Goal: Information Seeking & Learning: Compare options

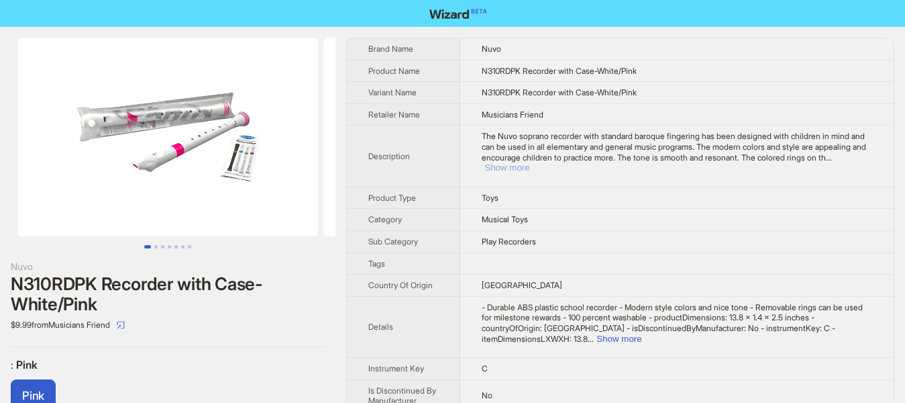
click at [529, 162] on button "Show more" at bounding box center [507, 167] width 45 height 10
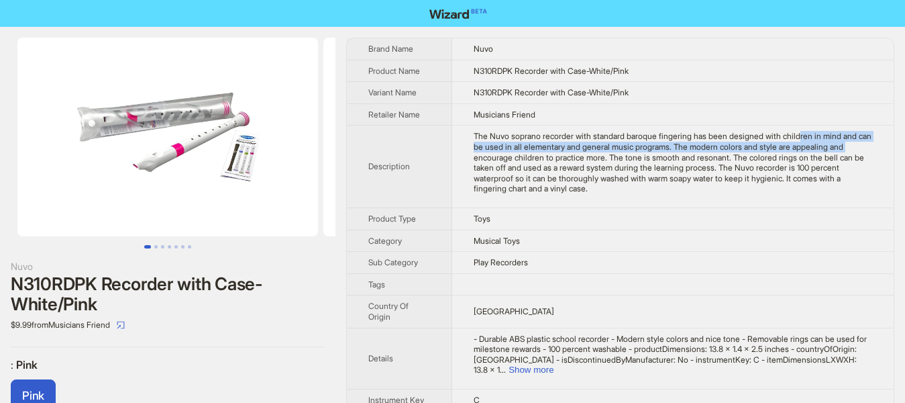
drag, startPoint x: 794, startPoint y: 140, endPoint x: 842, endPoint y: 142, distance: 48.4
click at [842, 142] on div "The Nuvo soprano recorder with standard baroque fingering has been designed wit…" at bounding box center [673, 162] width 399 height 63
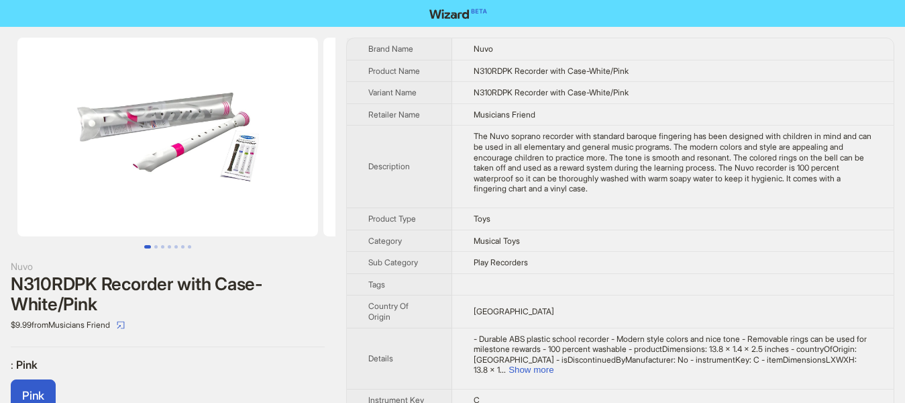
click at [674, 160] on div "The Nuvo soprano recorder with standard baroque fingering has been designed wit…" at bounding box center [673, 162] width 399 height 63
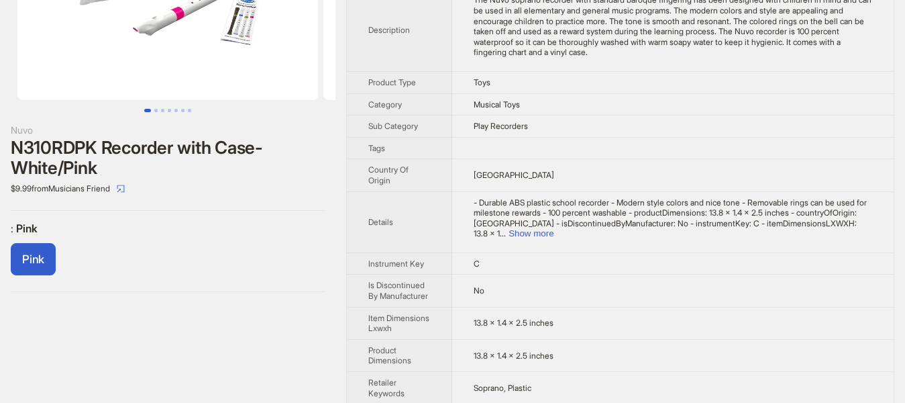
scroll to position [137, 0]
click at [554, 227] on button "Show more" at bounding box center [531, 232] width 45 height 10
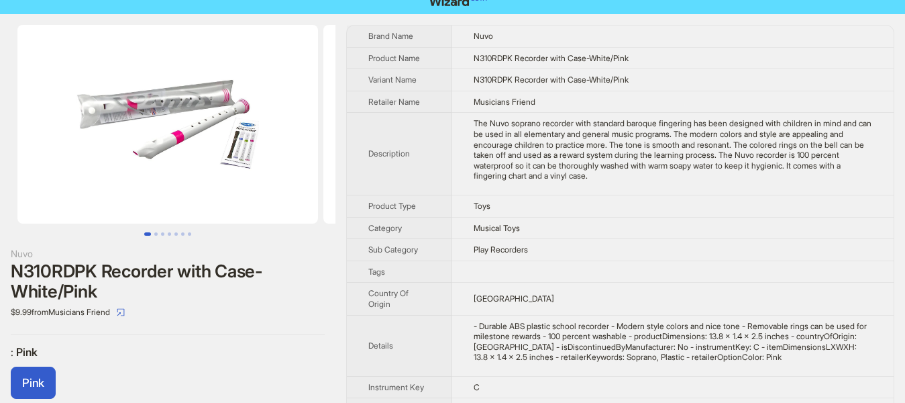
scroll to position [0, 0]
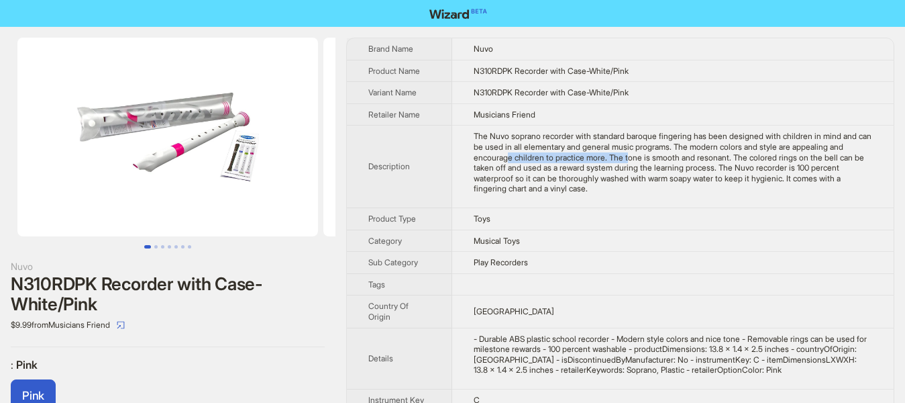
drag, startPoint x: 538, startPoint y: 160, endPoint x: 625, endPoint y: 159, distance: 87.2
click at [625, 159] on div "The Nuvo soprano recorder with standard baroque fingering has been designed wit…" at bounding box center [673, 162] width 399 height 63
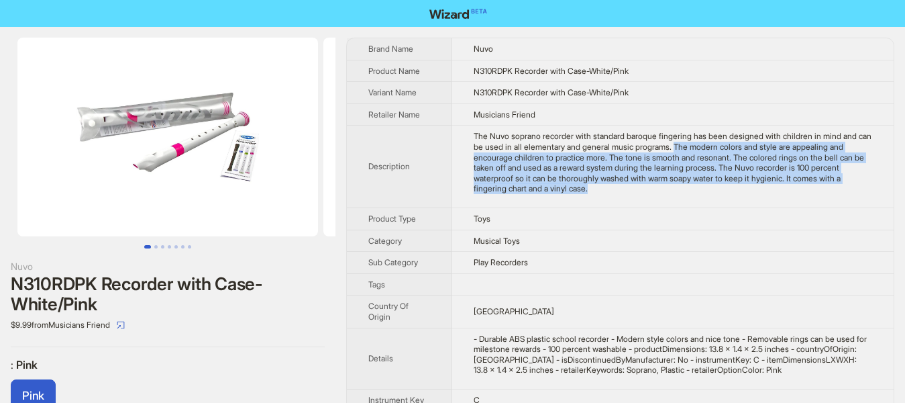
drag, startPoint x: 670, startPoint y: 144, endPoint x: 604, endPoint y: 195, distance: 84.2
click at [619, 195] on td "The Nuvo soprano recorder with standard baroque fingering has been designed wit…" at bounding box center [673, 166] width 442 height 83
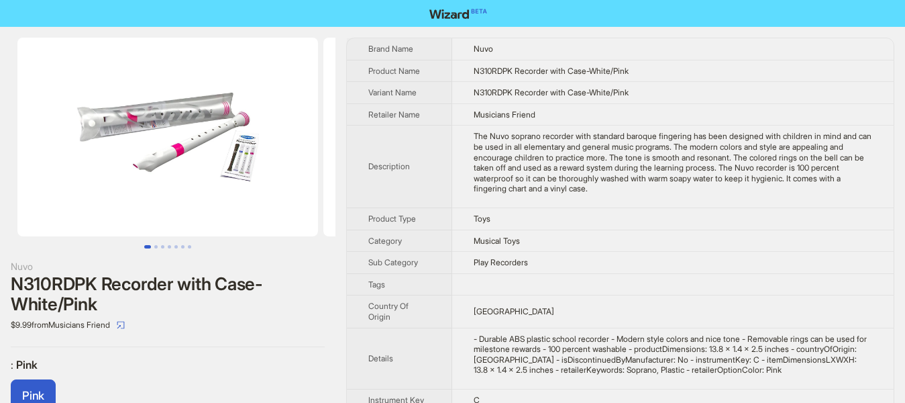
click at [575, 222] on td "Toys" at bounding box center [673, 218] width 442 height 22
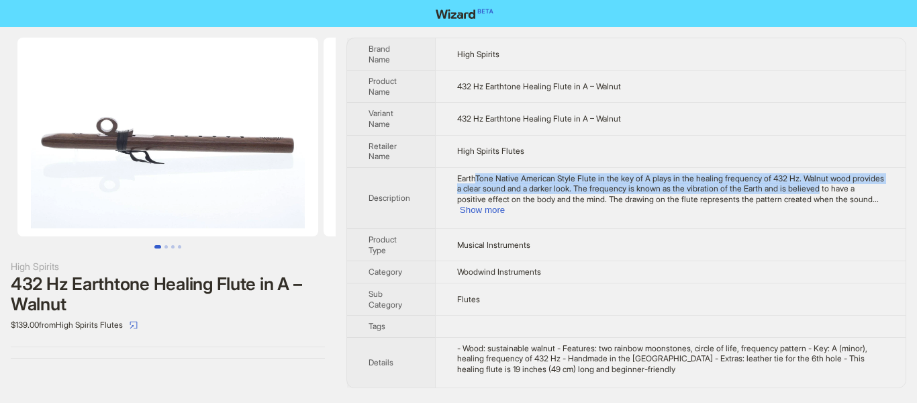
drag, startPoint x: 474, startPoint y: 176, endPoint x: 804, endPoint y: 185, distance: 329.6
click at [804, 185] on span "EarthTone Native American Style Flute in the key of A plays in the healing freq…" at bounding box center [670, 188] width 427 height 31
click at [505, 205] on button "Show more" at bounding box center [482, 210] width 45 height 10
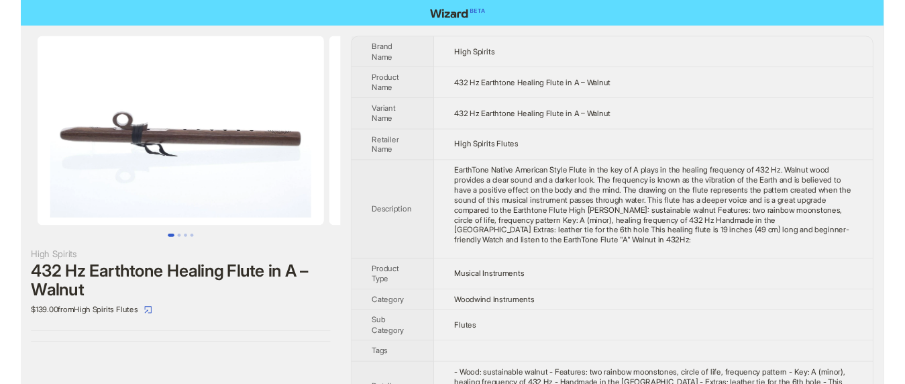
scroll to position [28, 0]
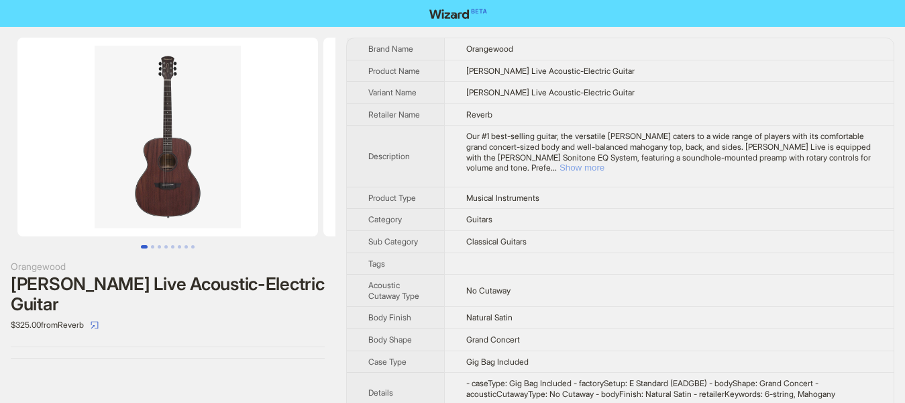
click at [605, 162] on button "Show more" at bounding box center [582, 167] width 45 height 10
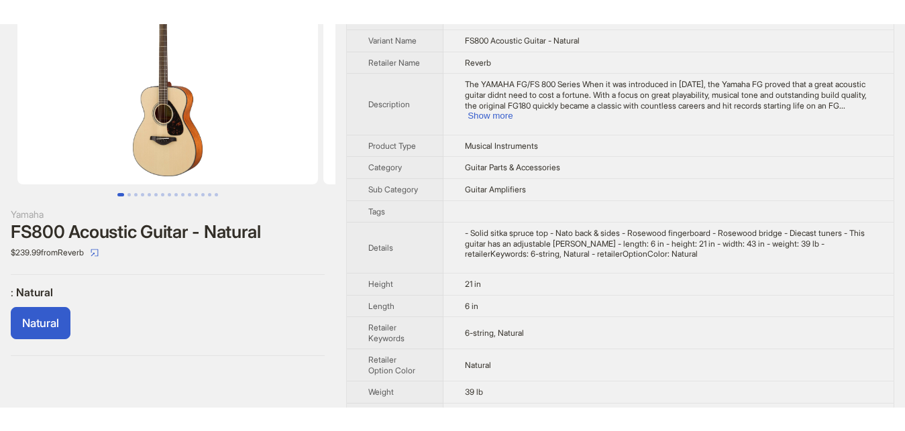
scroll to position [47, 0]
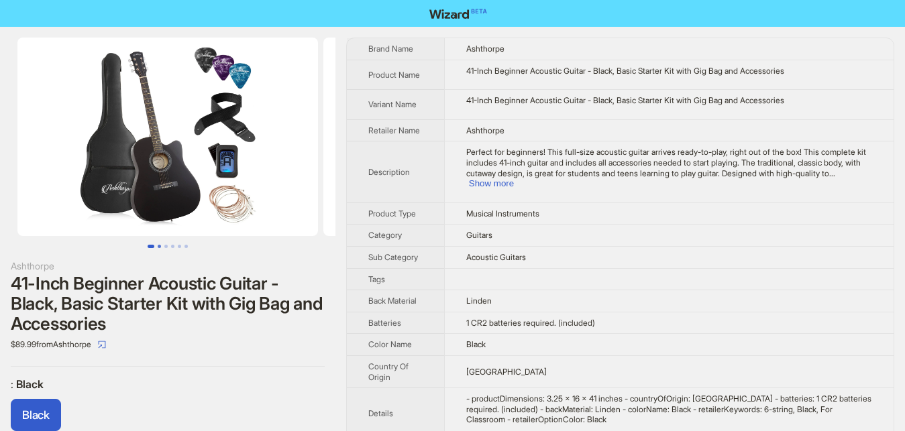
click at [161, 245] on button "Go to slide 2" at bounding box center [159, 246] width 3 height 3
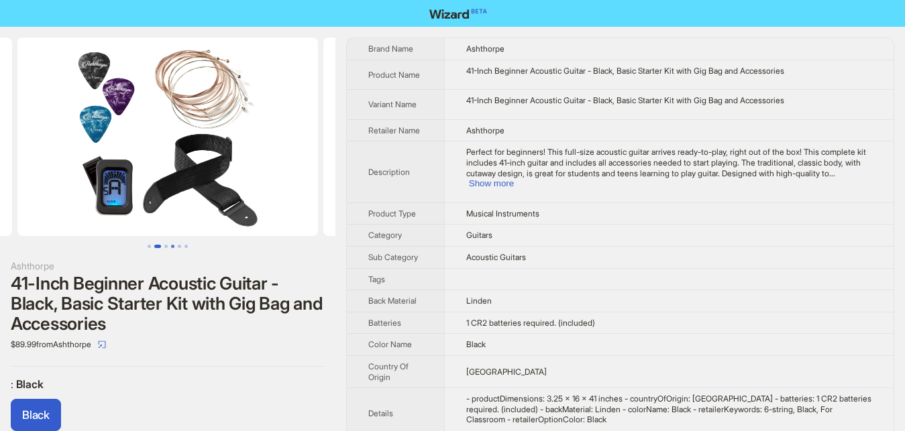
click at [173, 246] on button "Go to slide 4" at bounding box center [172, 246] width 3 height 3
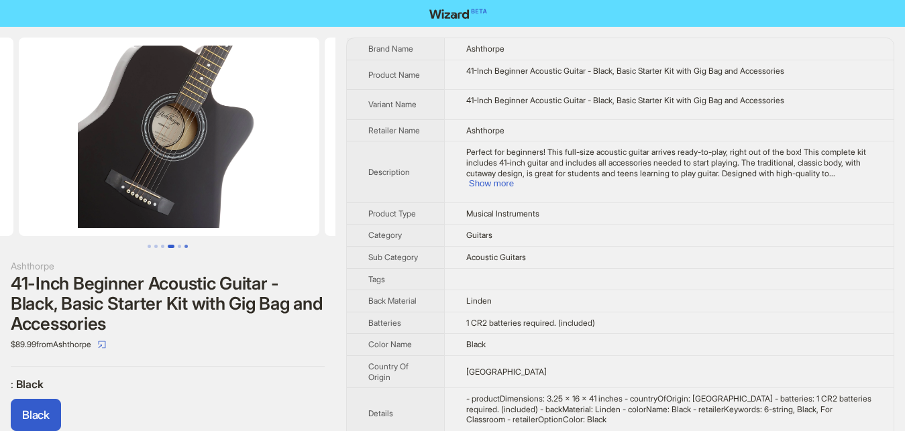
scroll to position [0, 918]
click at [514, 179] on button "Show more" at bounding box center [491, 184] width 45 height 10
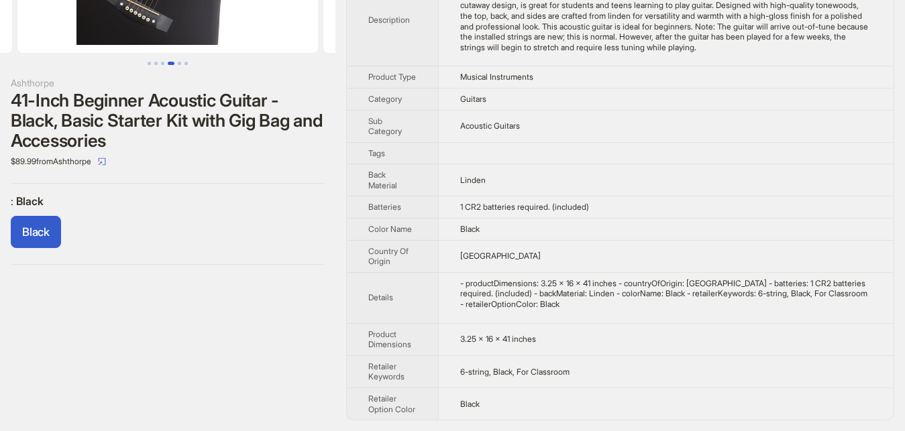
scroll to position [0, 0]
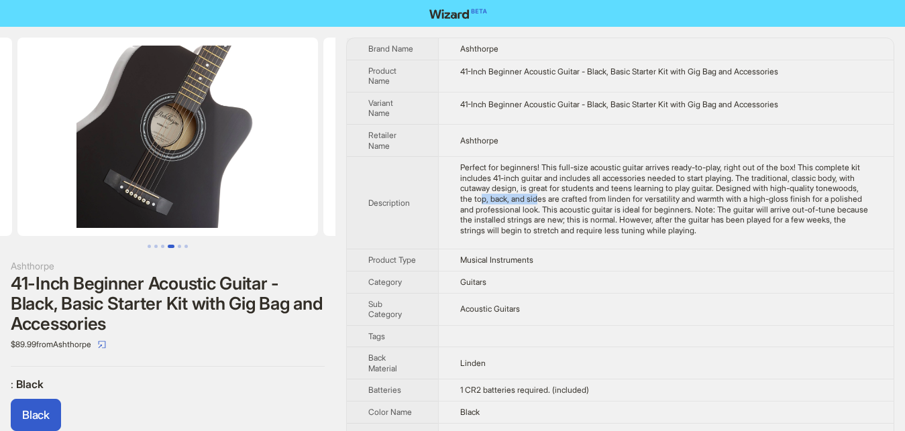
drag, startPoint x: 466, startPoint y: 195, endPoint x: 521, endPoint y: 195, distance: 54.4
click at [521, 195] on div "Perfect for beginners! This full-size acoustic guitar arrives ready-to-play, ri…" at bounding box center [666, 198] width 412 height 73
click at [619, 201] on div "Perfect for beginners! This full-size acoustic guitar arrives ready-to-play, ri…" at bounding box center [666, 198] width 412 height 73
drag, startPoint x: 453, startPoint y: 187, endPoint x: 539, endPoint y: 187, distance: 85.9
click at [539, 187] on td "Perfect for beginners! This full-size acoustic guitar arrives ready-to-play, ri…" at bounding box center [666, 203] width 456 height 93
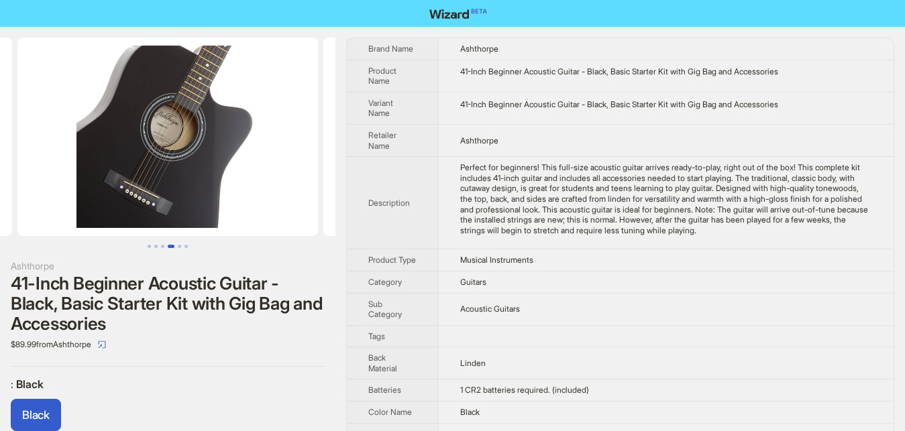
click at [553, 130] on td "Ashthorpe" at bounding box center [666, 140] width 456 height 32
drag, startPoint x: 455, startPoint y: 70, endPoint x: 623, endPoint y: 65, distance: 168.5
click at [623, 65] on td "41-Inch Beginner Acoustic Guitar - Black, Basic Starter Kit with Gig Bag and Ac…" at bounding box center [666, 76] width 456 height 32
click at [568, 135] on td "Ashthorpe" at bounding box center [666, 140] width 456 height 32
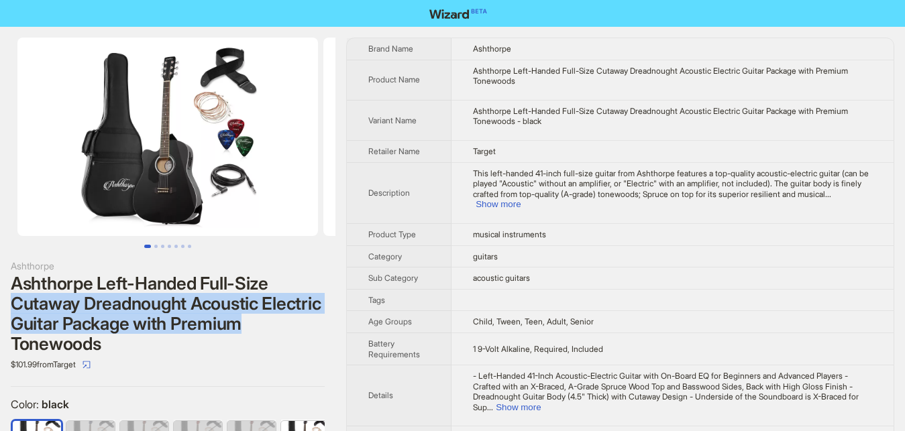
drag, startPoint x: 11, startPoint y: 302, endPoint x: 240, endPoint y: 333, distance: 230.9
click at [240, 333] on div "Ashthorpe Left-Handed Full-Size Cutaway Dreadnought Acoustic Electric Guitar Pa…" at bounding box center [168, 314] width 314 height 81
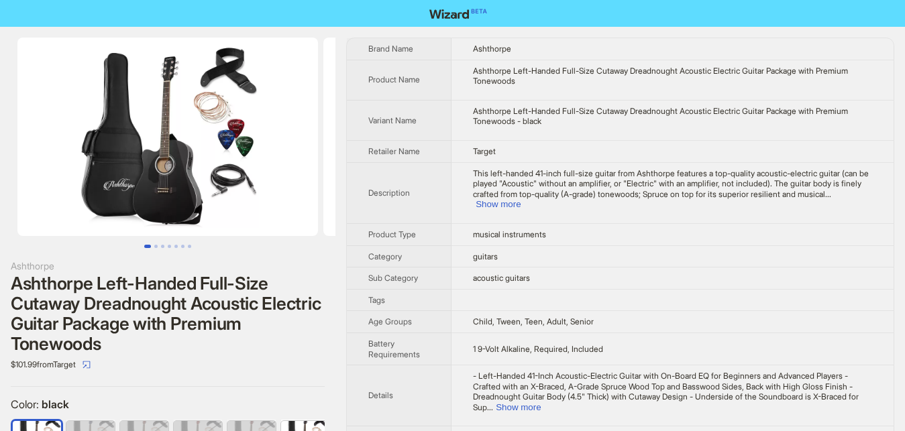
click at [283, 331] on div "Ashthorpe Left-Handed Full-Size Cutaway Dreadnought Acoustic Electric Guitar Pa…" at bounding box center [168, 314] width 314 height 81
drag, startPoint x: 701, startPoint y: 170, endPoint x: 760, endPoint y: 173, distance: 59.8
click at [760, 173] on span "This left-handed 41-inch full-size guitar from Ashthorpe features a top-quality…" at bounding box center [671, 183] width 396 height 31
click at [765, 173] on span "This left-handed 41-inch full-size guitar from Ashthorpe features a top-quality…" at bounding box center [671, 183] width 396 height 31
drag, startPoint x: 765, startPoint y: 173, endPoint x: 580, endPoint y: 187, distance: 185.7
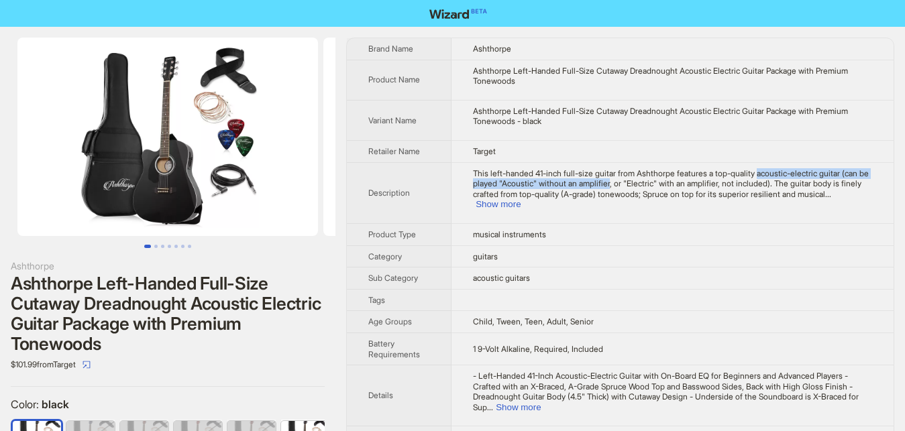
click at [580, 187] on span "This left-handed 41-inch full-size guitar from Ashthorpe features a top-quality…" at bounding box center [671, 183] width 396 height 31
click at [556, 177] on span "This left-handed 41-inch full-size guitar from Ashthorpe features a top-quality…" at bounding box center [671, 183] width 396 height 31
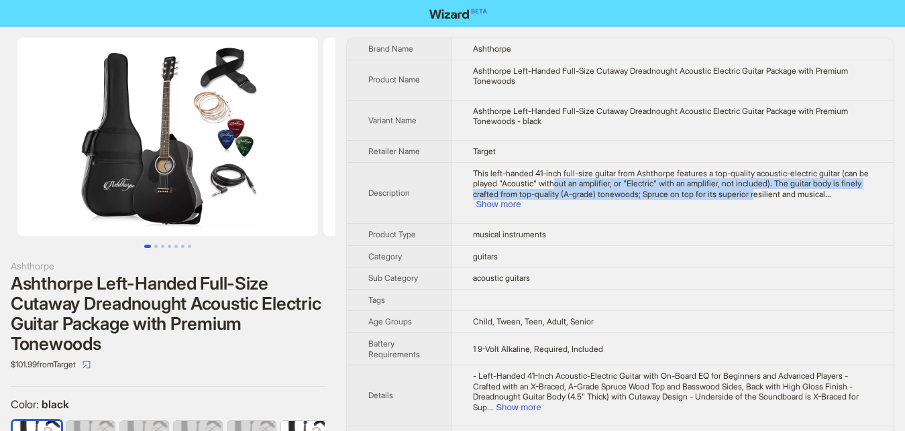
drag, startPoint x: 548, startPoint y: 183, endPoint x: 748, endPoint y: 198, distance: 200.5
click at [747, 198] on span "This left-handed 41-inch full-size guitar from Ashthorpe features a top-quality…" at bounding box center [671, 183] width 396 height 31
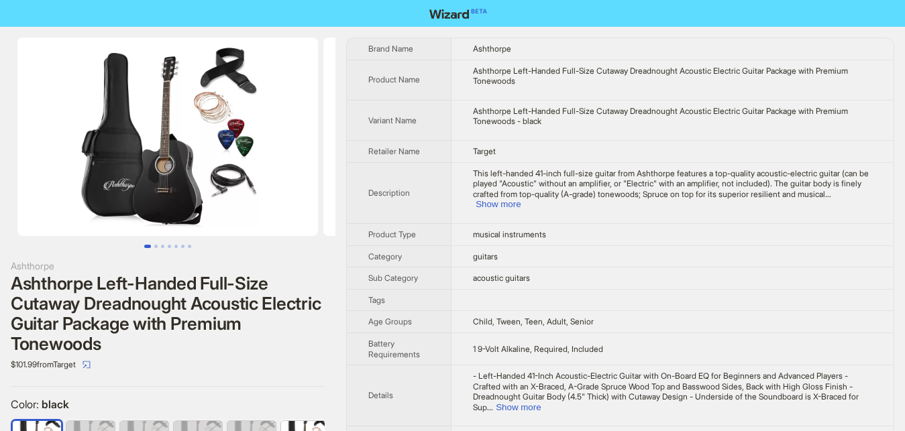
click at [811, 197] on span "This left-handed 41-inch full-size guitar from Ashthorpe features a top-quality…" at bounding box center [671, 183] width 396 height 31
click at [840, 189] on span "This left-handed 41-inch full-size guitar from Ashthorpe features a top-quality…" at bounding box center [671, 183] width 396 height 31
click at [808, 193] on span "This left-handed 41-inch full-size guitar from Ashthorpe features a top-quality…" at bounding box center [671, 183] width 396 height 31
click at [521, 199] on button "Show more" at bounding box center [498, 204] width 45 height 10
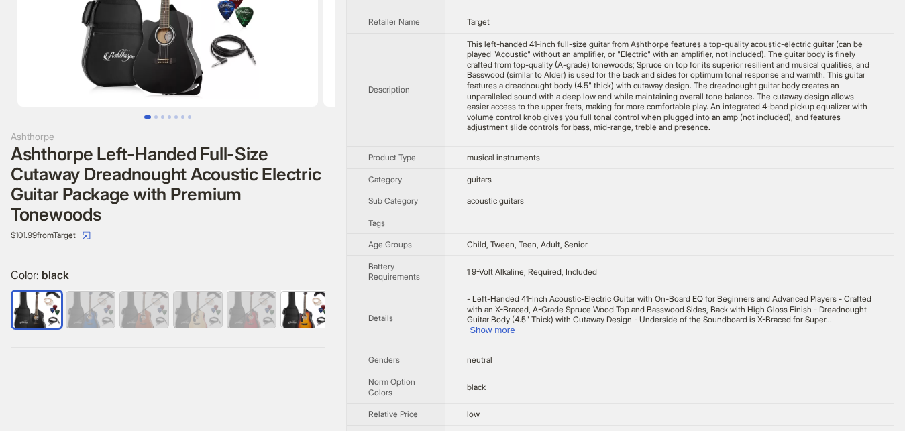
scroll to position [205, 0]
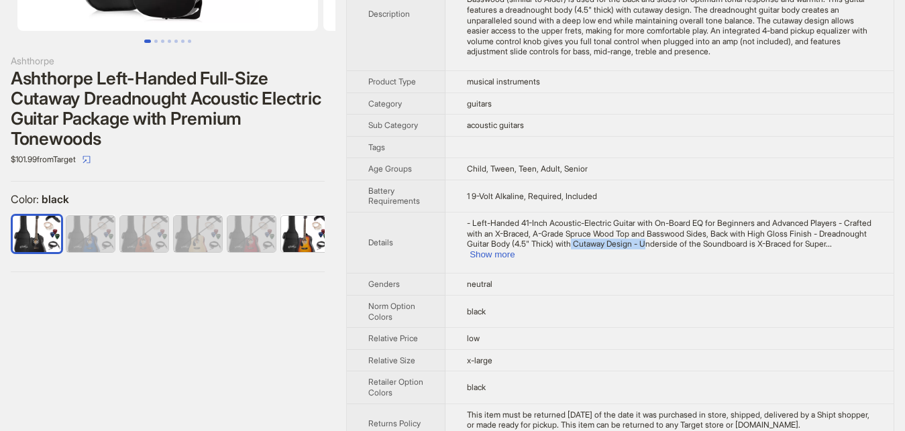
drag, startPoint x: 568, startPoint y: 242, endPoint x: 640, endPoint y: 243, distance: 71.1
click at [640, 243] on span "- Left-Handed 41-Inch Acoustic-Electric Guitar with On-Board EQ for Beginners a…" at bounding box center [669, 233] width 405 height 31
click at [667, 249] on span "- Left-Handed 41-Inch Acoustic-Electric Guitar with On-Board EQ for Beginners a…" at bounding box center [669, 233] width 405 height 31
drag, startPoint x: 708, startPoint y: 225, endPoint x: 782, endPoint y: 222, distance: 74.5
click at [782, 222] on span "- Left-Handed 41-Inch Acoustic-Electric Guitar with On-Board EQ for Beginners a…" at bounding box center [669, 233] width 405 height 31
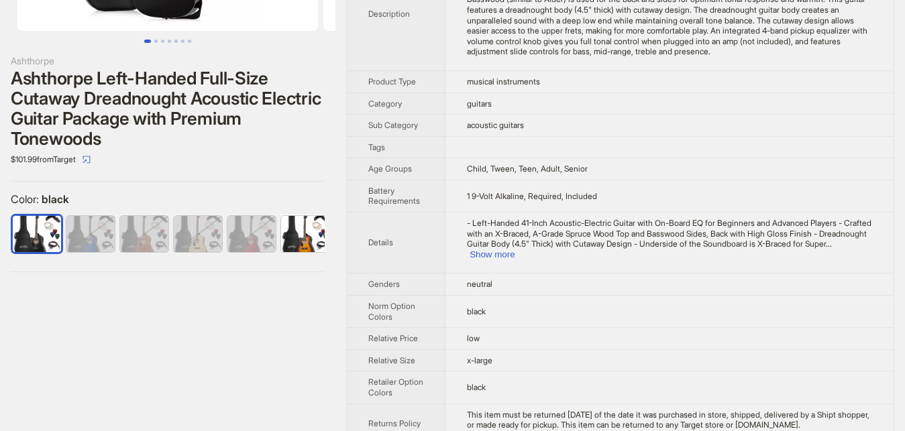
click at [675, 227] on span "- Left-Handed 41-Inch Acoustic-Electric Guitar with On-Board EQ for Beginners a…" at bounding box center [669, 233] width 405 height 31
drag, startPoint x: 589, startPoint y: 225, endPoint x: 685, endPoint y: 224, distance: 96.0
click at [678, 225] on span "- Left-Handed 41-Inch Acoustic-Electric Guitar with On-Board EQ for Beginners a…" at bounding box center [669, 233] width 405 height 31
click at [696, 223] on span "- Left-Handed 41-Inch Acoustic-Electric Guitar with On-Board EQ for Beginners a…" at bounding box center [669, 233] width 405 height 31
drag, startPoint x: 709, startPoint y: 225, endPoint x: 825, endPoint y: 227, distance: 116.1
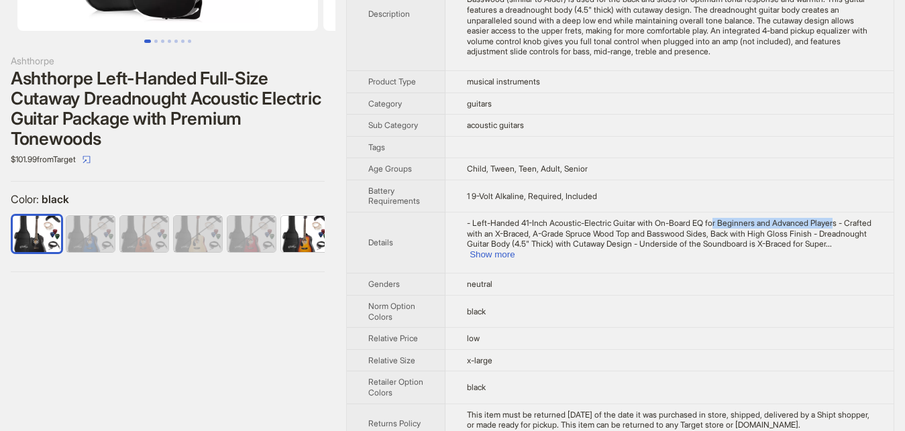
click at [825, 227] on span "- Left-Handed 41-Inch Acoustic-Electric Guitar with On-Board EQ for Beginners a…" at bounding box center [669, 233] width 405 height 31
click at [727, 259] on td "- Left-Handed 41-Inch Acoustic-Electric Guitar with On-Board EQ for Beginners a…" at bounding box center [670, 243] width 448 height 61
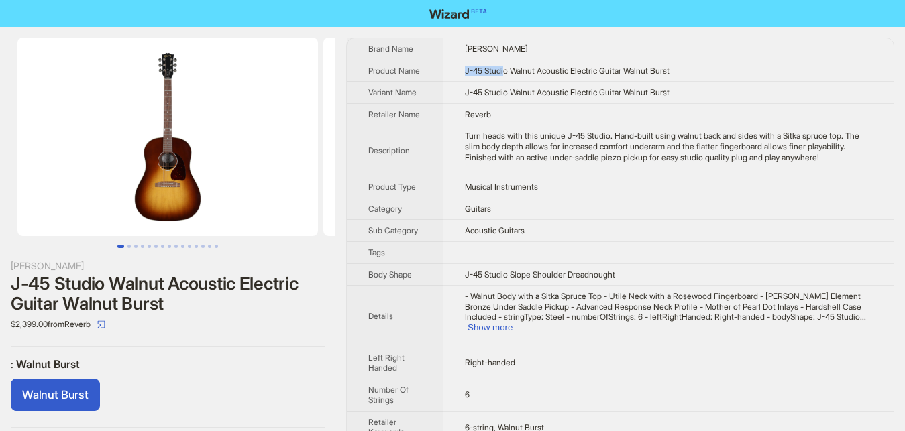
drag, startPoint x: 456, startPoint y: 72, endPoint x: 501, endPoint y: 72, distance: 45.6
click at [501, 72] on td "J-45 Studio Walnut Acoustic Electric Guitar Walnut Burst" at bounding box center [669, 71] width 450 height 22
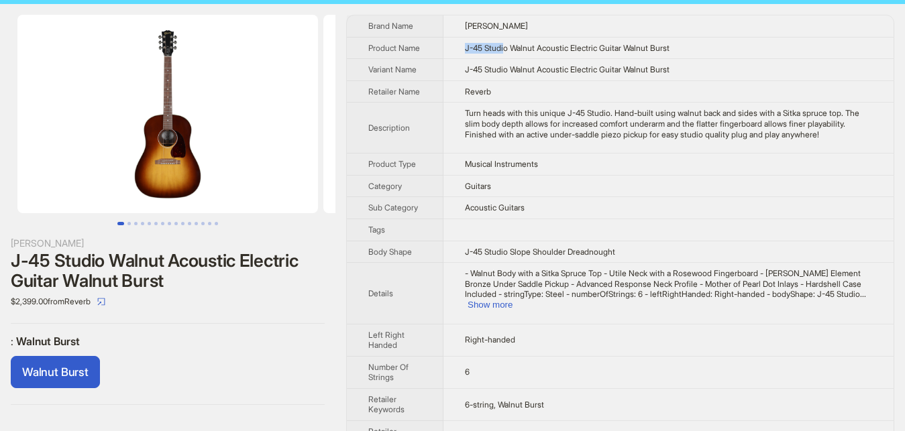
scroll to position [21, 0]
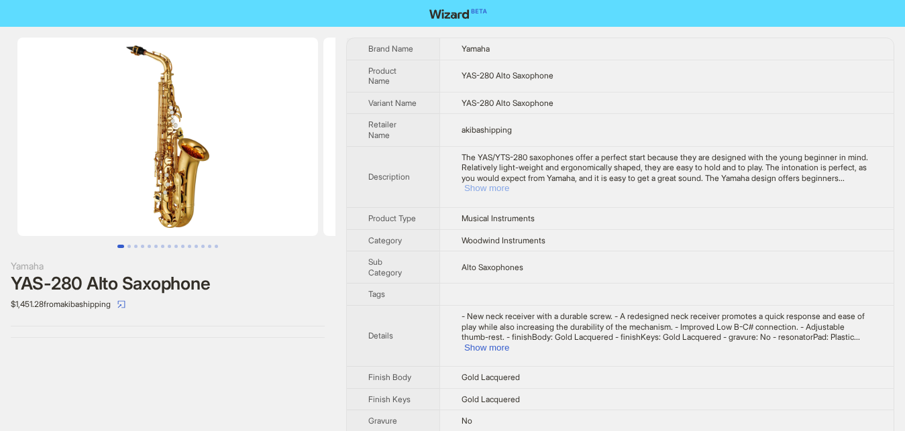
click at [509, 183] on button "Show more" at bounding box center [486, 188] width 45 height 10
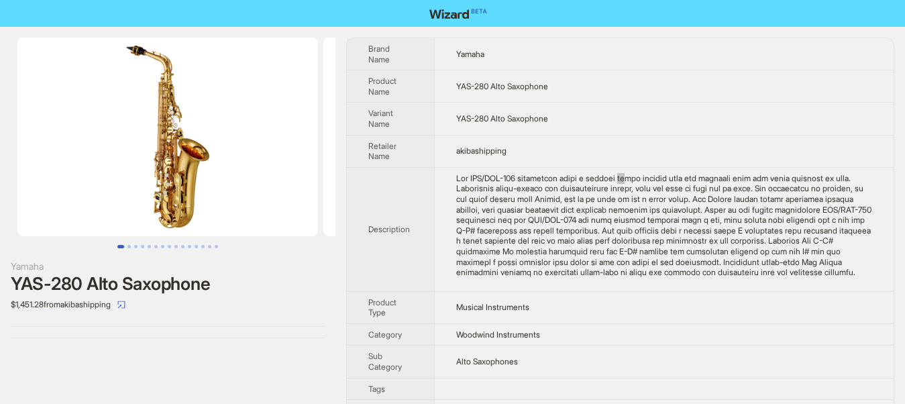
scroll to position [211, 0]
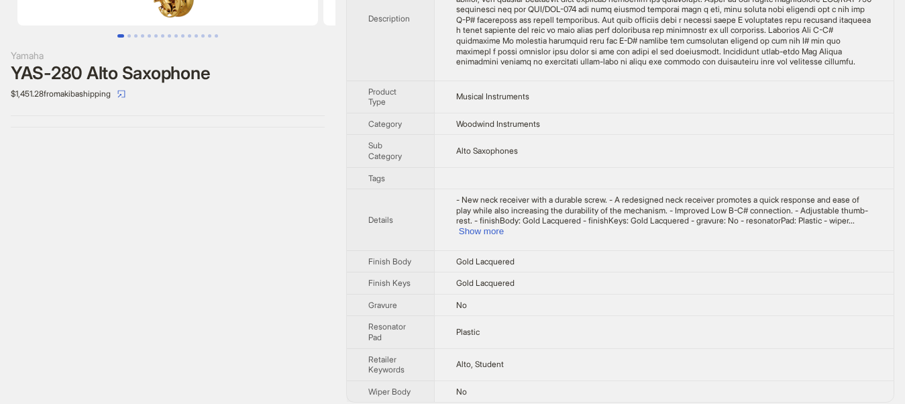
click at [259, 242] on div "Yamaha YAS-280 Alto Saxophone $1,451.28 from akibashipping" at bounding box center [168, 114] width 336 height 597
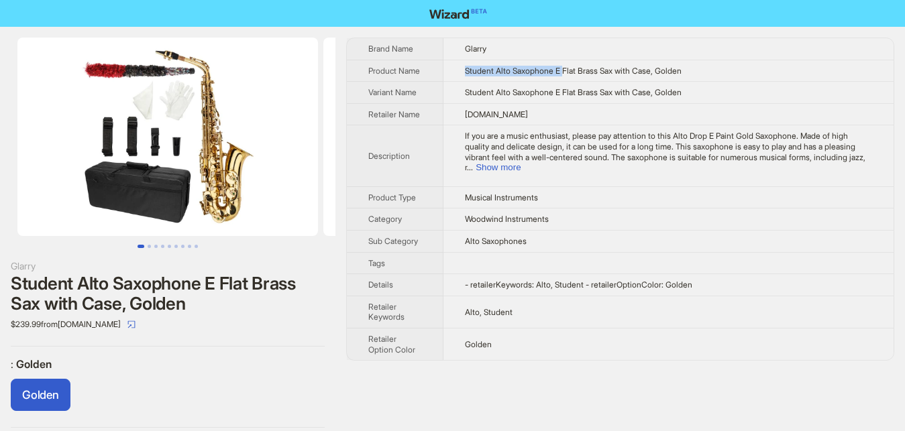
drag, startPoint x: 448, startPoint y: 69, endPoint x: 559, endPoint y: 68, distance: 110.7
click at [559, 68] on td "Student Alto Saxophone E Flat Brass Sax with Case, Golden" at bounding box center [669, 71] width 450 height 22
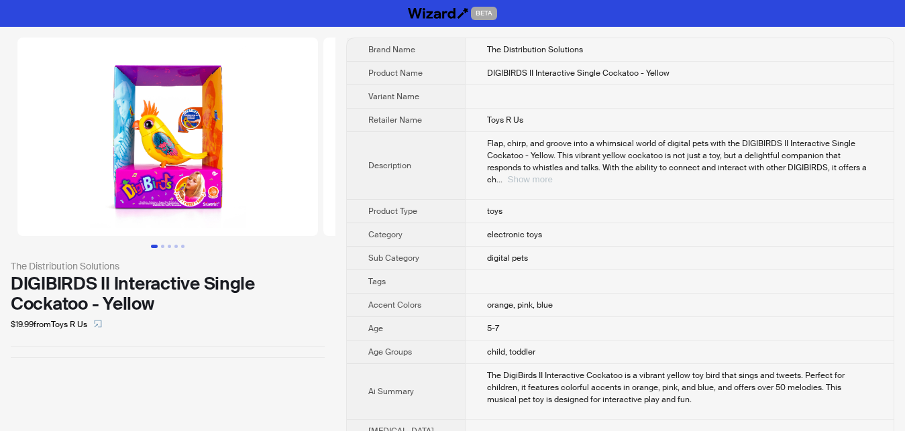
click at [553, 174] on button "Show more" at bounding box center [530, 179] width 45 height 10
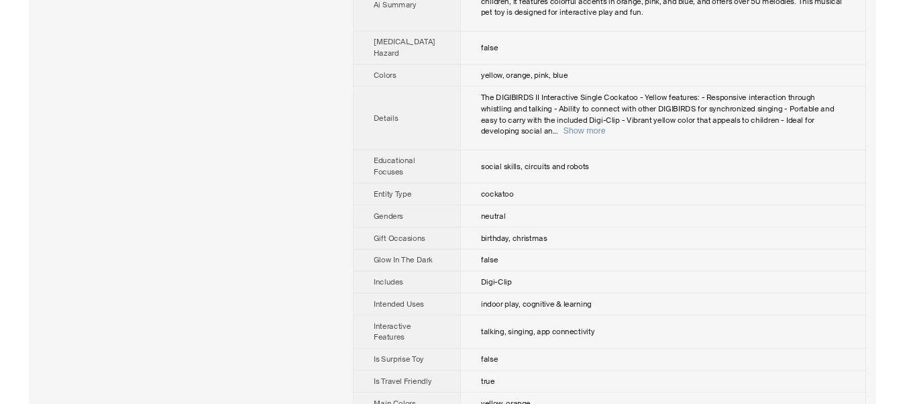
scroll to position [616, 0]
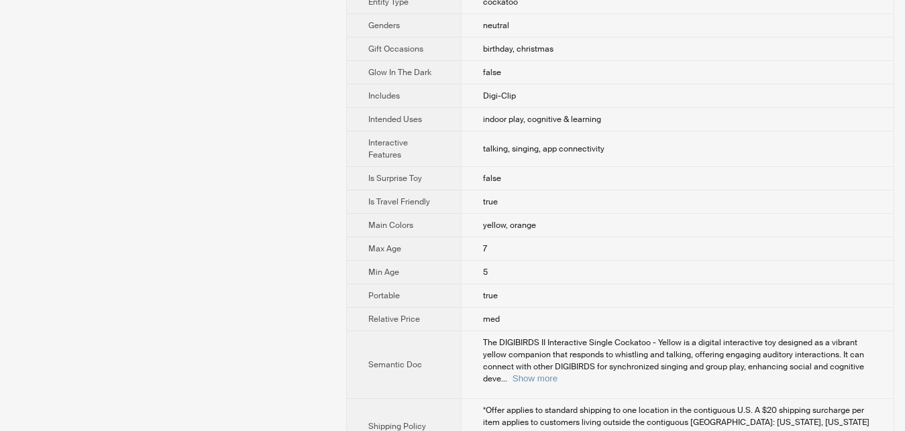
click at [501, 385] on td "The DIGIBIRDS II Interactive Single Cockatoo - Yellow is a digital interactive …" at bounding box center [677, 366] width 433 height 68
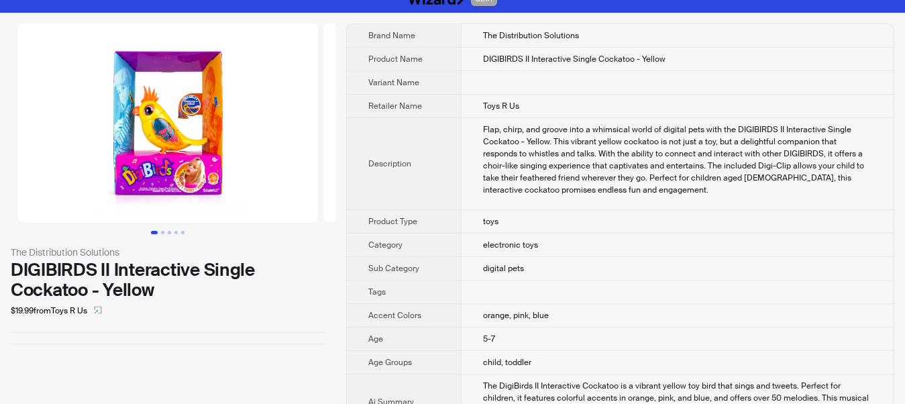
scroll to position [0, 0]
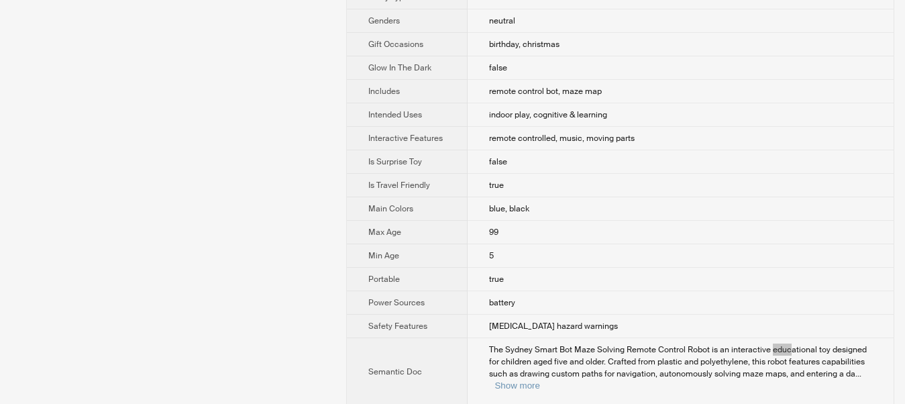
scroll to position [786, 0]
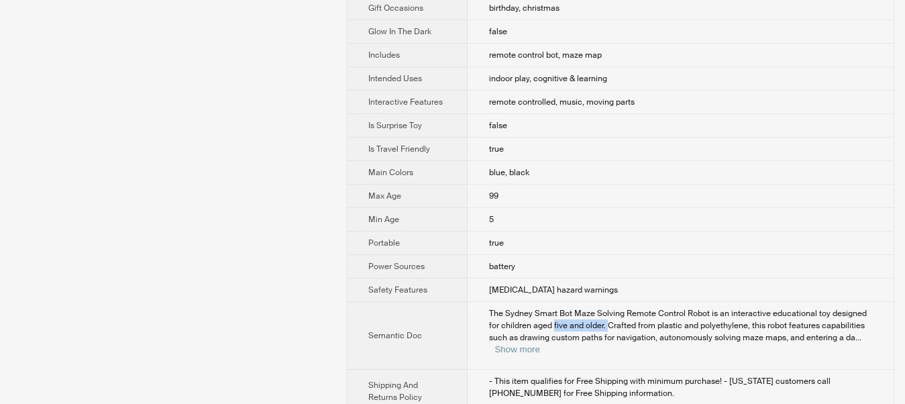
drag, startPoint x: 534, startPoint y: 301, endPoint x: 589, endPoint y: 299, distance: 54.4
click at [589, 308] on span "The Sydney Smart Bot Maze Solving Remote Control Robot is an interactive educat…" at bounding box center [678, 325] width 378 height 35
drag, startPoint x: 546, startPoint y: 308, endPoint x: 588, endPoint y: 308, distance: 42.3
click at [588, 308] on span "The Sydney Smart Bot Maze Solving Remote Control Robot is an interactive educat…" at bounding box center [678, 325] width 378 height 35
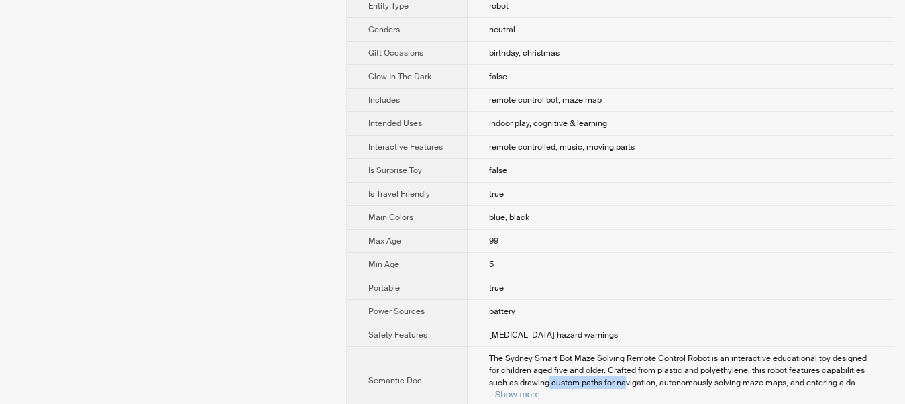
scroll to position [717, 0]
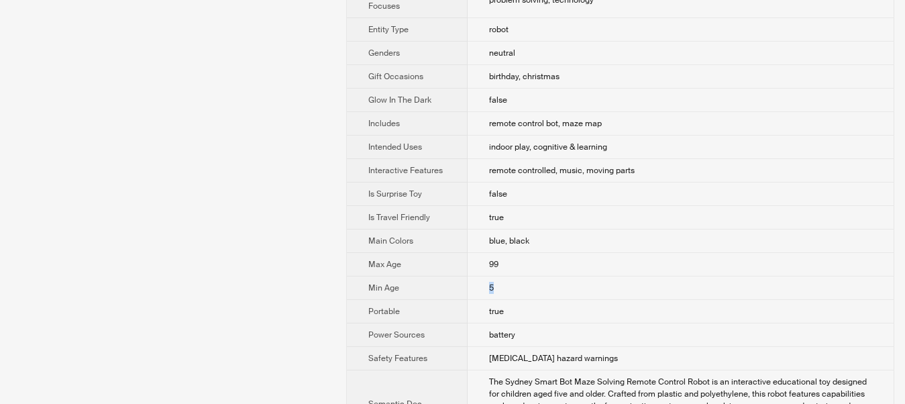
drag, startPoint x: 474, startPoint y: 261, endPoint x: 536, endPoint y: 266, distance: 61.9
click at [536, 276] on td "5" at bounding box center [681, 287] width 426 height 23
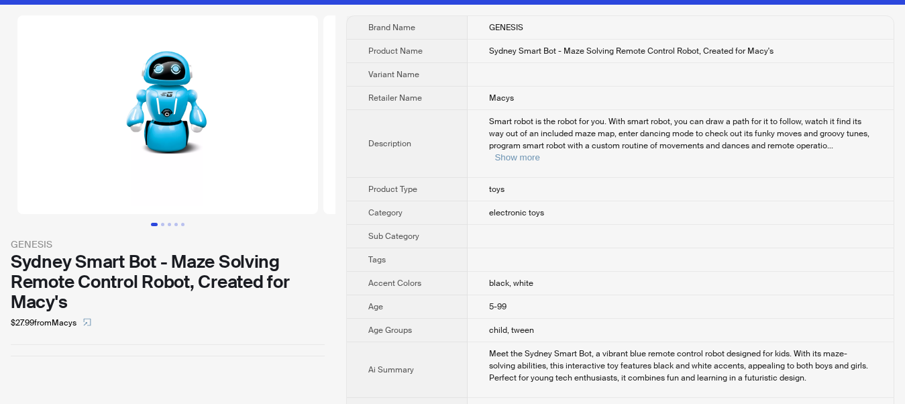
scroll to position [0, 0]
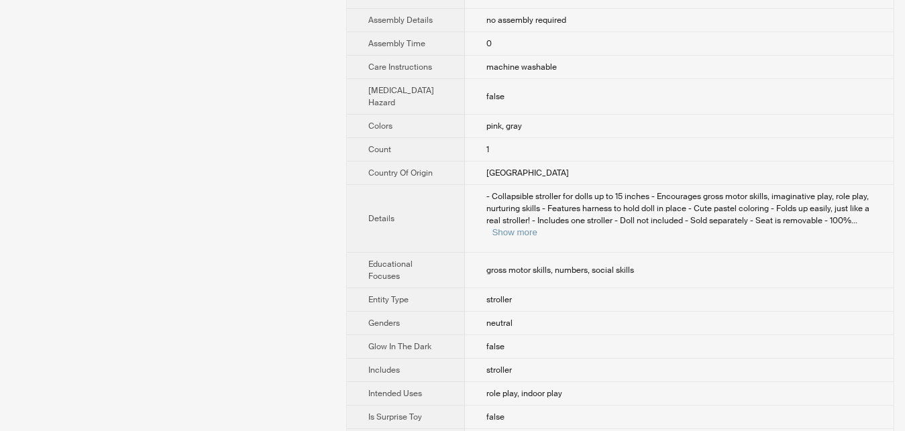
scroll to position [405, 0]
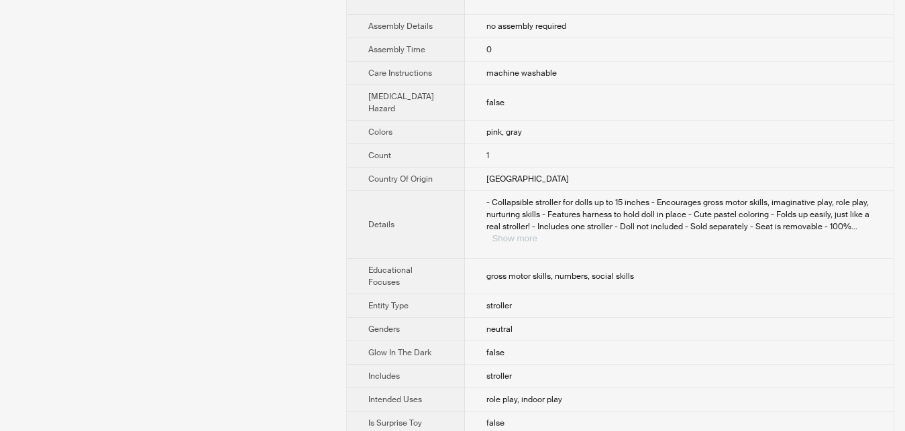
click at [537, 244] on button "Show more" at bounding box center [514, 239] width 45 height 10
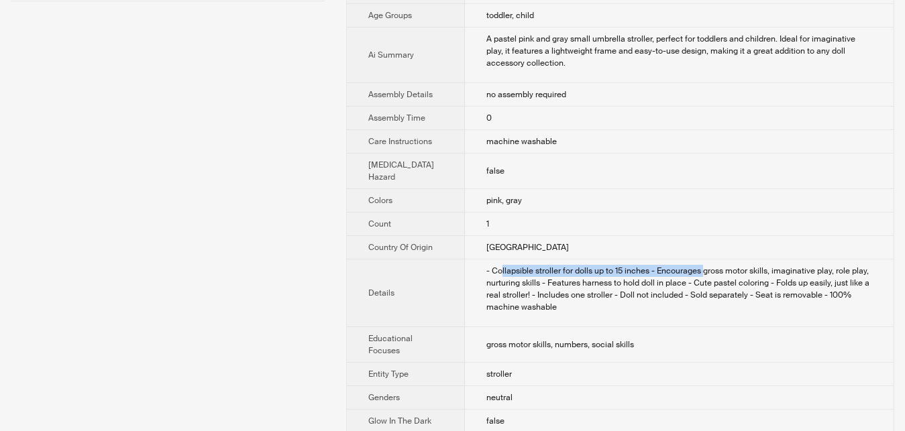
drag, startPoint x: 486, startPoint y: 287, endPoint x: 687, endPoint y: 300, distance: 201.1
click at [687, 299] on td "- Collapsible stroller for dolls up to 15 inches - Encourages gross motor skill…" at bounding box center [679, 294] width 429 height 68
click at [666, 327] on td "- Collapsible stroller for dolls up to 15 inches - Encourages gross motor skill…" at bounding box center [679, 294] width 429 height 68
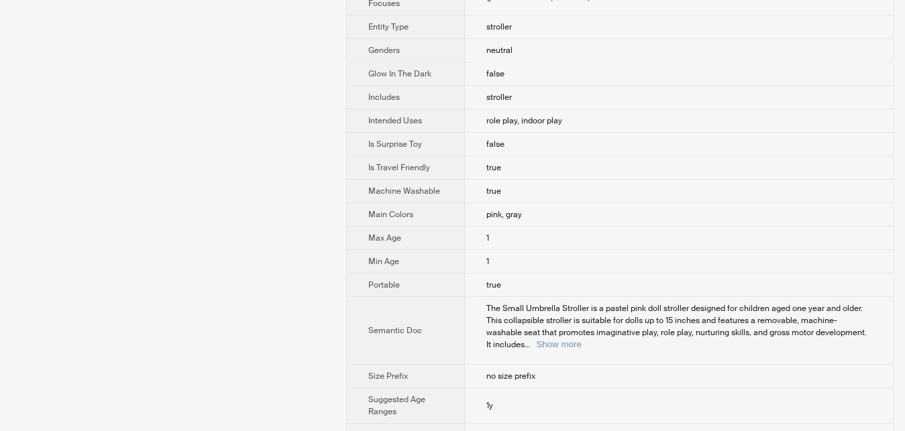
scroll to position [760, 0]
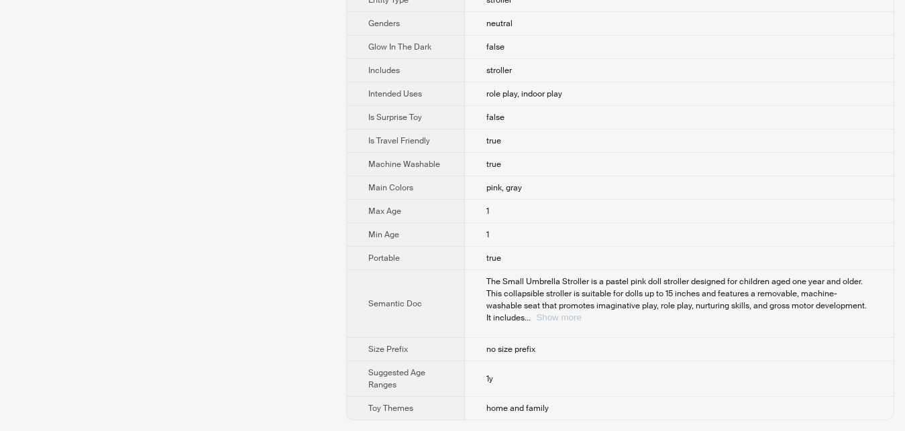
click at [581, 317] on button "Show more" at bounding box center [558, 318] width 45 height 10
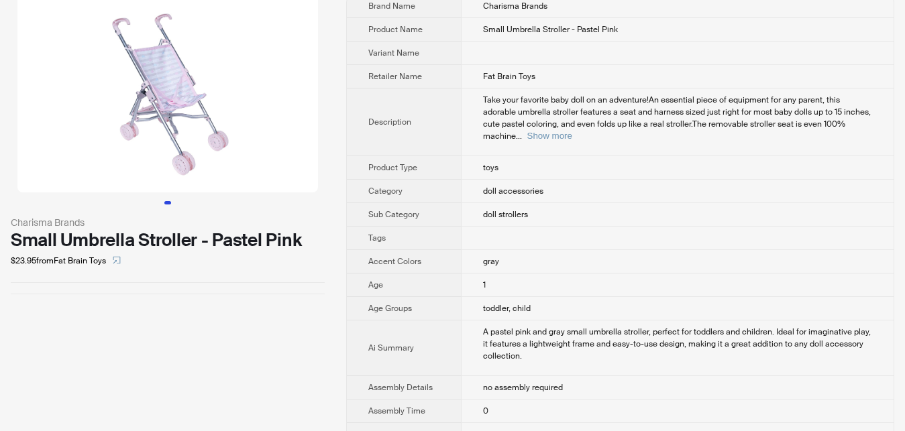
scroll to position [0, 0]
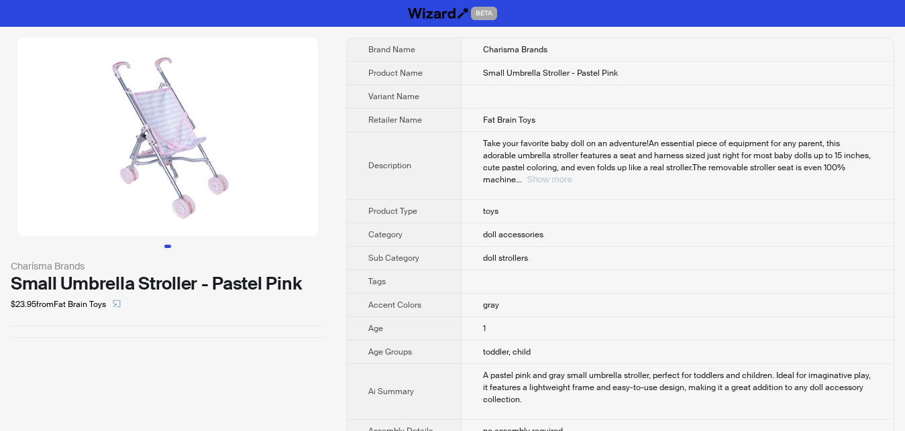
click at [572, 185] on button "Show more" at bounding box center [549, 179] width 45 height 10
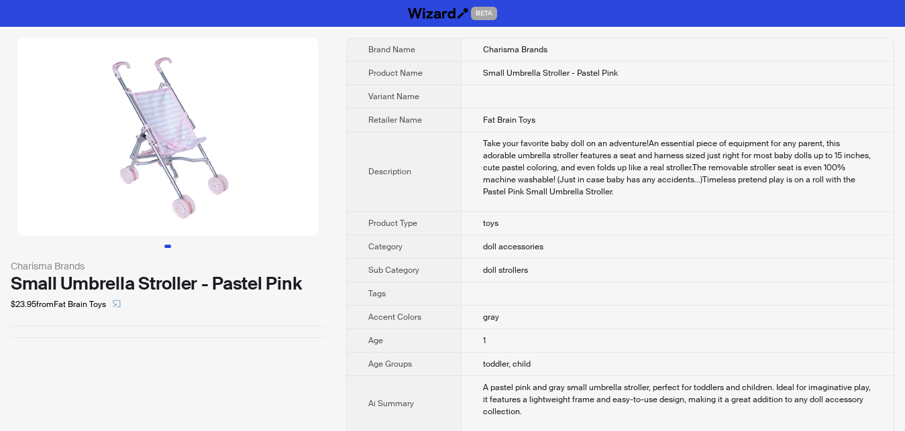
click at [630, 376] on td "toddler, child" at bounding box center [677, 364] width 433 height 23
drag, startPoint x: 458, startPoint y: 392, endPoint x: 558, endPoint y: 389, distance: 100.0
click at [558, 376] on td "toddler, child" at bounding box center [677, 364] width 433 height 23
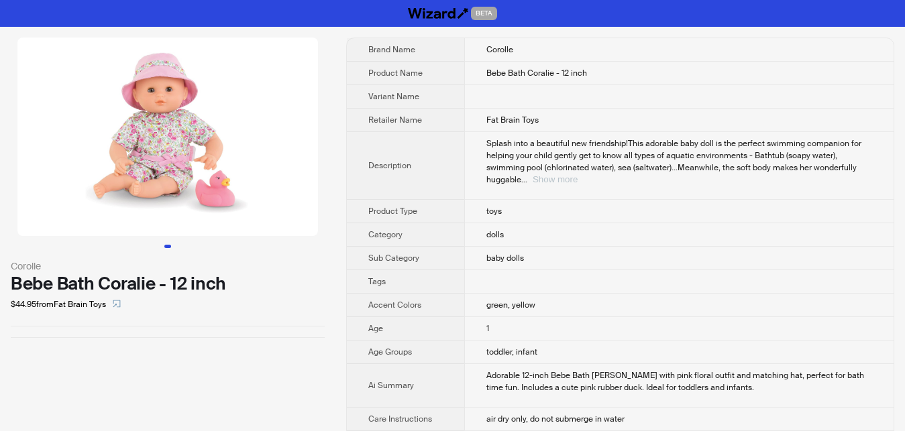
click at [578, 174] on button "Show more" at bounding box center [555, 179] width 45 height 10
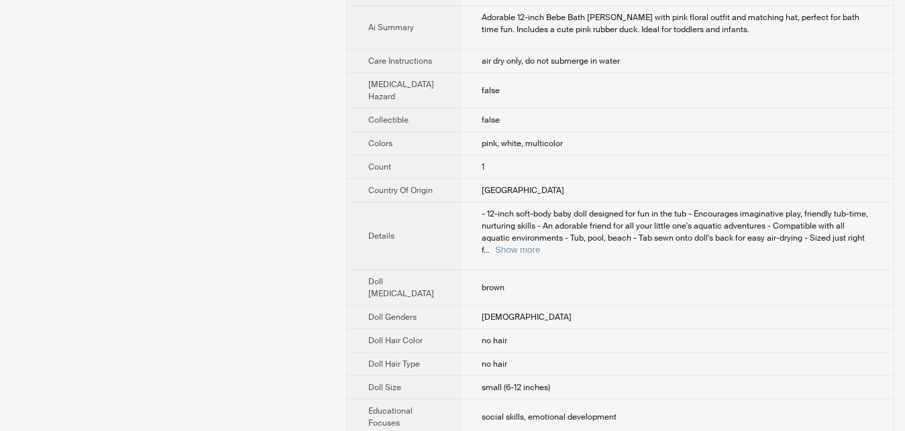
scroll to position [411, 0]
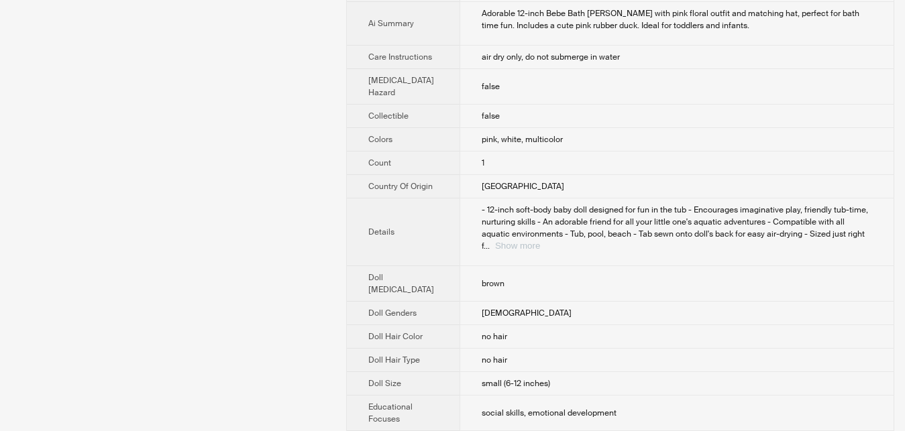
click at [540, 251] on button "Show more" at bounding box center [517, 246] width 45 height 10
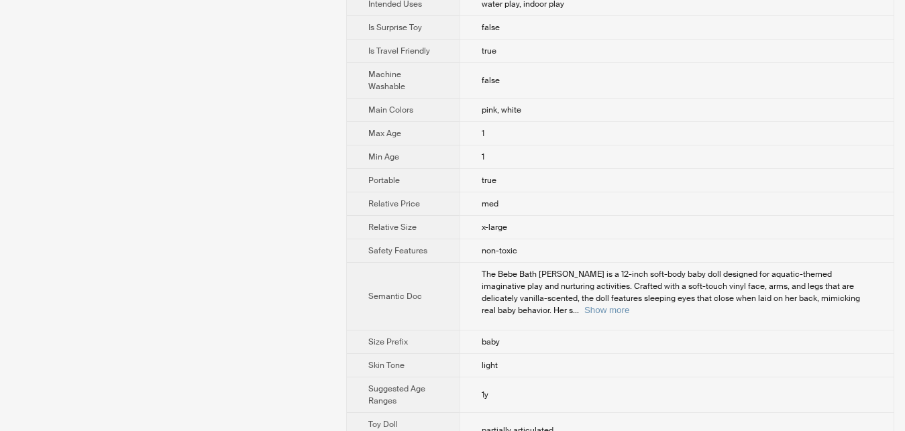
scroll to position [1282, 0]
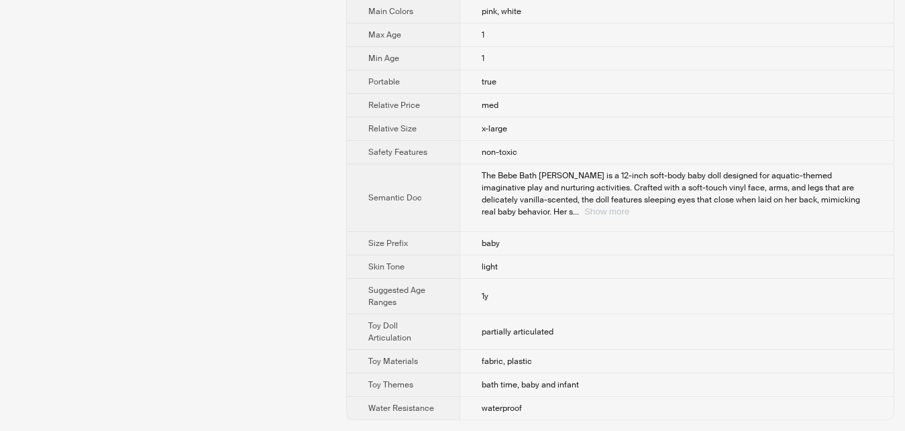
click at [629, 207] on button "Show more" at bounding box center [607, 212] width 45 height 10
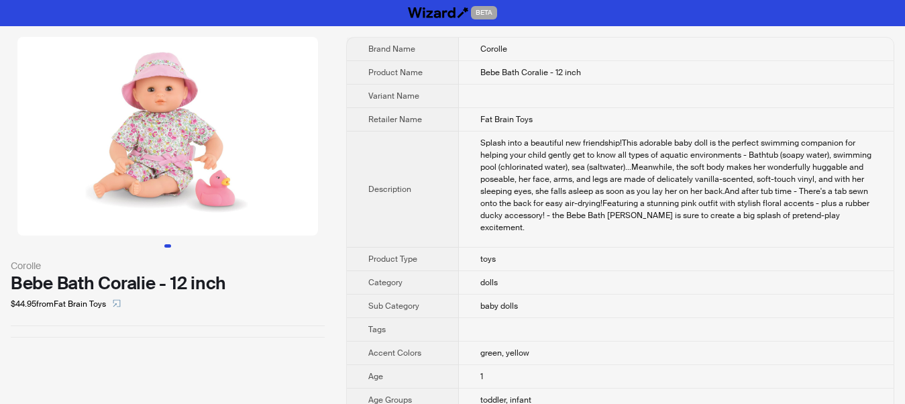
scroll to position [0, 0]
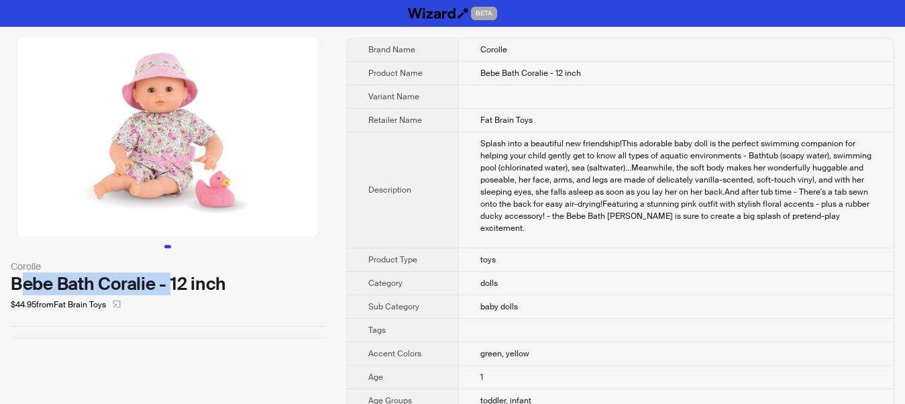
drag, startPoint x: 28, startPoint y: 284, endPoint x: 174, endPoint y: 287, distance: 146.3
click at [174, 287] on div "Bebe Bath Coralie - 12 inch" at bounding box center [168, 284] width 314 height 20
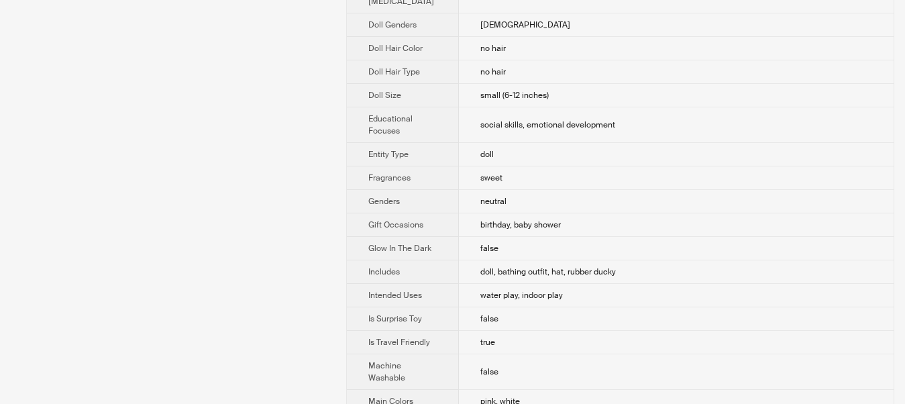
scroll to position [753, 0]
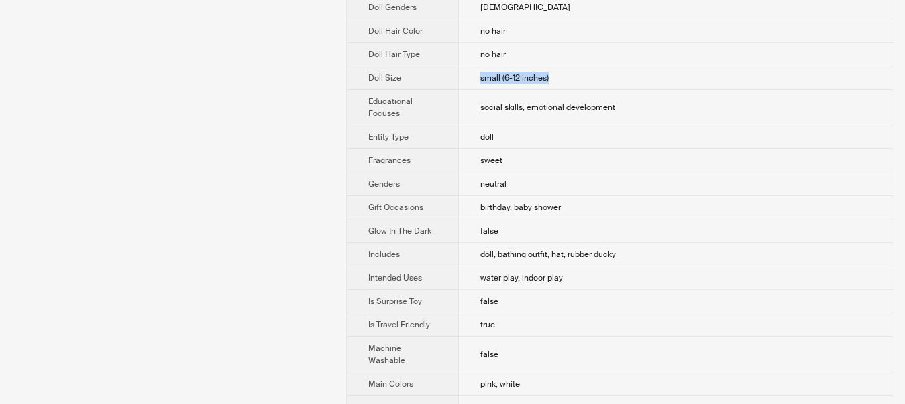
drag, startPoint x: 459, startPoint y: 176, endPoint x: 577, endPoint y: 176, distance: 118.1
click at [577, 90] on td "small (6-12 inches)" at bounding box center [676, 77] width 435 height 23
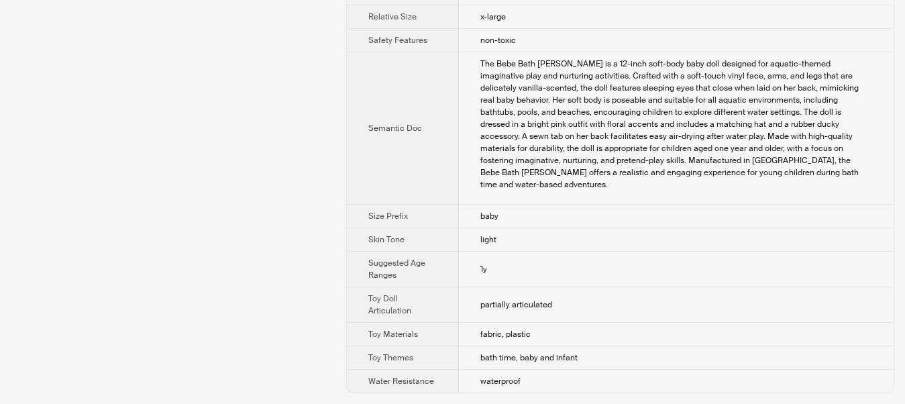
scroll to position [1419, 0]
drag, startPoint x: 365, startPoint y: 249, endPoint x: 491, endPoint y: 260, distance: 126.6
click at [491, 260] on tr "Suggested Age Ranges 1y" at bounding box center [620, 270] width 547 height 36
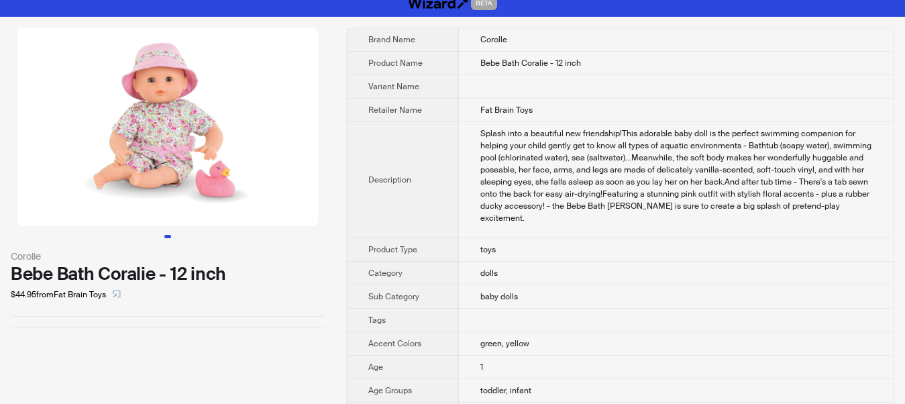
scroll to position [0, 0]
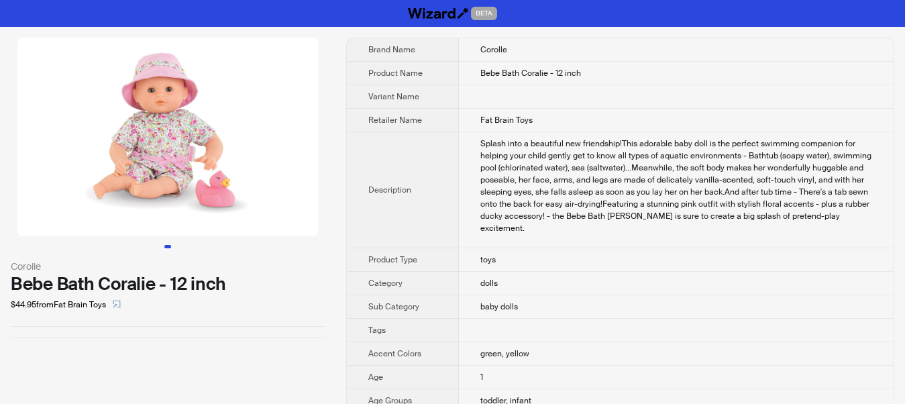
click at [301, 349] on div "Corolle Bebe Bath Coralie - 12 inch $44.95 from Fat Brain Toys" at bounding box center [168, 188] width 336 height 322
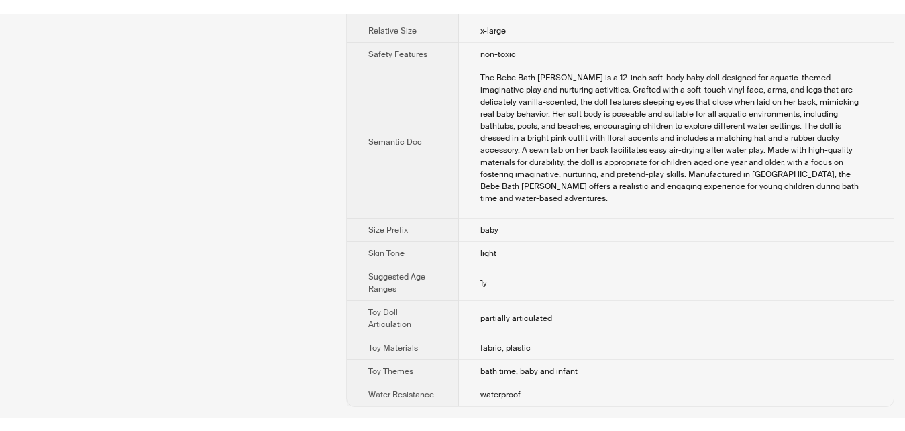
scroll to position [1145, 0]
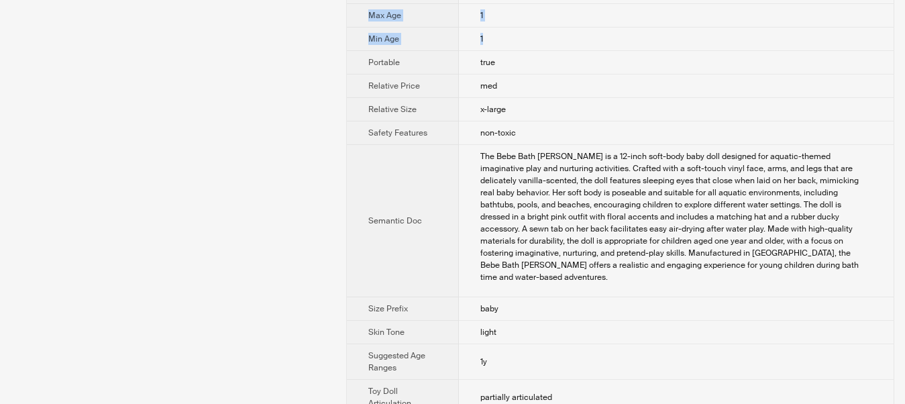
drag, startPoint x: 469, startPoint y: 195, endPoint x: 352, endPoint y: 169, distance: 119.7
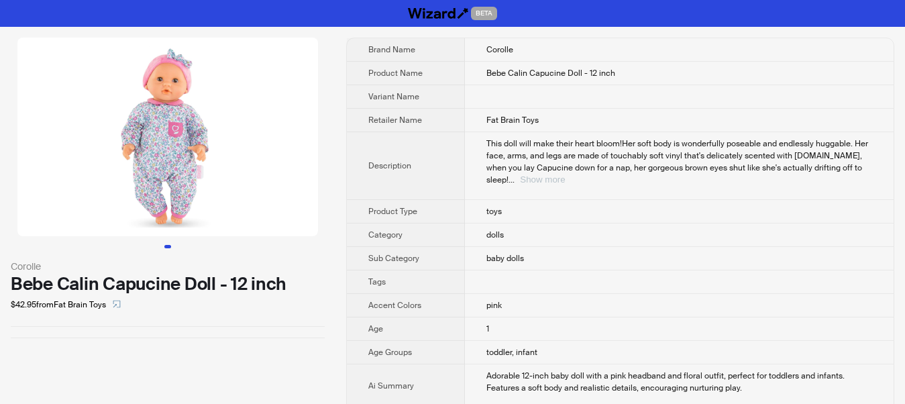
click at [565, 174] on button "Show more" at bounding box center [542, 179] width 45 height 10
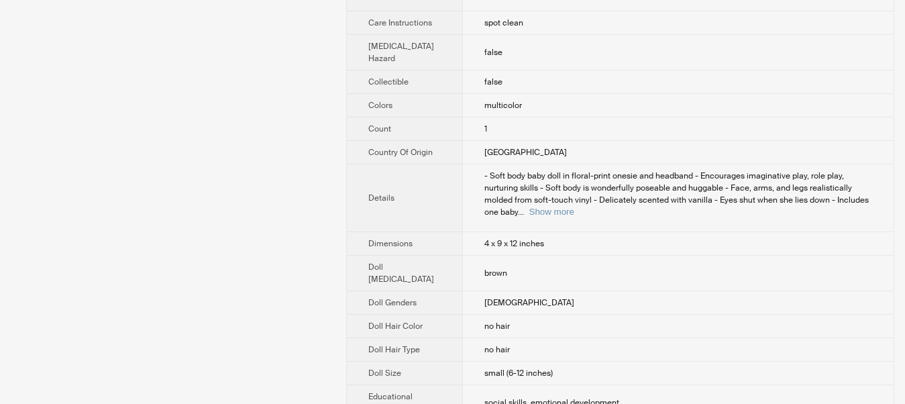
scroll to position [411, 0]
click at [574, 215] on button "Show more" at bounding box center [551, 210] width 45 height 10
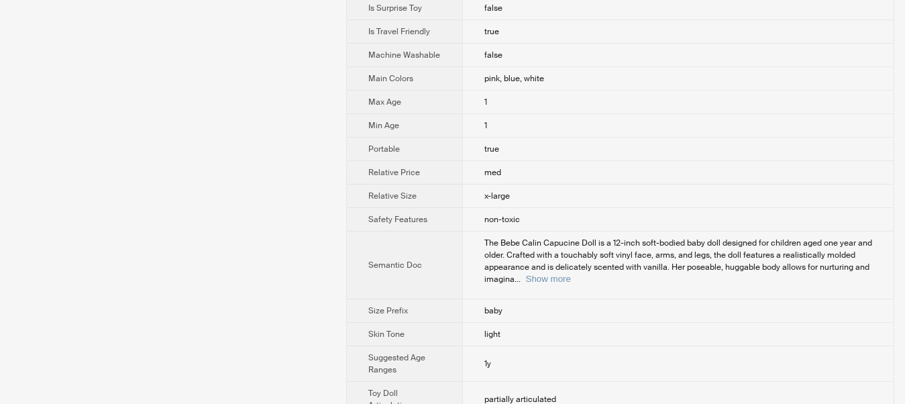
scroll to position [1027, 0]
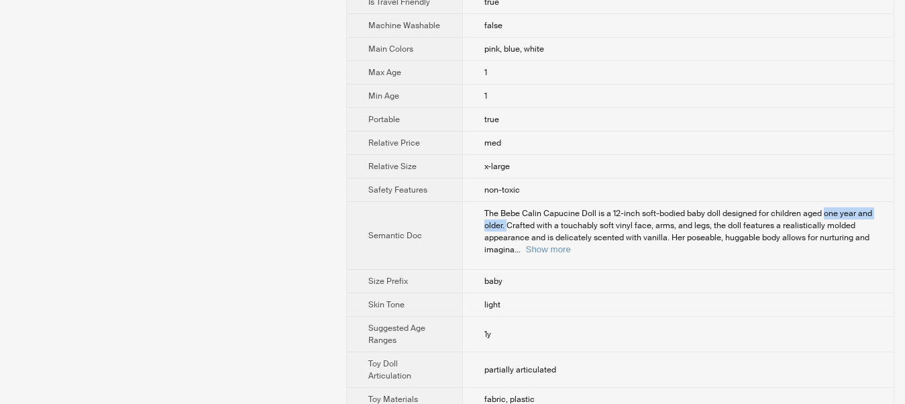
drag, startPoint x: 802, startPoint y: 286, endPoint x: 879, endPoint y: 287, distance: 77.2
click at [879, 270] on td "The Bebe Calin Capucine Doll is a 12-inch soft-bodied baby doll designed for ch…" at bounding box center [677, 236] width 431 height 68
click at [571, 254] on button "Show more" at bounding box center [548, 249] width 45 height 10
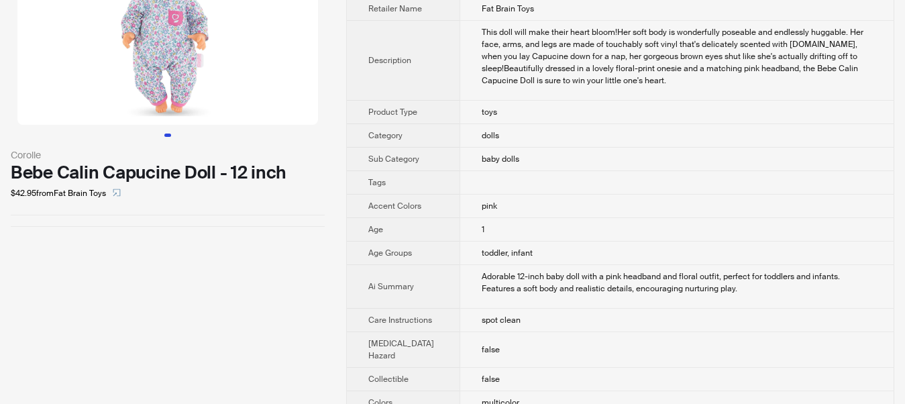
scroll to position [78, 0]
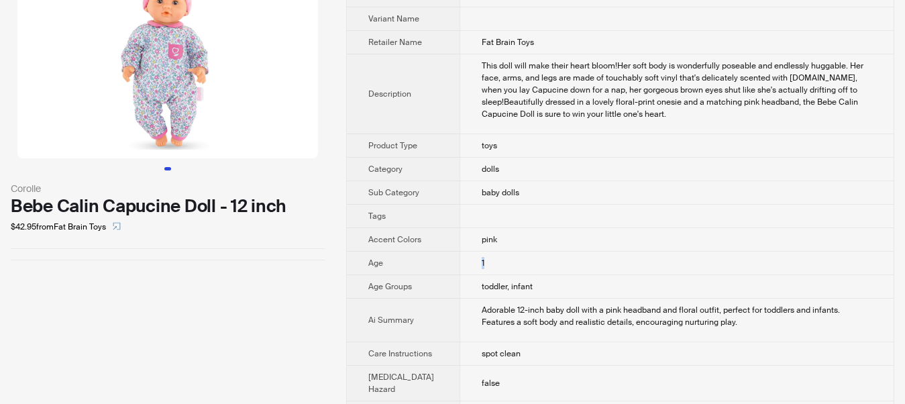
drag, startPoint x: 462, startPoint y: 311, endPoint x: 487, endPoint y: 312, distance: 24.2
click at [487, 275] on td "1" at bounding box center [677, 263] width 434 height 23
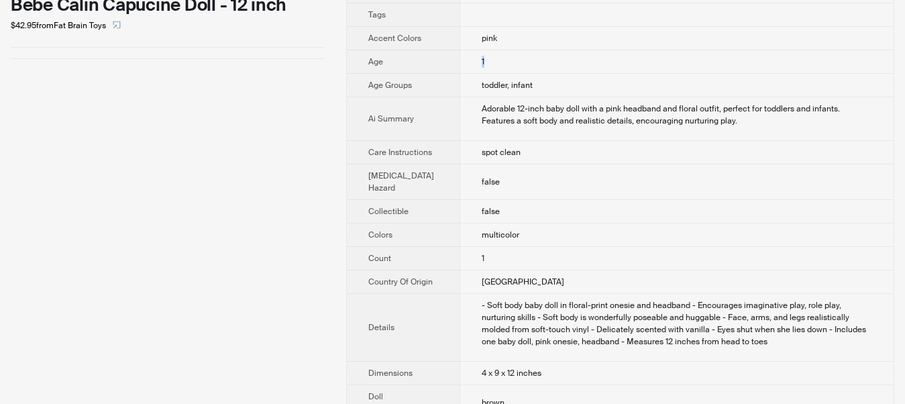
scroll to position [283, 0]
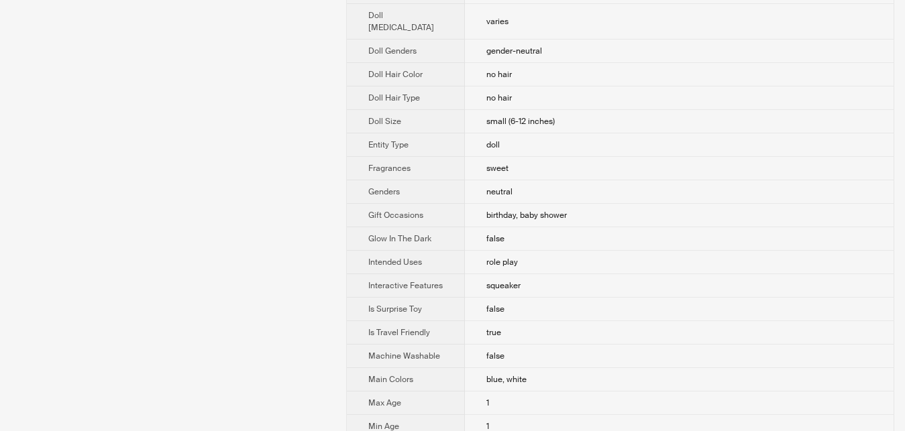
scroll to position [548, 0]
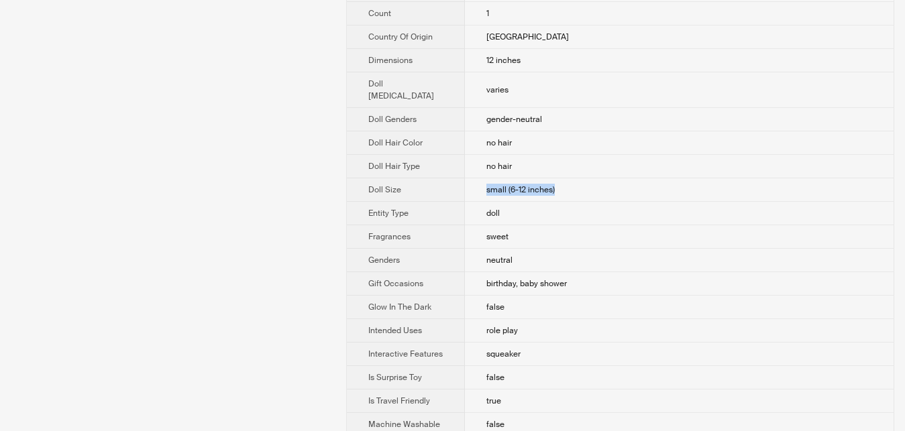
drag, startPoint x: 460, startPoint y: 172, endPoint x: 564, endPoint y: 174, distance: 104.0
click at [564, 179] on td "small (6-12 inches)" at bounding box center [679, 190] width 429 height 23
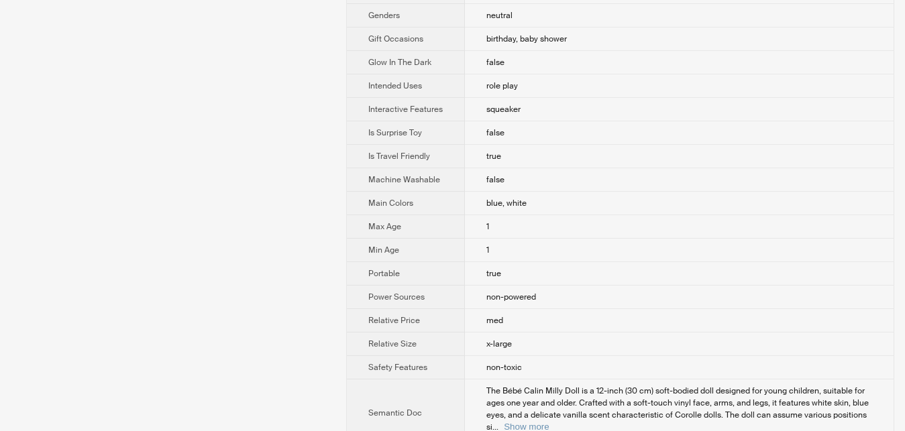
scroll to position [821, 0]
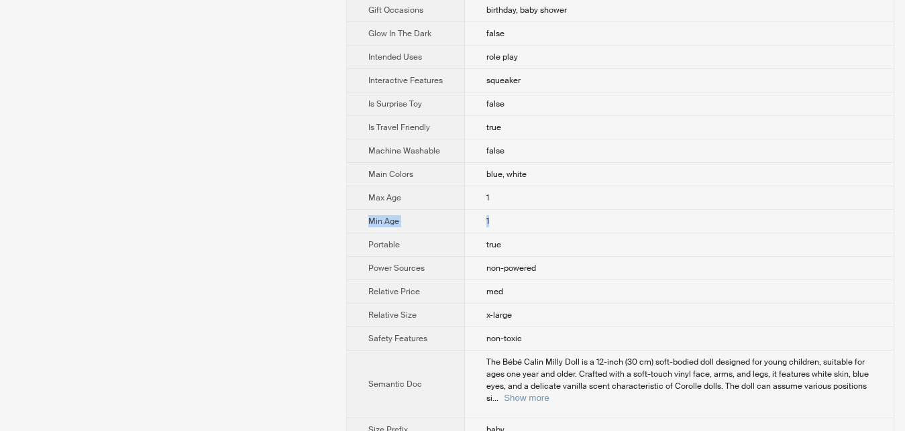
drag, startPoint x: 370, startPoint y: 262, endPoint x: 458, endPoint y: 250, distance: 88.6
click at [491, 234] on tr "Min Age [DEMOGRAPHIC_DATA]" at bounding box center [620, 221] width 547 height 23
drag, startPoint x: 364, startPoint y: 235, endPoint x: 492, endPoint y: 263, distance: 130.6
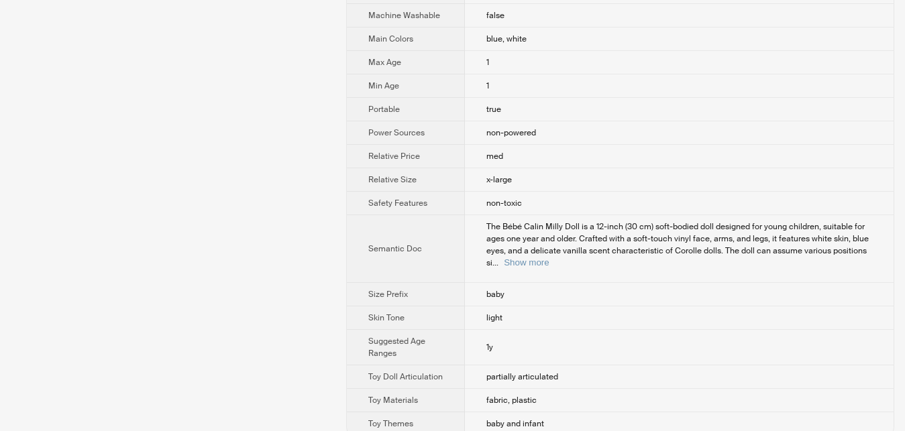
scroll to position [958, 0]
drag, startPoint x: 488, startPoint y: 117, endPoint x: 341, endPoint y: 91, distance: 149.4
click at [487, 73] on td "1" at bounding box center [679, 61] width 429 height 23
drag, startPoint x: 482, startPoint y: 121, endPoint x: 358, endPoint y: 99, distance: 126.2
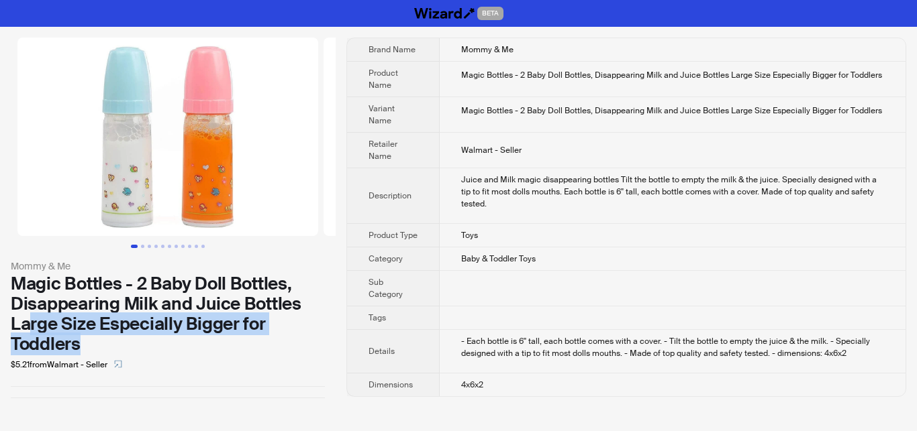
drag, startPoint x: 52, startPoint y: 321, endPoint x: 161, endPoint y: 340, distance: 111.0
click at [161, 340] on div "Magic Bottles - 2 Baby Doll Bottles, Disappearing Milk and Juice Bottles Large …" at bounding box center [168, 314] width 314 height 81
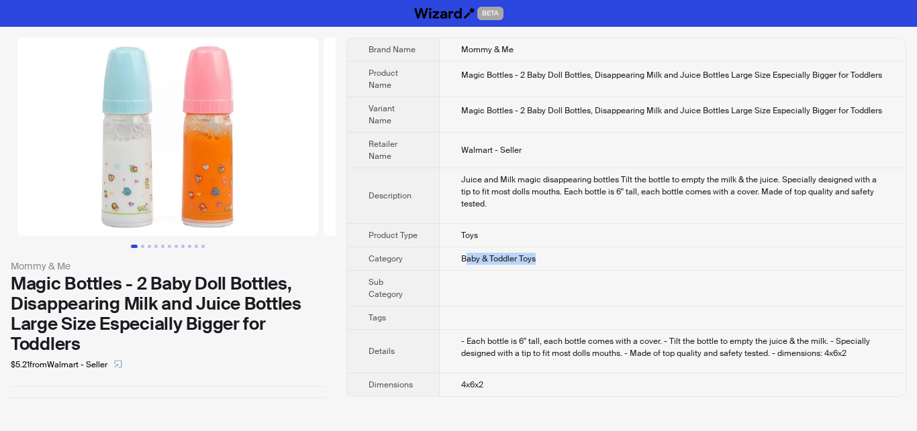
drag, startPoint x: 465, startPoint y: 247, endPoint x: 543, endPoint y: 223, distance: 81.5
click at [542, 248] on td "Baby & Toddler Toys" at bounding box center [673, 259] width 466 height 23
click at [538, 338] on div "- Each bottle is 6'' tall, each bottle comes with a cover. - Tilt the bottle to…" at bounding box center [672, 348] width 423 height 24
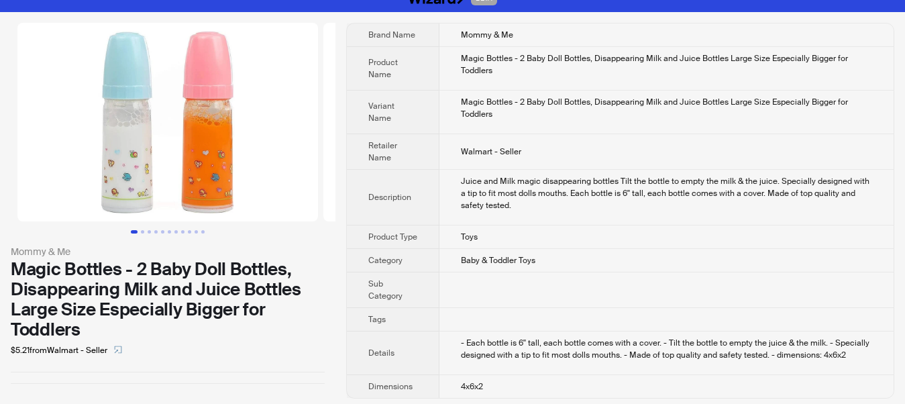
scroll to position [20, 0]
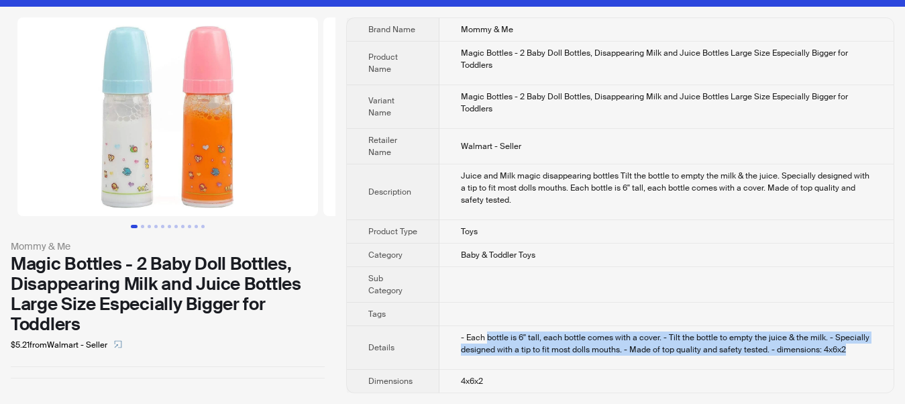
drag, startPoint x: 526, startPoint y: 339, endPoint x: 846, endPoint y: 361, distance: 320.9
click at [846, 361] on td "- Each bottle is 6'' tall, each bottle comes with a cover. - Tilt the bottle to…" at bounding box center [667, 348] width 454 height 44
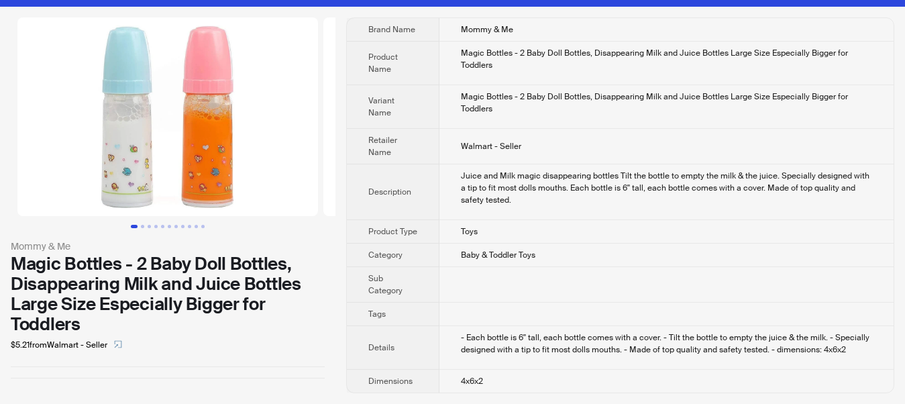
click at [615, 144] on td "Walmart - Seller" at bounding box center [667, 147] width 454 height 36
drag, startPoint x: 728, startPoint y: 93, endPoint x: 603, endPoint y: 118, distance: 127.3
click at [603, 118] on td "Magic Bottles - 2 Baby Doll Bottles, Disappearing Milk and Juice Bottles Large …" at bounding box center [667, 107] width 454 height 44
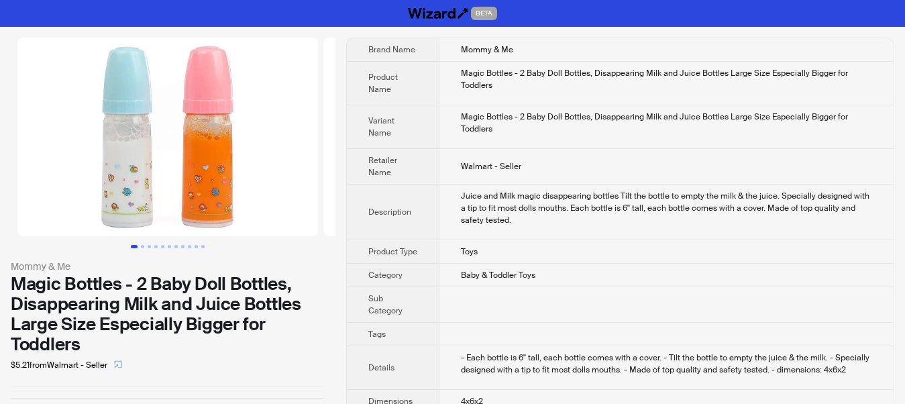
click at [607, 219] on div "Juice and Milk magic disappearing bottles Tilt the bottle to empty the milk & t…" at bounding box center [666, 208] width 411 height 36
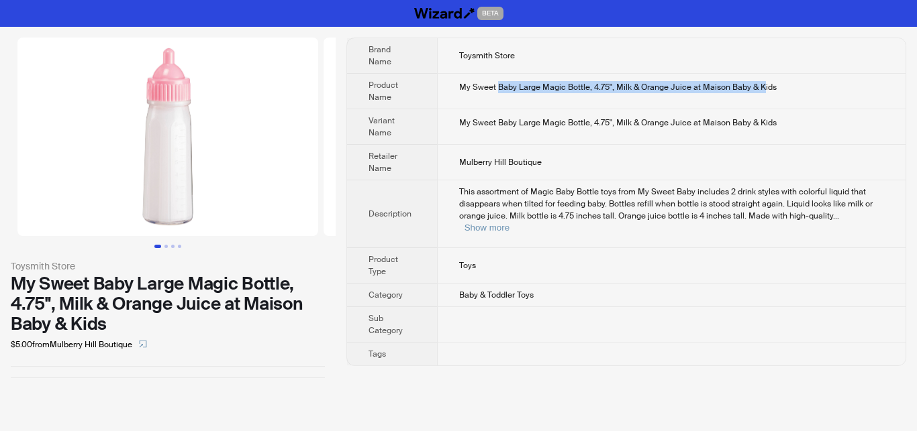
drag, startPoint x: 498, startPoint y: 83, endPoint x: 759, endPoint y: 91, distance: 261.1
click at [759, 91] on div "My Sweet Baby Large Magic Bottle, 4.75", Milk & Orange Juice at Maison Baby & K…" at bounding box center [671, 87] width 425 height 12
click at [509, 223] on button "Show more" at bounding box center [486, 228] width 45 height 10
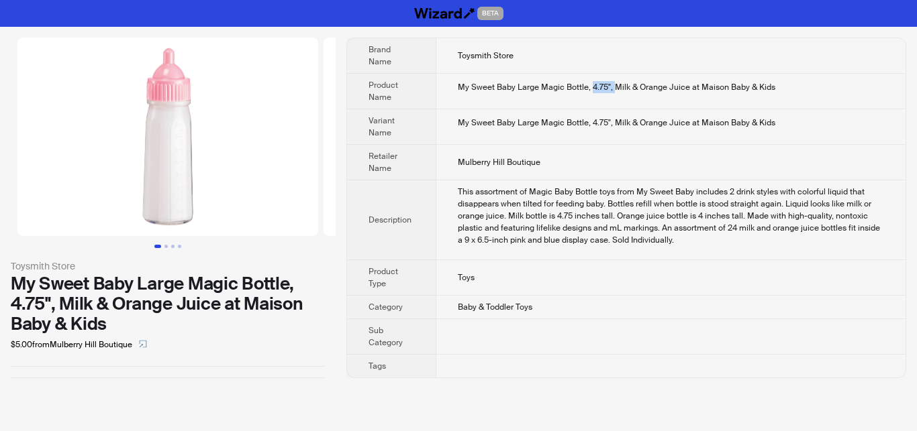
drag, startPoint x: 589, startPoint y: 83, endPoint x: 611, endPoint y: 86, distance: 23.0
click at [611, 86] on div "My Sweet Baby Large Magic Bottle, 4.75", Milk & Orange Juice at Maison Baby & K…" at bounding box center [671, 87] width 426 height 12
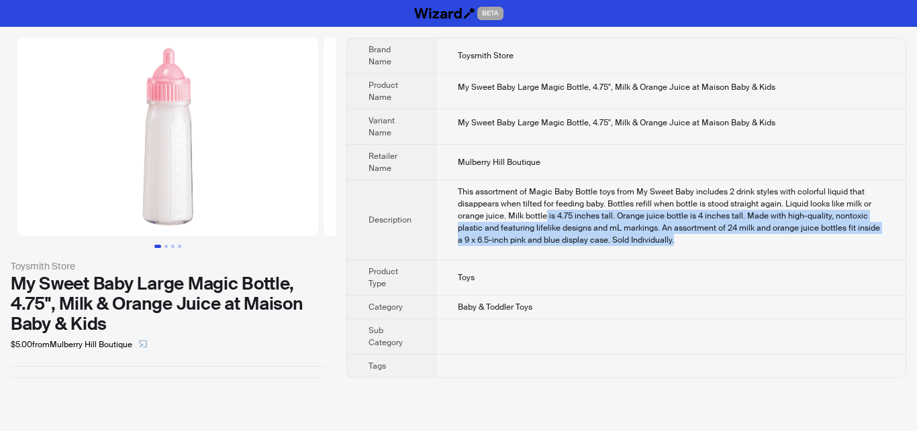
drag, startPoint x: 546, startPoint y: 215, endPoint x: 674, endPoint y: 246, distance: 132.6
click at [674, 246] on td "This assortment of Magic Baby Bottle toys from My Sweet Baby includes 2 drink s…" at bounding box center [671, 221] width 470 height 80
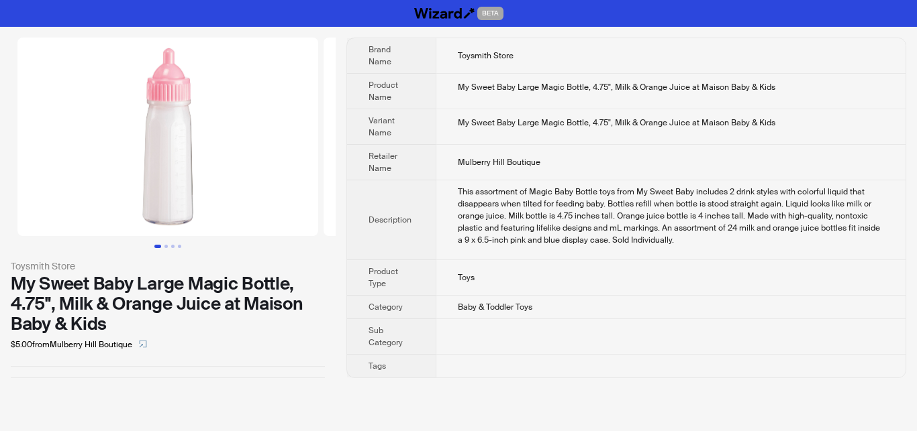
click at [542, 203] on div "This assortment of Magic Baby Bottle toys from My Sweet Baby includes 2 drink s…" at bounding box center [671, 216] width 426 height 60
drag, startPoint x: 668, startPoint y: 209, endPoint x: 847, endPoint y: 209, distance: 179.2
click at [847, 209] on div "This assortment of Magic Baby Bottle toys from My Sweet Baby includes 2 drink s…" at bounding box center [671, 216] width 426 height 60
click at [210, 391] on div "BETA Toysmith Store My Sweet Baby Large Magic Bottle, 4.75", Milk & Orange Juic…" at bounding box center [458, 215] width 917 height 431
drag, startPoint x: 550, startPoint y: 220, endPoint x: 619, endPoint y: 220, distance: 69.1
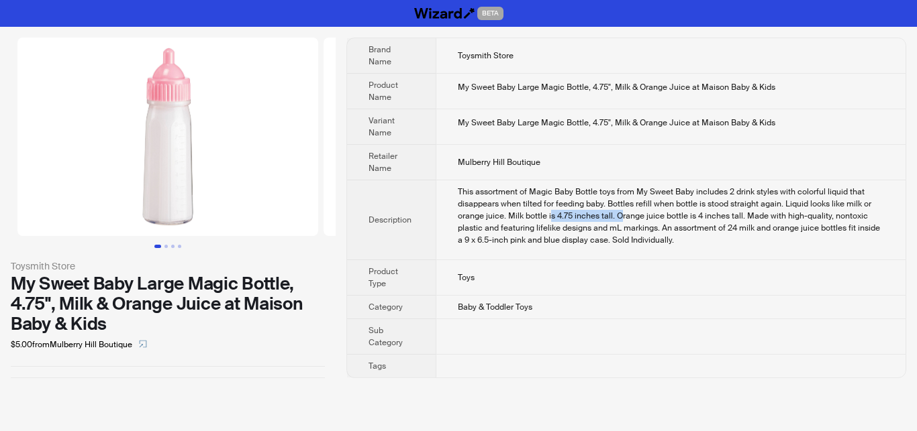
click at [619, 220] on div "This assortment of Magic Baby Bottle toys from My Sweet Baby includes 2 drink s…" at bounding box center [671, 216] width 426 height 60
click at [483, 248] on td "This assortment of Magic Baby Bottle toys from My Sweet Baby includes 2 drink s…" at bounding box center [671, 221] width 470 height 80
drag, startPoint x: 444, startPoint y: 238, endPoint x: 594, endPoint y: 238, distance: 149.6
click at [594, 238] on td "This assortment of Magic Baby Bottle toys from My Sweet Baby includes 2 drink s…" at bounding box center [671, 221] width 470 height 80
click at [572, 247] on td "This assortment of Magic Baby Bottle toys from My Sweet Baby includes 2 drink s…" at bounding box center [671, 221] width 470 height 80
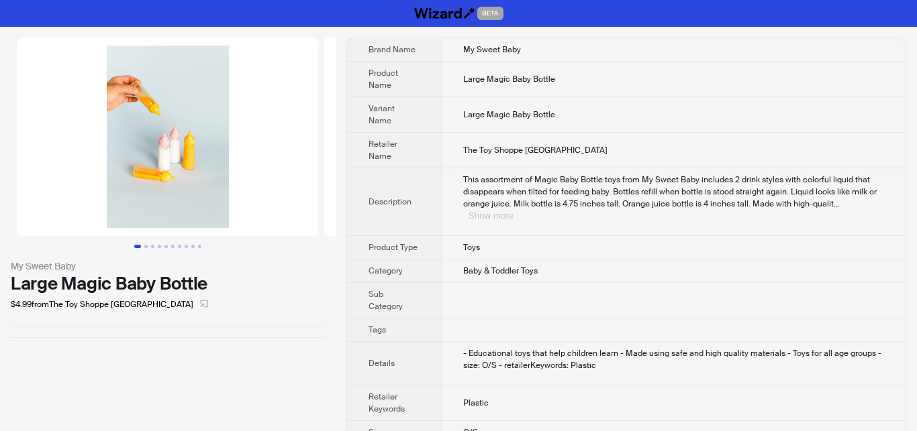
click at [513, 211] on button "Show more" at bounding box center [490, 216] width 45 height 10
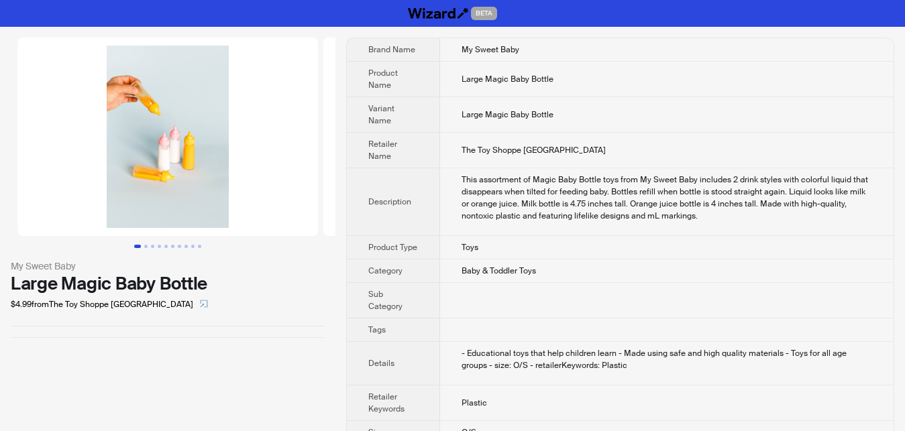
scroll to position [24, 0]
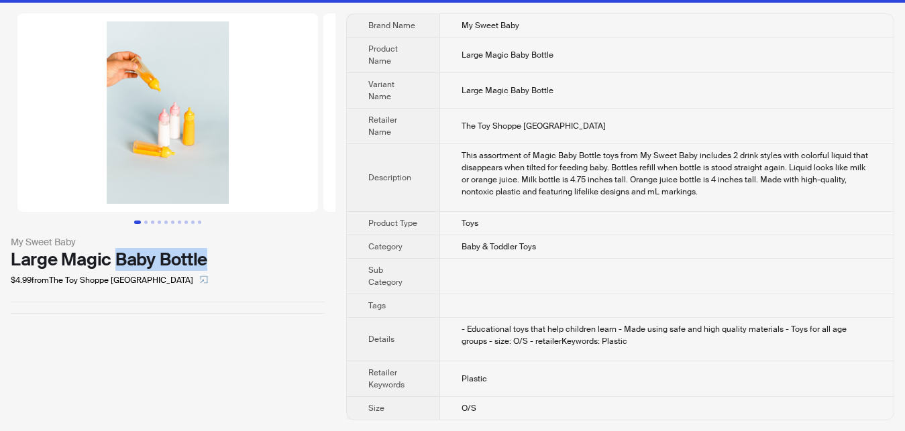
drag, startPoint x: 192, startPoint y: 264, endPoint x: 267, endPoint y: 263, distance: 75.2
click at [246, 264] on div "Large Magic Baby Bottle" at bounding box center [168, 260] width 314 height 20
click at [585, 315] on td at bounding box center [667, 306] width 454 height 23
drag, startPoint x: 486, startPoint y: 246, endPoint x: 553, endPoint y: 252, distance: 67.3
click at [553, 252] on td "Baby & Toddler Toys" at bounding box center [667, 247] width 454 height 23
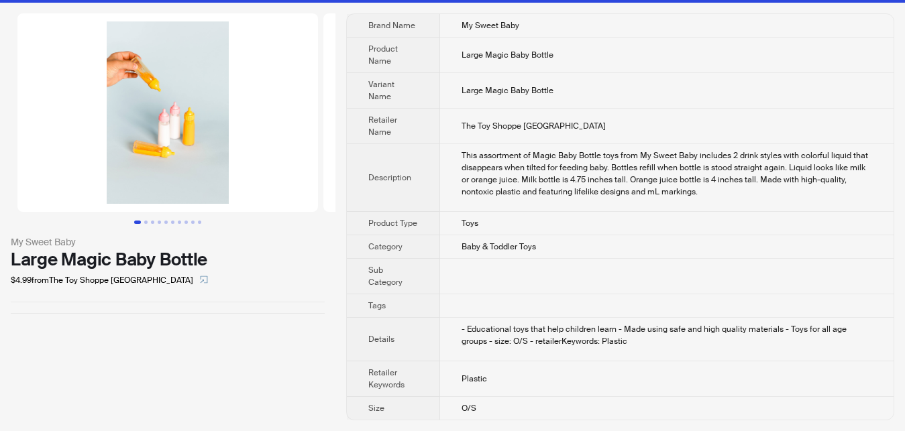
click at [636, 258] on td "Baby & Toddler Toys" at bounding box center [667, 247] width 454 height 23
click at [151, 221] on button "Go to slide 3" at bounding box center [152, 222] width 3 height 3
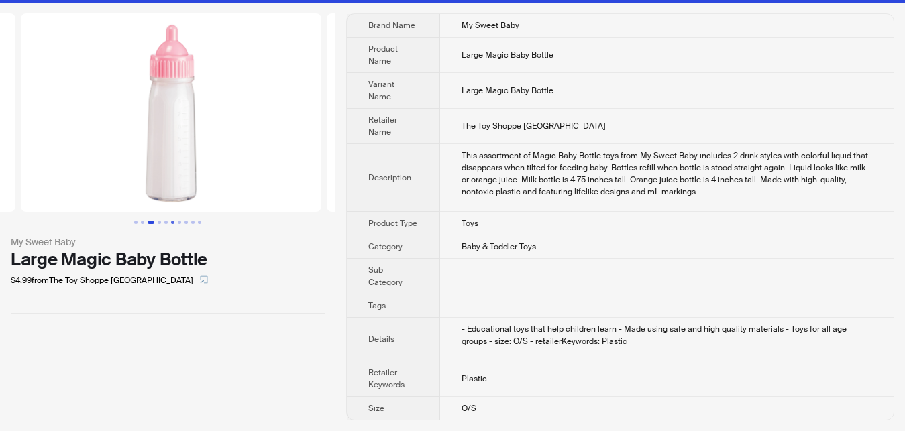
scroll to position [0, 612]
click at [161, 221] on button "Go to slide 4" at bounding box center [159, 222] width 3 height 3
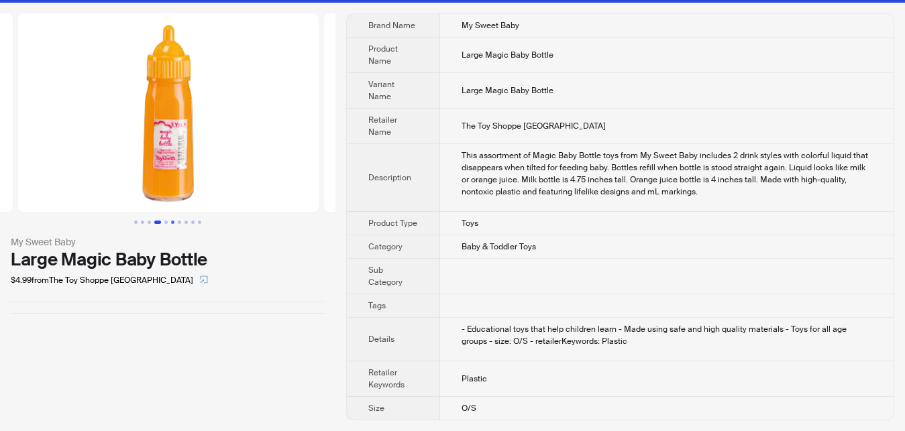
click at [174, 221] on button "Go to slide 6" at bounding box center [172, 222] width 3 height 3
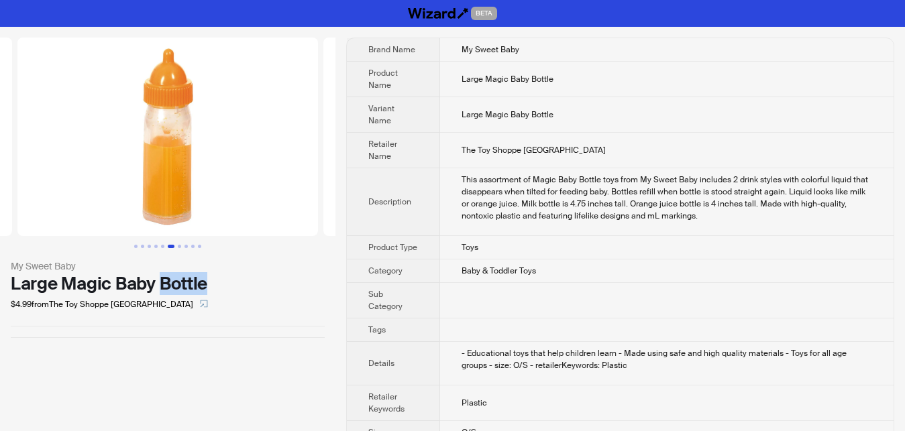
drag, startPoint x: 162, startPoint y: 286, endPoint x: 211, endPoint y: 282, distance: 49.8
click at [211, 282] on div "Large Magic Baby Bottle" at bounding box center [168, 284] width 314 height 20
click at [187, 384] on div "My Sweet Baby Large Magic Baby Bottle $4.99 from The Toy Shoppe Northport" at bounding box center [168, 241] width 336 height 429
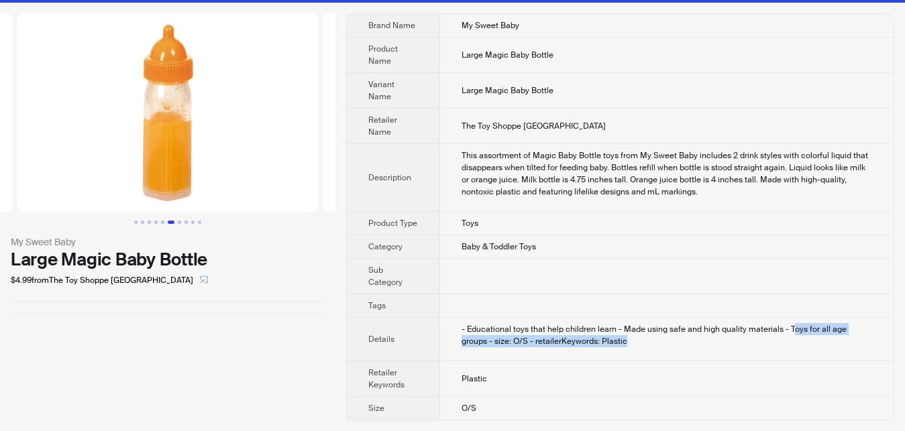
drag, startPoint x: 789, startPoint y: 323, endPoint x: 840, endPoint y: 344, distance: 54.2
click at [840, 344] on div "- Educational toys that help children learn - Made using safe and high quality …" at bounding box center [667, 335] width 411 height 24
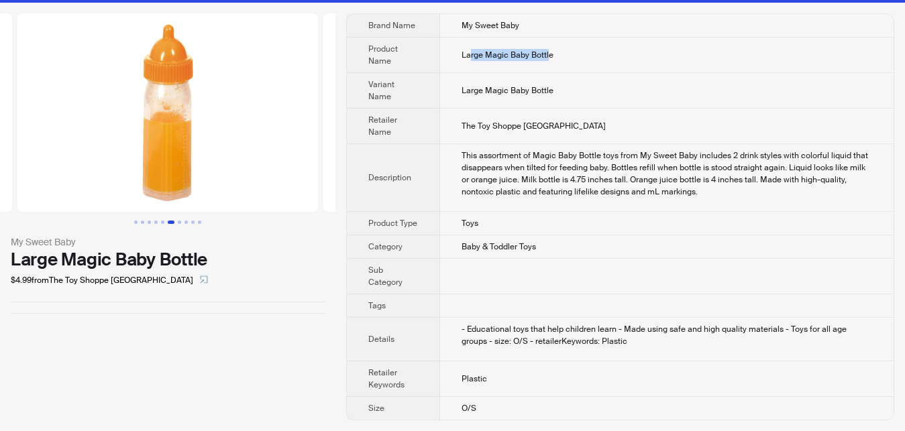
drag, startPoint x: 472, startPoint y: 50, endPoint x: 547, endPoint y: 51, distance: 75.2
click at [547, 51] on span "Large Magic Baby Bottle" at bounding box center [508, 55] width 92 height 11
click at [605, 280] on td at bounding box center [667, 277] width 454 height 36
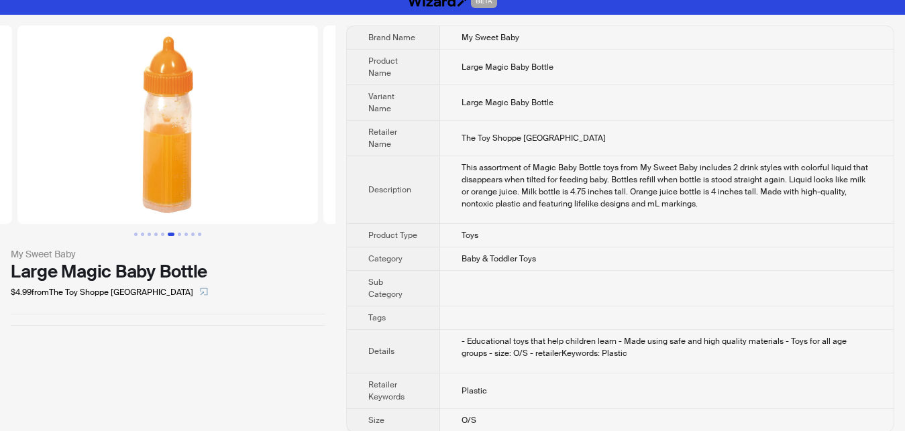
scroll to position [0, 0]
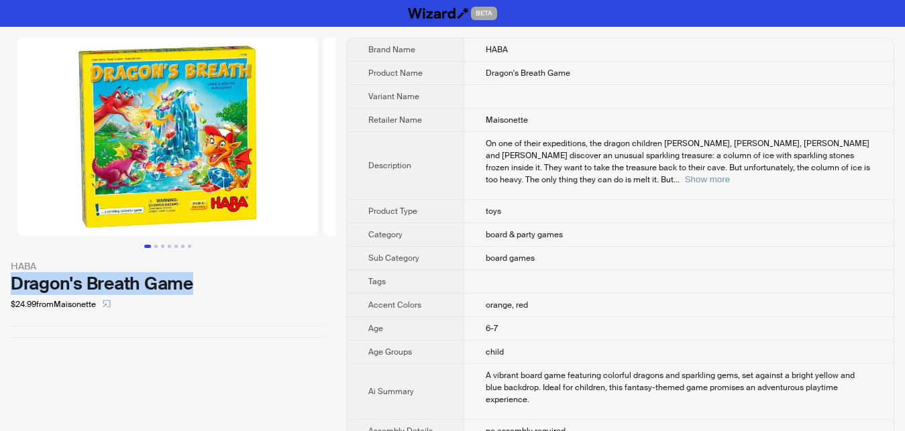
drag, startPoint x: 9, startPoint y: 281, endPoint x: 189, endPoint y: 290, distance: 179.4
click at [189, 290] on div "HABA Dragon's Breath Game $24.99 from Maisonette" at bounding box center [168, 188] width 336 height 322
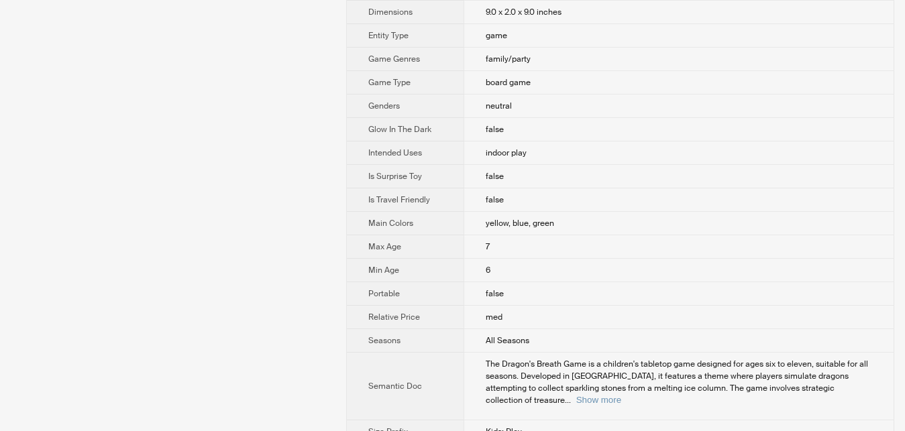
scroll to position [342, 0]
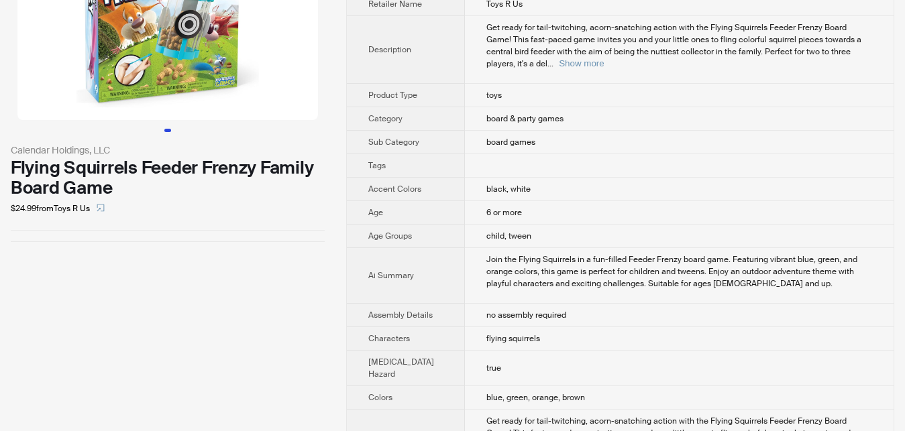
scroll to position [205, 0]
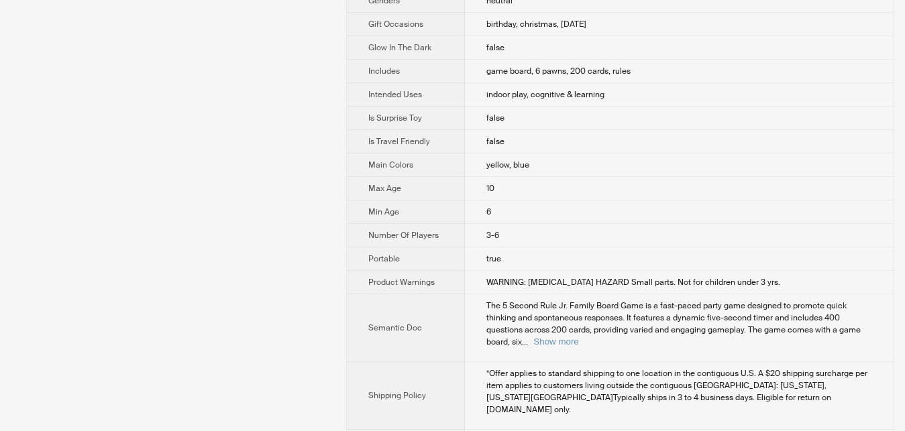
scroll to position [815, 0]
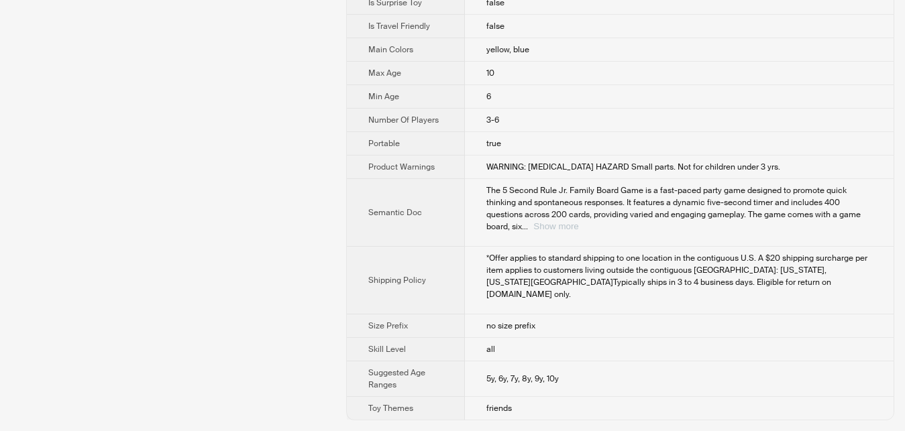
click at [578, 232] on button "Show more" at bounding box center [555, 226] width 45 height 10
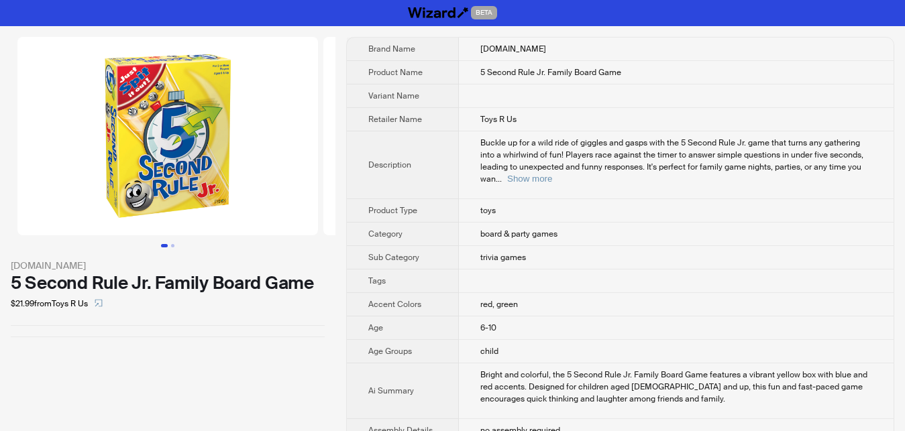
scroll to position [0, 0]
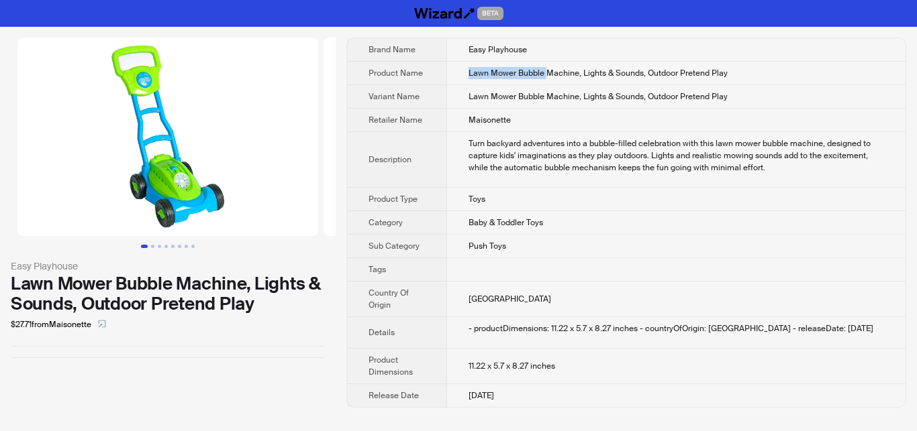
drag, startPoint x: 466, startPoint y: 72, endPoint x: 544, endPoint y: 77, distance: 78.0
click at [544, 77] on td "Lawn Mower Bubble Machine, Lights & Sounds, Outdoor Pretend Play" at bounding box center [675, 73] width 459 height 23
copy span "Lawn Mower Bubble"
drag, startPoint x: 462, startPoint y: 366, endPoint x: 572, endPoint y: 362, distance: 109.5
click at [572, 362] on td "11.22 x 5.7 x 8.27 inches" at bounding box center [675, 367] width 459 height 36
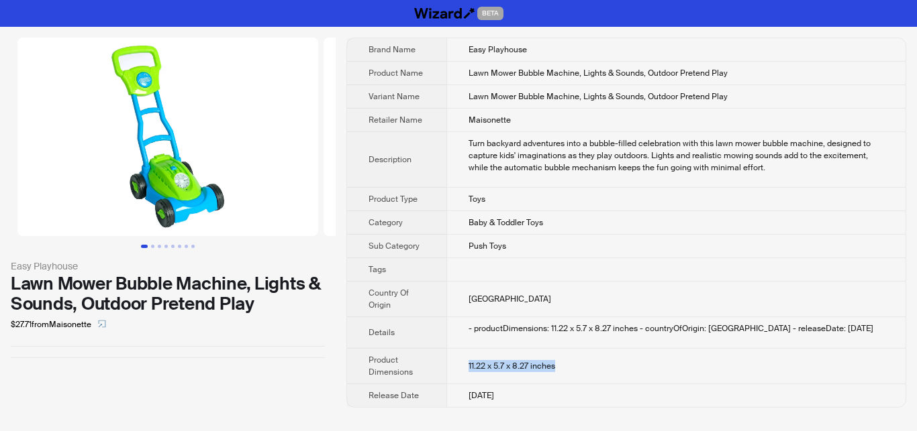
copy span "11.22 x 5.7 x 8.27 inches"
click at [477, 72] on span "Lawn Mower Bubble Machine, Lights & Sounds, Outdoor Pretend Play" at bounding box center [597, 73] width 259 height 11
drag, startPoint x: 477, startPoint y: 72, endPoint x: 540, endPoint y: 82, distance: 63.8
click at [540, 82] on td "Lawn Mower Bubble Machine, Lights & Sounds, Outdoor Pretend Play" at bounding box center [675, 73] width 459 height 23
copy span "Lawn Mower Bubble"
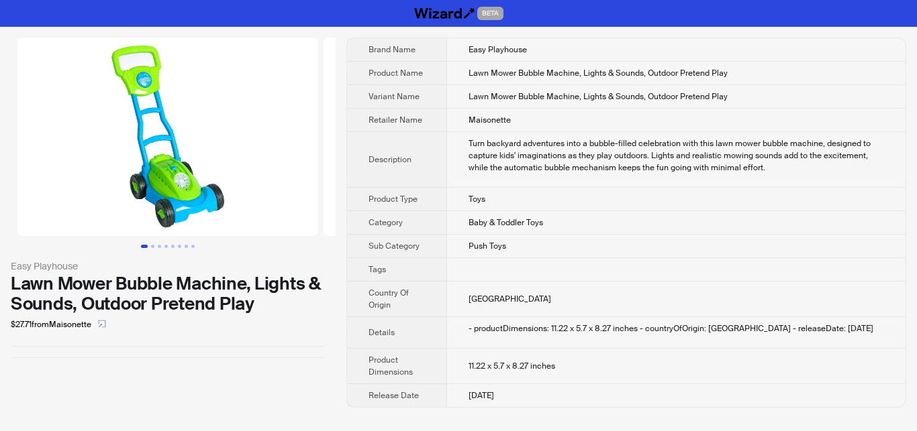
click at [503, 368] on span "11.22 x 5.7 x 8.27 inches" at bounding box center [511, 366] width 87 height 11
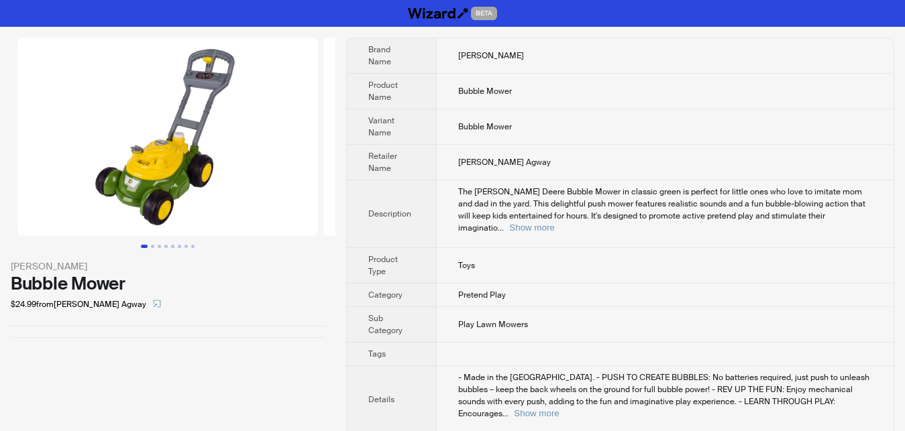
click at [837, 209] on span "The [PERSON_NAME] Deere Bubble Mower in classic green is perfect for little one…" at bounding box center [661, 210] width 407 height 47
click at [554, 223] on button "Show more" at bounding box center [531, 228] width 45 height 10
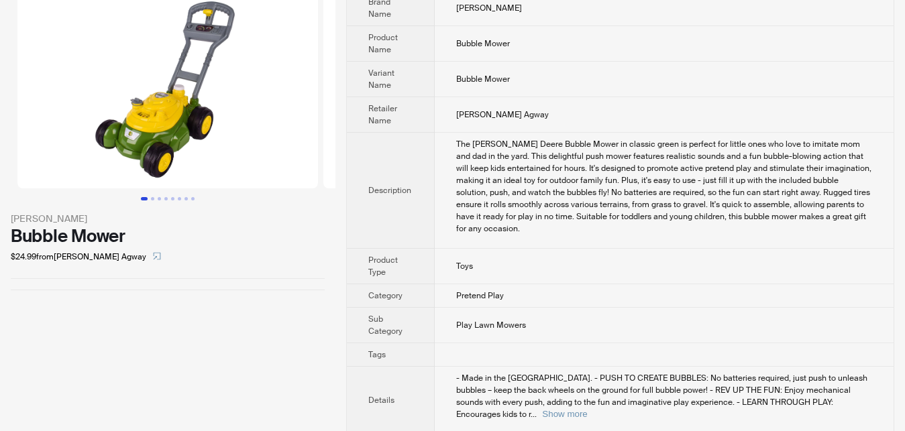
scroll to position [61, 0]
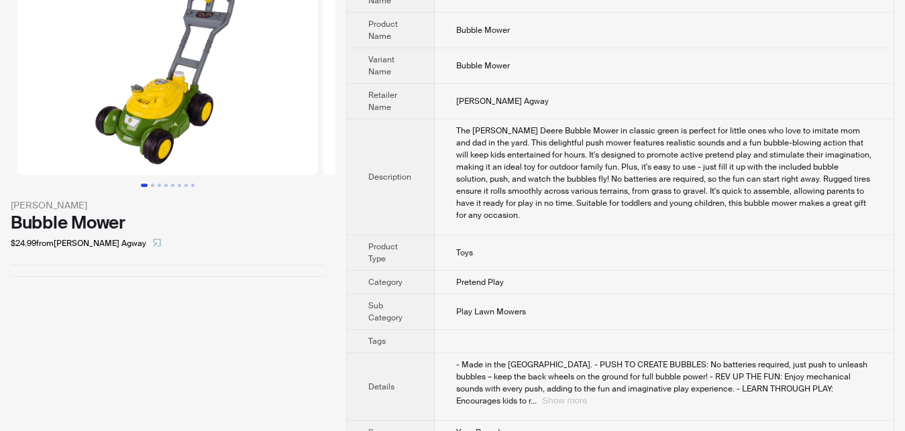
click at [587, 396] on button "Show more" at bounding box center [564, 401] width 45 height 10
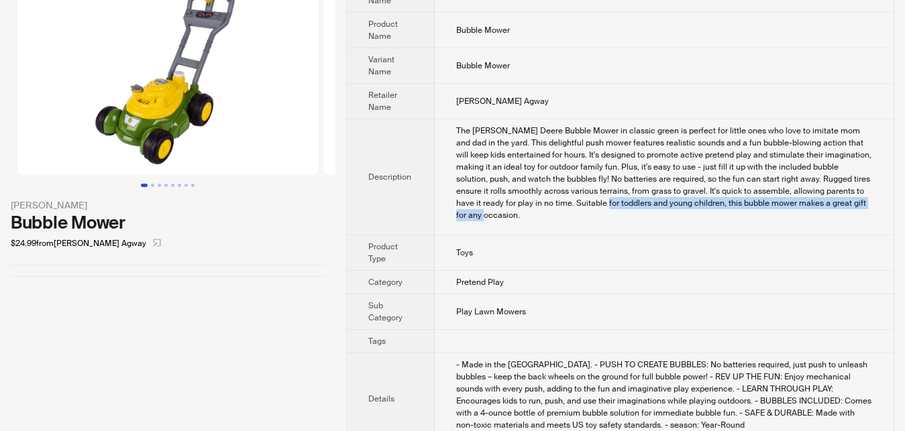
drag, startPoint x: 576, startPoint y: 199, endPoint x: 870, endPoint y: 203, distance: 293.3
click at [870, 203] on div "The [PERSON_NAME] Deere Bubble Mower in classic green is perfect for little one…" at bounding box center [664, 173] width 416 height 97
click at [538, 212] on td "The [PERSON_NAME] Deere Bubble Mower in classic green is perfect for little one…" at bounding box center [664, 177] width 459 height 116
drag, startPoint x: 548, startPoint y: 201, endPoint x: 695, endPoint y: 201, distance: 146.3
click at [695, 201] on div "The [PERSON_NAME] Deere Bubble Mower in classic green is perfect for little one…" at bounding box center [664, 173] width 416 height 97
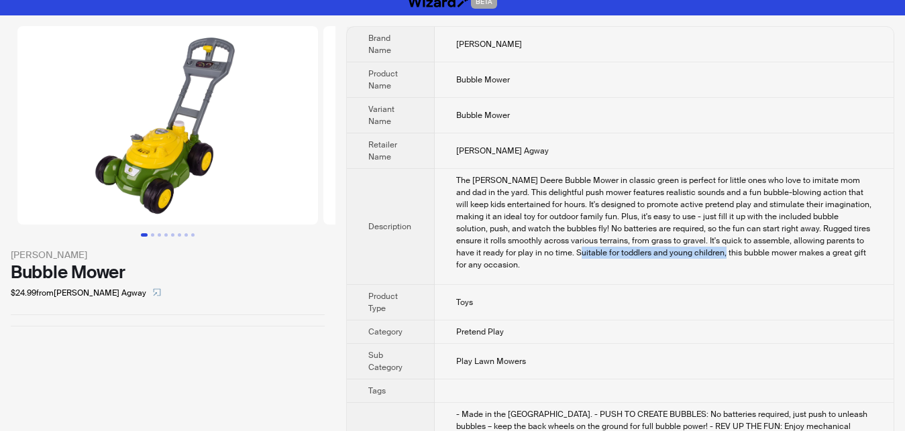
scroll to position [0, 0]
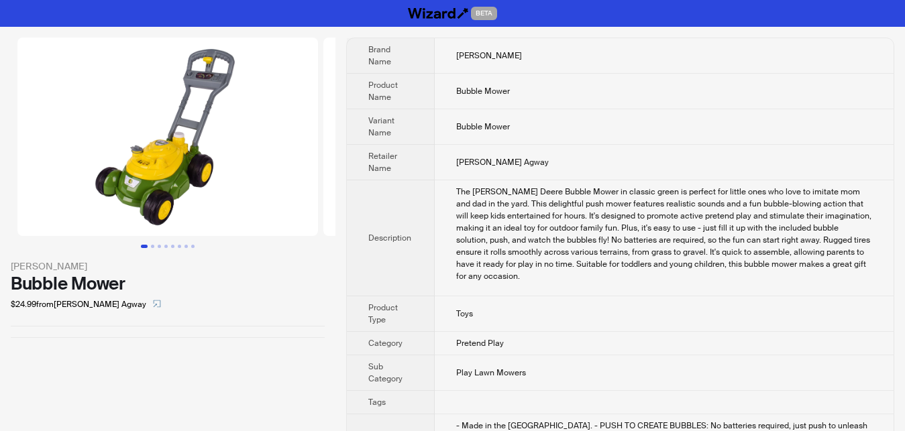
click at [480, 264] on div "The [PERSON_NAME] Deere Bubble Mower in classic green is perfect for little one…" at bounding box center [664, 234] width 416 height 97
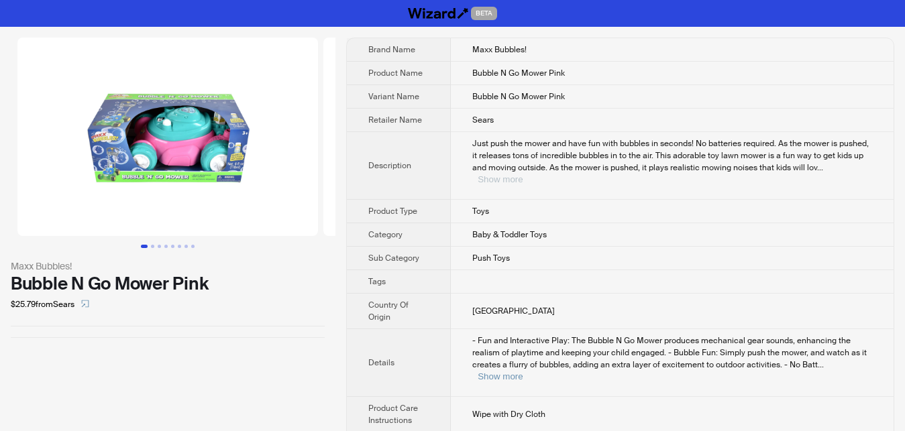
click at [523, 174] on button "Show more" at bounding box center [500, 179] width 45 height 10
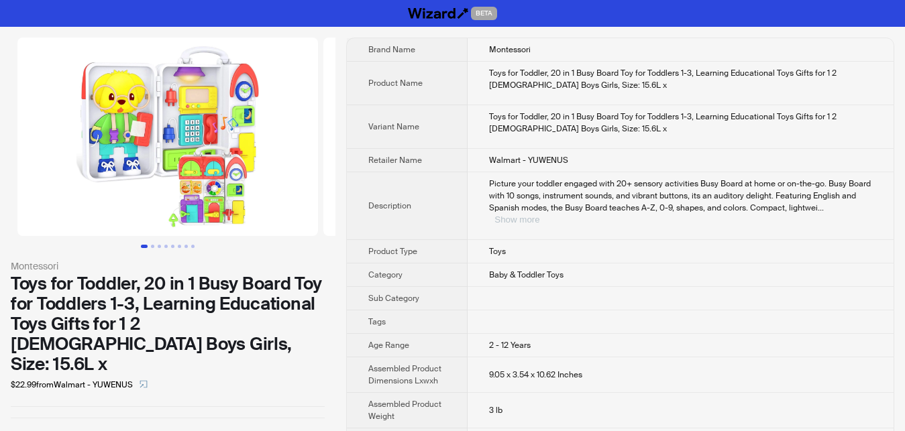
click at [540, 215] on button "Show more" at bounding box center [517, 220] width 45 height 10
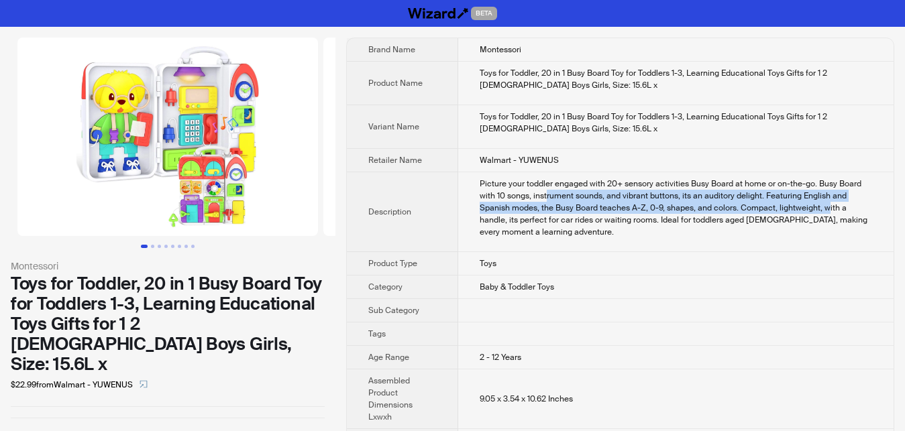
drag, startPoint x: 548, startPoint y: 197, endPoint x: 827, endPoint y: 211, distance: 278.9
click at [827, 211] on div "Picture your toddler engaged with 20+ sensory activities Busy Board at home or …" at bounding box center [676, 208] width 393 height 60
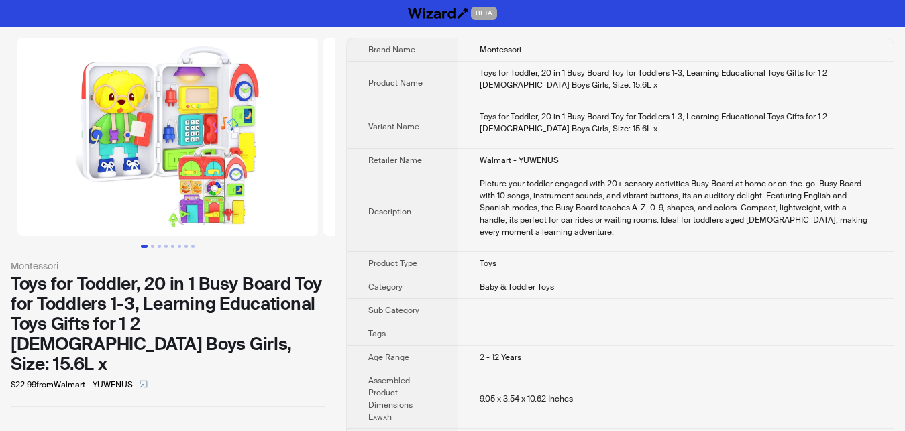
click at [295, 350] on div "Toys for Toddler, 20 in 1 Busy Board Toy for Toddlers 1-3, Learning Educational…" at bounding box center [168, 324] width 314 height 101
drag, startPoint x: 478, startPoint y: 356, endPoint x: 560, endPoint y: 355, distance: 81.9
click at [560, 355] on td "2 - 12 Years" at bounding box center [676, 357] width 436 height 23
click at [297, 393] on div "Montessori Toys for Toddler, 20 in 1 Busy Board Toy for Toddlers 1-3, Learning …" at bounding box center [168, 228] width 336 height 403
drag, startPoint x: 480, startPoint y: 358, endPoint x: 540, endPoint y: 359, distance: 59.7
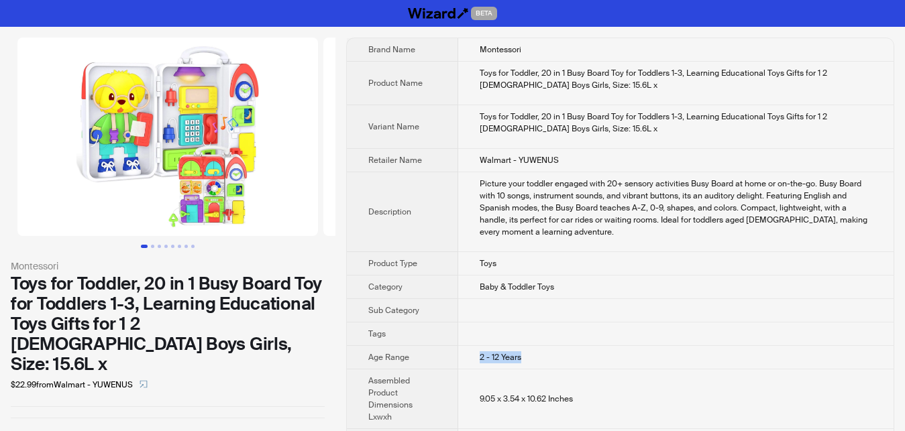
click at [540, 359] on td "2 - 12 Years" at bounding box center [676, 357] width 436 height 23
click at [556, 358] on td "2 - 12 Years" at bounding box center [676, 357] width 436 height 23
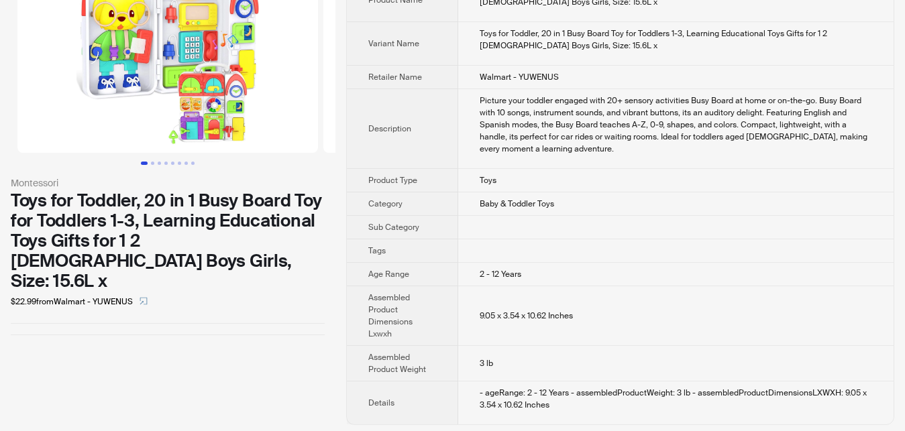
scroll to position [88, 0]
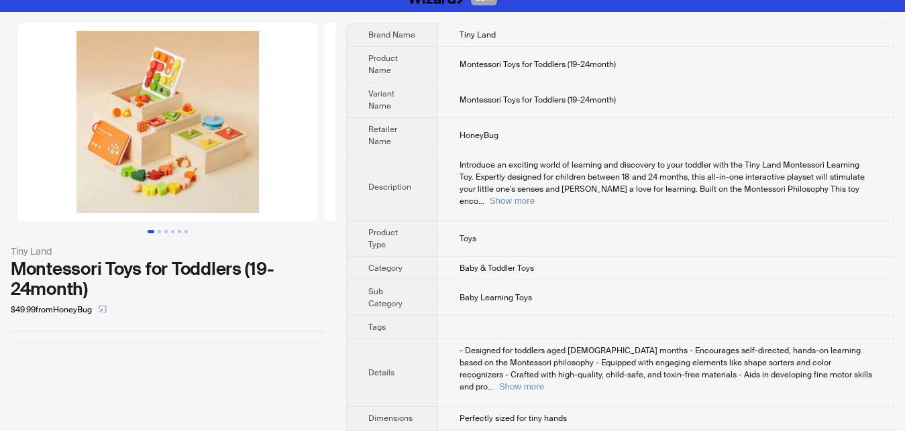
scroll to position [24, 0]
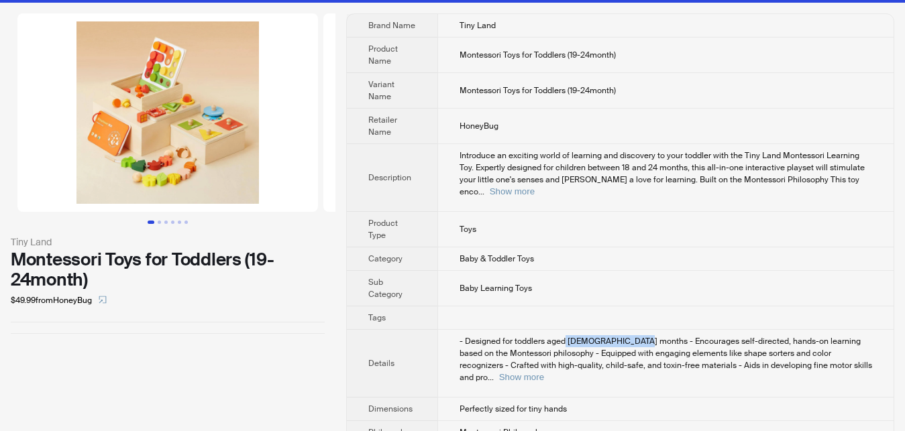
drag, startPoint x: 564, startPoint y: 330, endPoint x: 631, endPoint y: 331, distance: 67.8
click at [631, 336] on span "- Designed for toddlers aged 12 to 24 months - Encourages self-directed, hands-…" at bounding box center [666, 359] width 413 height 47
click at [497, 336] on span "- Designed for toddlers aged 12 to 24 months - Encourages self-directed, hands-…" at bounding box center [666, 359] width 413 height 47
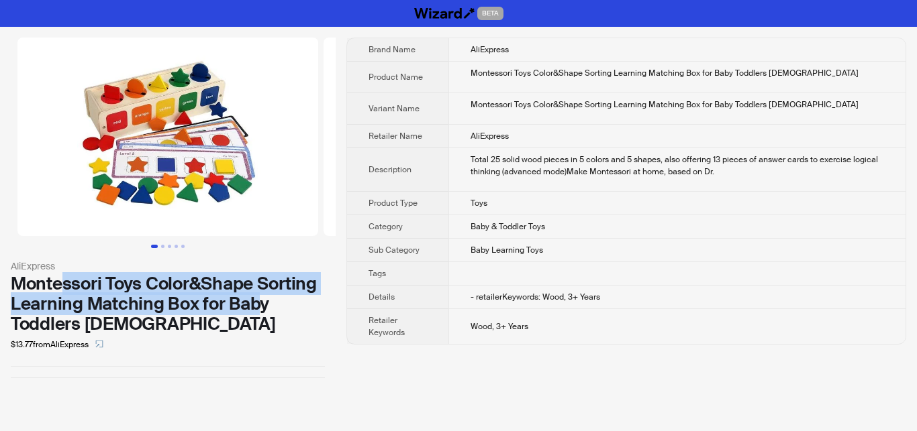
drag, startPoint x: 67, startPoint y: 291, endPoint x: 256, endPoint y: 302, distance: 188.9
click at [256, 301] on div "Montessori Toys Color&Shape Sorting Learning Matching Box for Baby Toddlers [DE…" at bounding box center [168, 304] width 314 height 60
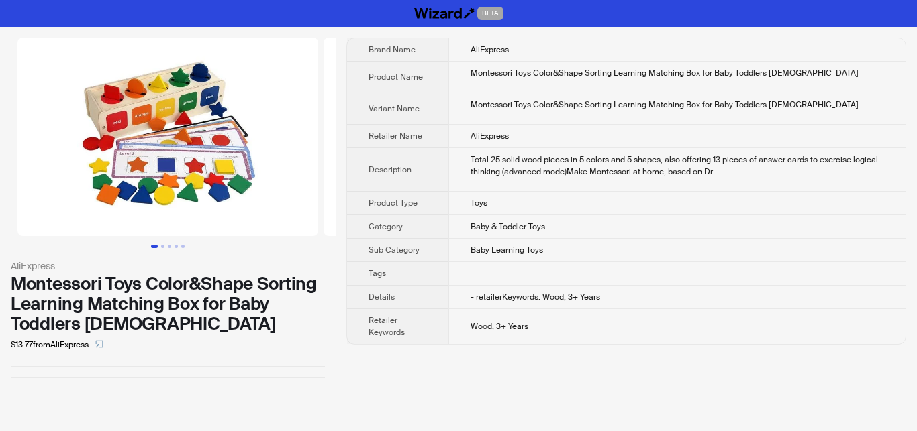
click at [232, 335] on div "$13.77 from AliExpress" at bounding box center [168, 344] width 314 height 21
drag, startPoint x: 757, startPoint y: 103, endPoint x: 815, endPoint y: 104, distance: 58.4
click at [815, 104] on div "Montessori Toys Color&Shape Sorting Learning Matching Box for Baby Toddlers [DE…" at bounding box center [676, 105] width 413 height 12
click at [565, 342] on td "Wood, 3+ Years" at bounding box center [676, 327] width 457 height 36
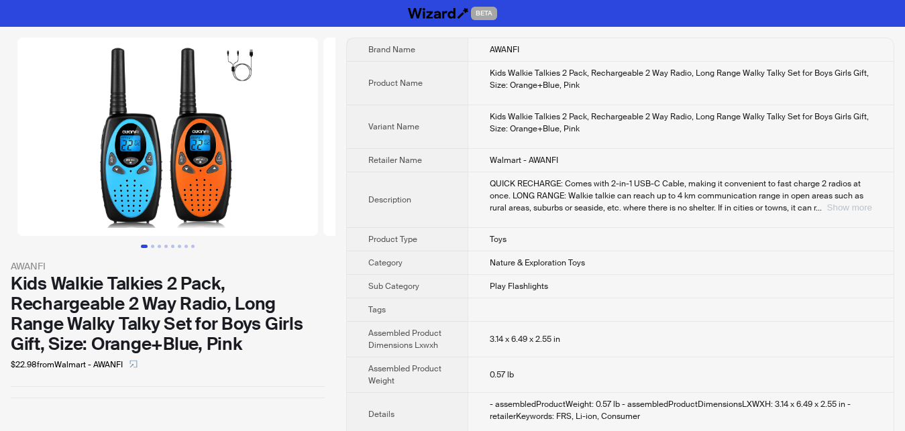
click at [833, 205] on button "Show more" at bounding box center [849, 208] width 45 height 10
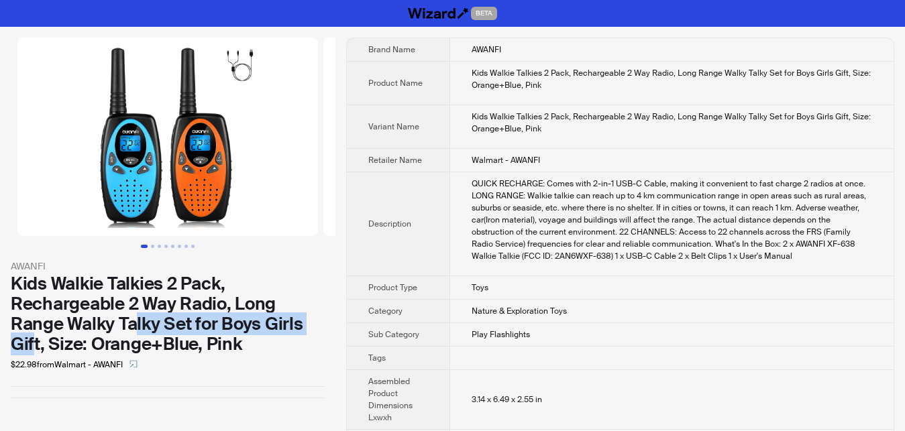
drag, startPoint x: 136, startPoint y: 324, endPoint x: 37, endPoint y: 346, distance: 101.8
click at [37, 346] on div "Kids Walkie Talkies 2 Pack, Rechargeable 2 Way Radio, Long Range Walky Talky Se…" at bounding box center [168, 314] width 314 height 81
click at [615, 242] on div "QUICK RECHARGE: Comes with 2-in-1 USB-C Cable, making it convenient to fast cha…" at bounding box center [672, 220] width 401 height 85
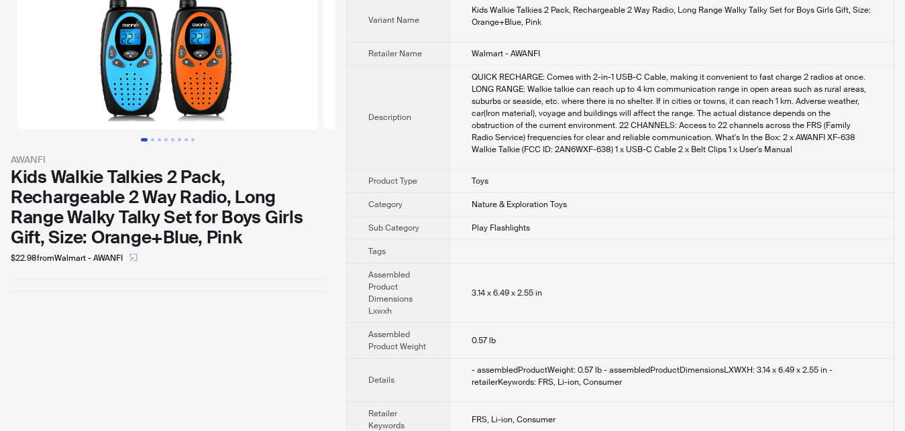
scroll to position [124, 0]
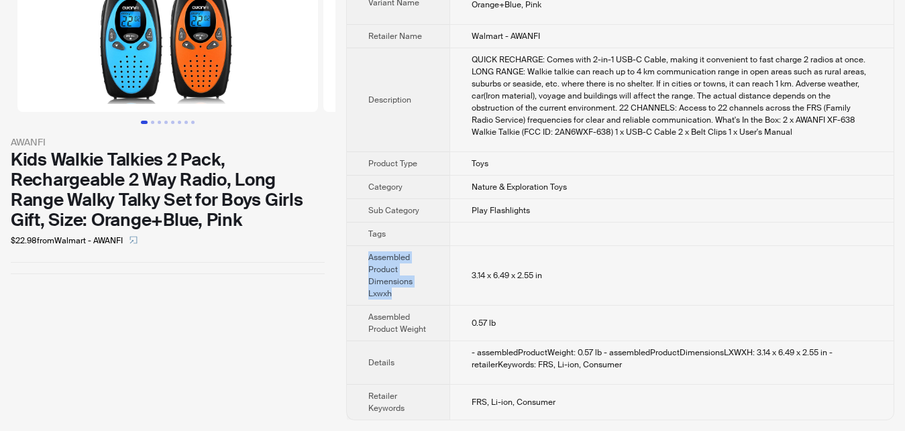
drag, startPoint x: 362, startPoint y: 260, endPoint x: 414, endPoint y: 295, distance: 62.4
click at [414, 295] on th "Assembled Product Dimensions Lxwxh" at bounding box center [398, 276] width 103 height 60
click at [486, 278] on span "3.14 x 6.49 x 2.55 in" at bounding box center [507, 275] width 70 height 11
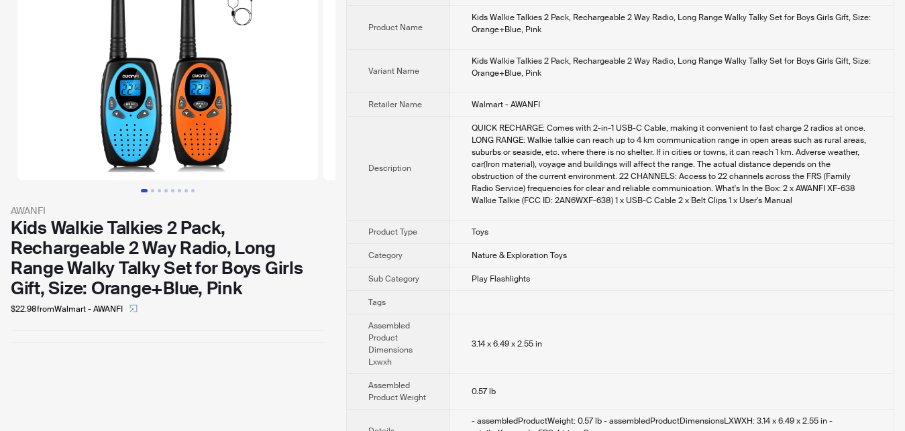
scroll to position [0, 0]
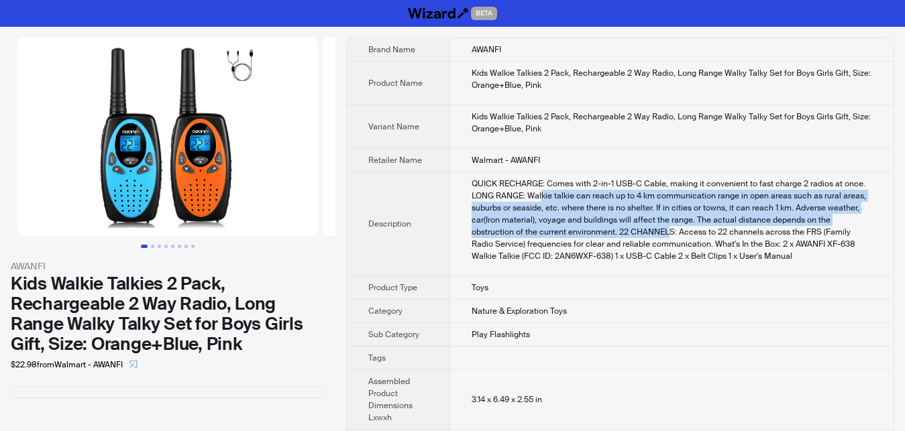
drag, startPoint x: 542, startPoint y: 197, endPoint x: 625, endPoint y: 227, distance: 88.9
click at [625, 227] on div "QUICK RECHARGE: Comes with 2-in-1 USB-C Cable, making it convenient to fast cha…" at bounding box center [672, 220] width 401 height 85
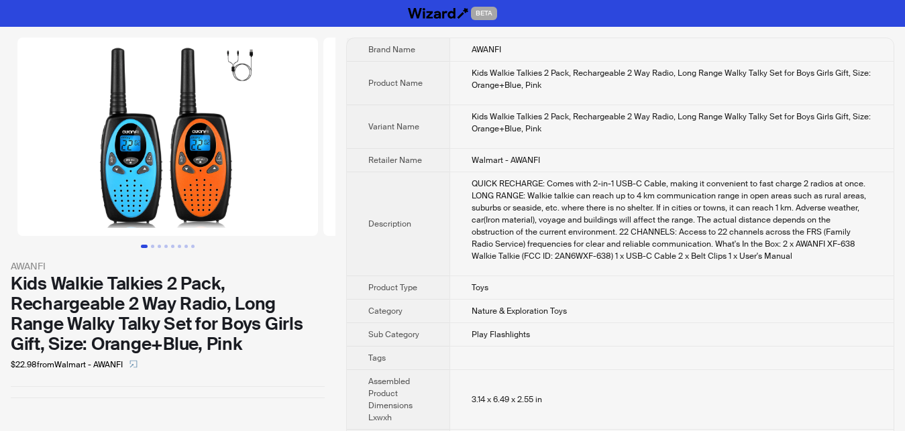
click at [656, 229] on div "QUICK RECHARGE: Comes with 2-in-1 USB-C Cable, making it convenient to fast cha…" at bounding box center [672, 220] width 401 height 85
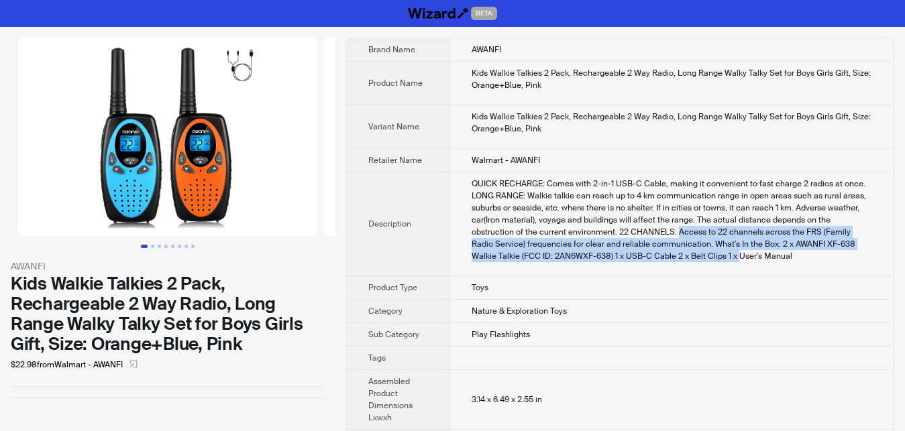
drag, startPoint x: 632, startPoint y: 232, endPoint x: 662, endPoint y: 266, distance: 44.7
click at [665, 264] on td "QUICK RECHARGE: Comes with 2-in-1 USB-C Cable, making it convenient to fast cha…" at bounding box center [672, 224] width 444 height 104
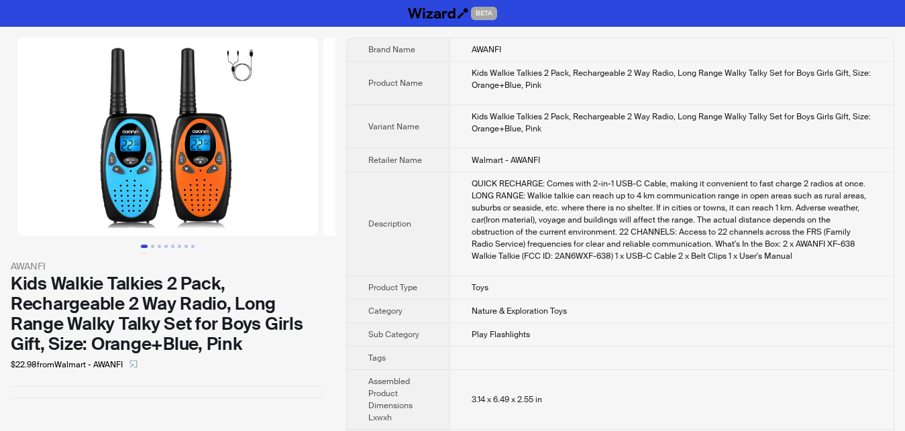
click at [585, 281] on td "Toys" at bounding box center [672, 287] width 444 height 23
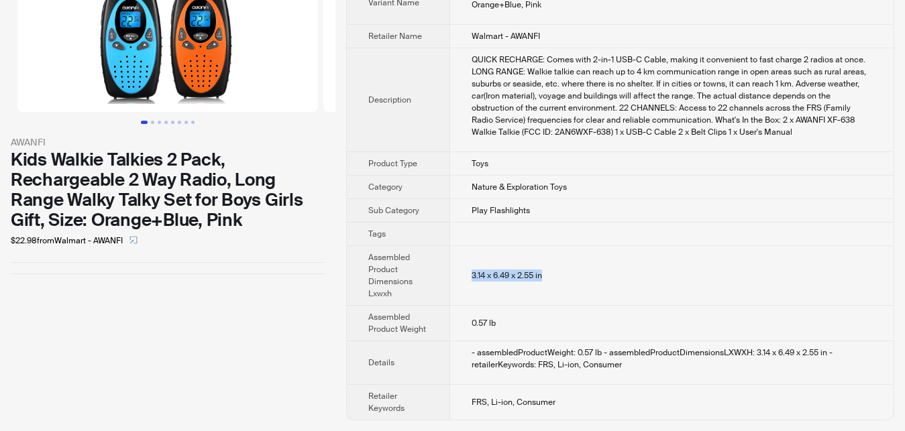
drag, startPoint x: 469, startPoint y: 274, endPoint x: 554, endPoint y: 275, distance: 84.6
click at [554, 275] on td "3.14 x 6.49 x 2.55 in" at bounding box center [672, 276] width 444 height 60
drag, startPoint x: 554, startPoint y: 275, endPoint x: 465, endPoint y: 275, distance: 89.3
click at [465, 275] on td "3.14 x 6.49 x 2.55 in" at bounding box center [672, 276] width 444 height 60
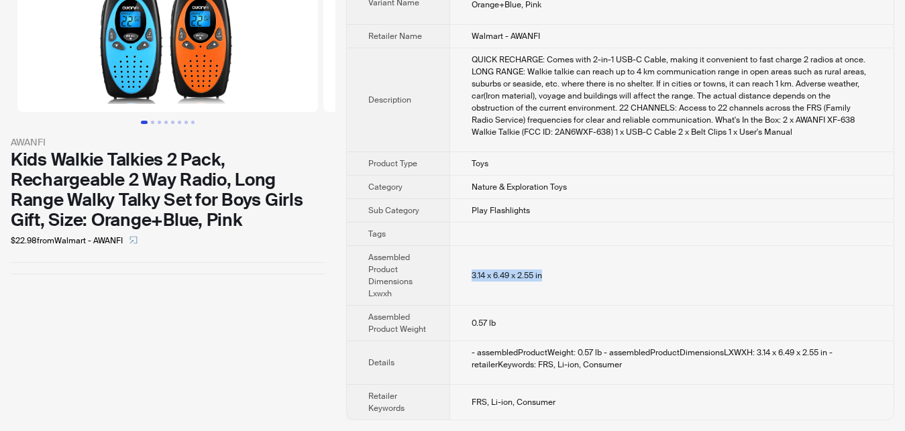
copy span "3.14 x 6.49 x 2.55 in"
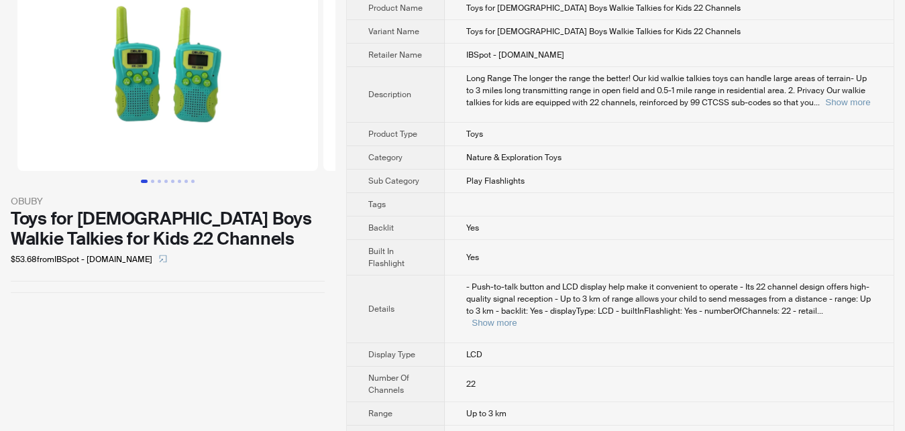
scroll to position [68, 0]
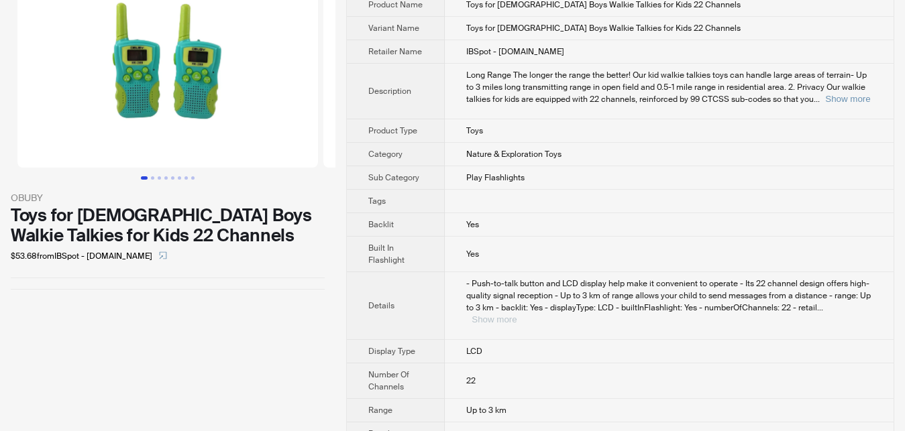
click at [517, 315] on button "Show more" at bounding box center [494, 320] width 45 height 10
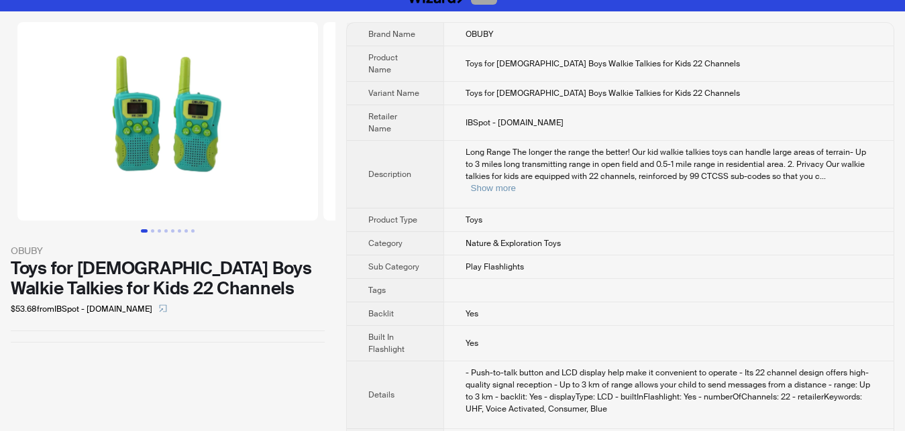
scroll to position [0, 0]
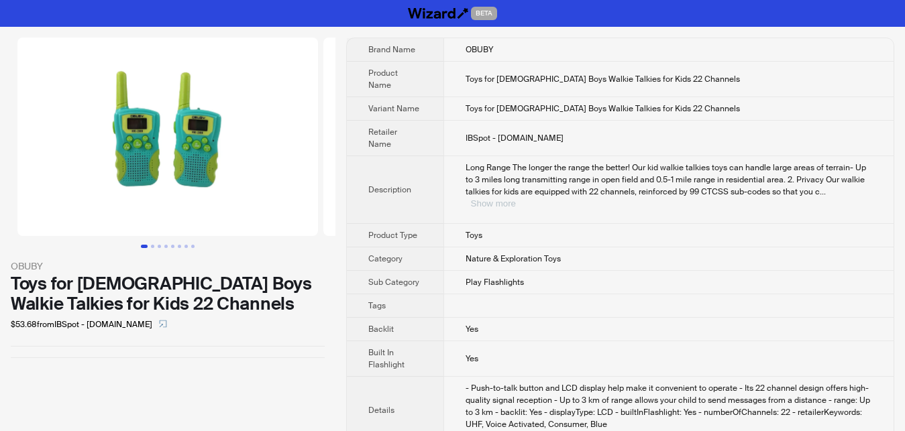
click at [516, 199] on button "Show more" at bounding box center [493, 204] width 45 height 10
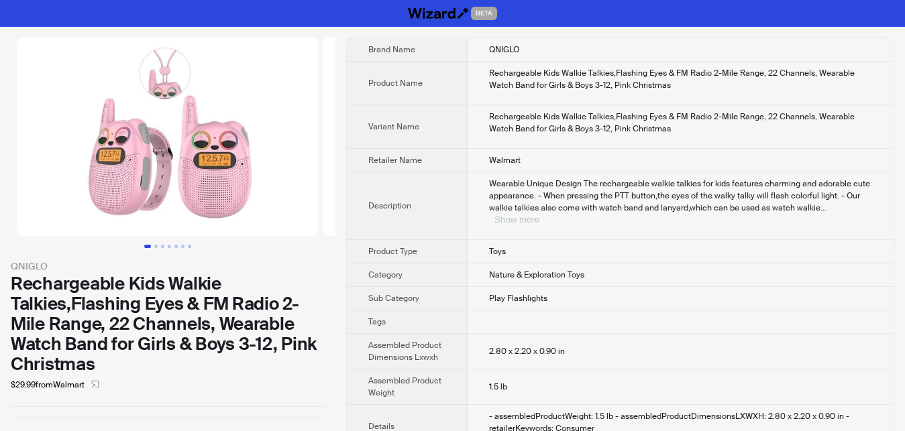
click at [540, 215] on button "Show more" at bounding box center [517, 220] width 45 height 10
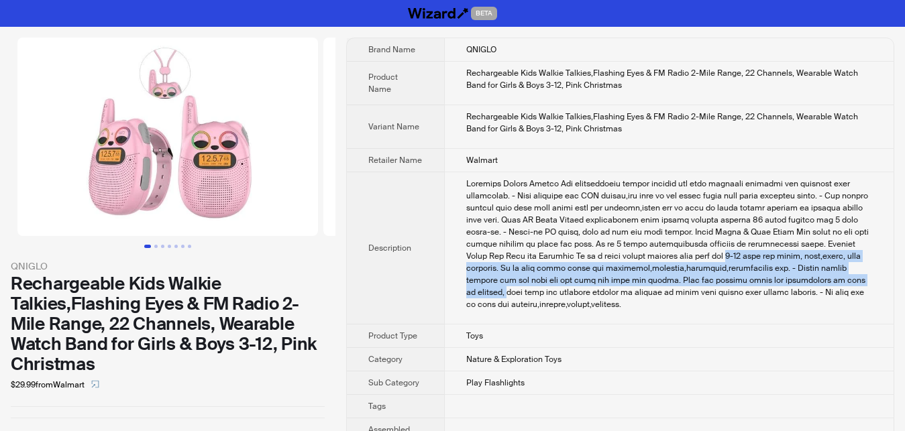
drag, startPoint x: 650, startPoint y: 256, endPoint x: 728, endPoint y: 275, distance: 80.1
click at [728, 275] on div "Wearable Unique Design The rechargeable walkie talkies for kids features charmi…" at bounding box center [669, 244] width 406 height 133
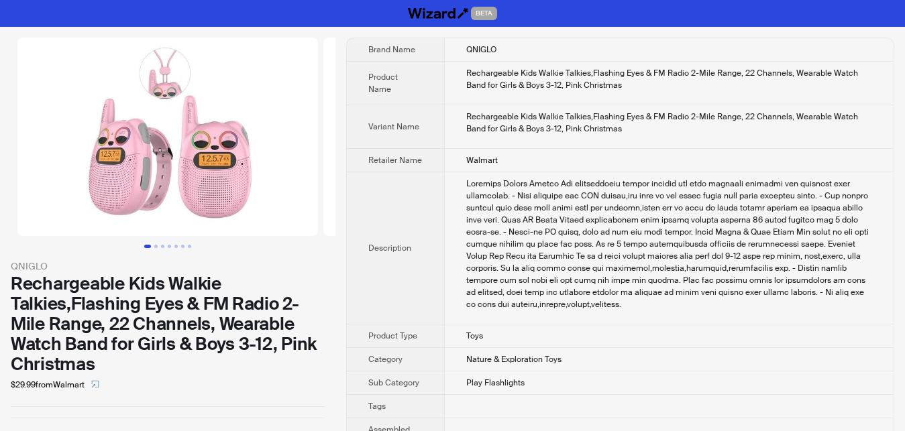
click at [690, 298] on div "Wearable Unique Design The rechargeable walkie talkies for kids features charmi…" at bounding box center [669, 244] width 406 height 133
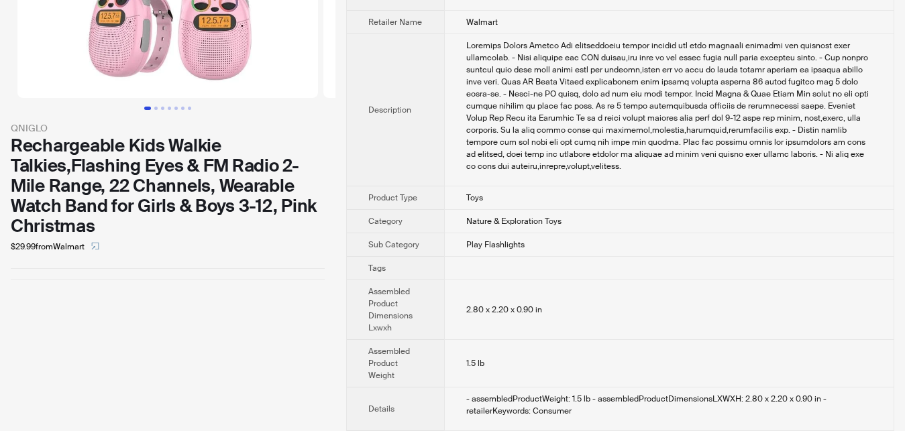
scroll to position [172, 0]
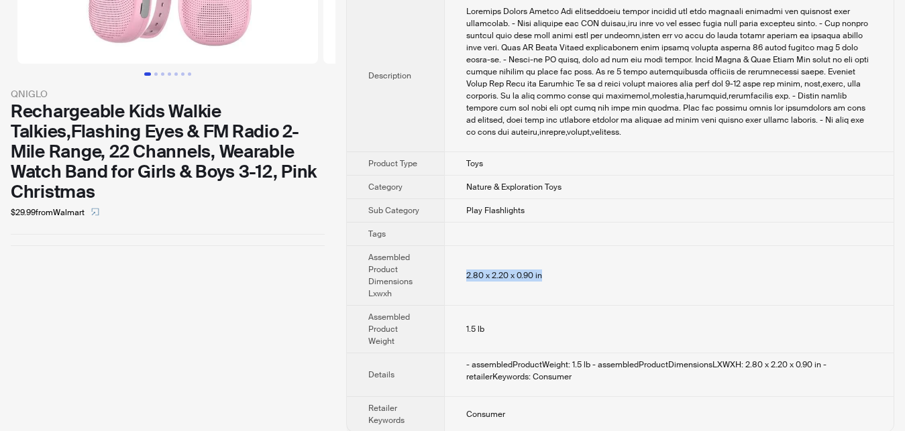
drag, startPoint x: 461, startPoint y: 264, endPoint x: 556, endPoint y: 270, distance: 94.8
click at [556, 270] on td "2.80 x 2.20 x 0.90 in" at bounding box center [669, 276] width 450 height 60
drag, startPoint x: 513, startPoint y: 270, endPoint x: 452, endPoint y: 270, distance: 60.4
click at [452, 270] on td "2.80 x 2.20 x 0.90 in" at bounding box center [669, 276] width 450 height 60
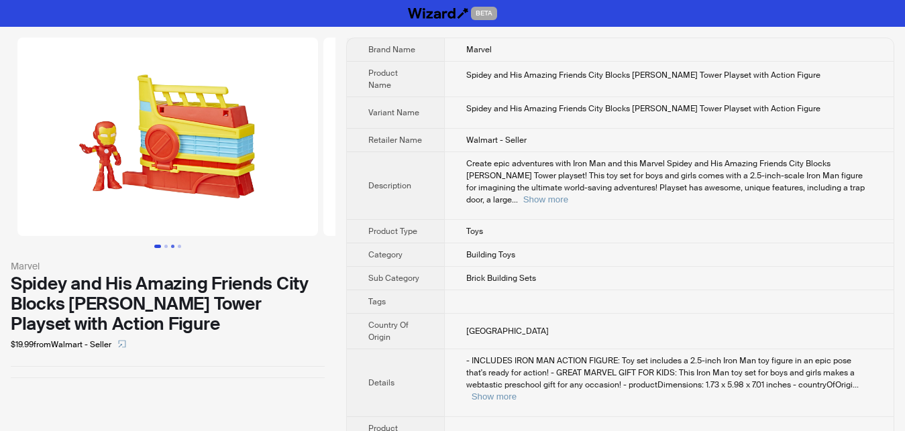
click at [172, 248] on button "Go to slide 3" at bounding box center [172, 246] width 3 height 3
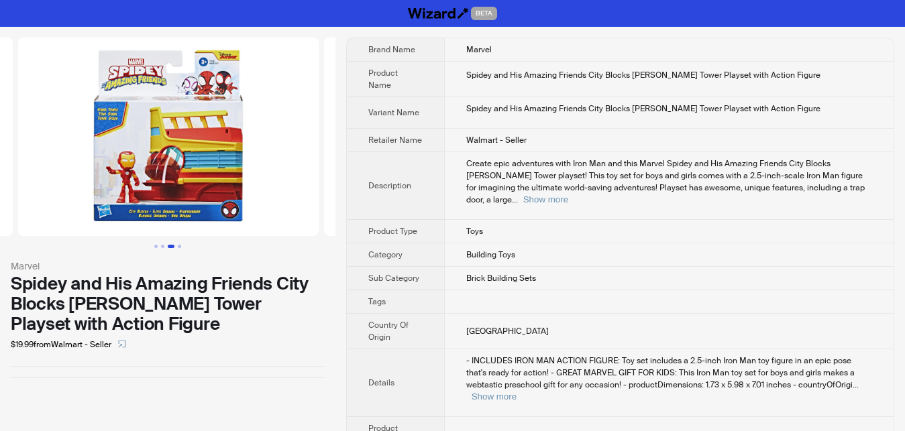
scroll to position [0, 612]
click at [155, 248] on button "Go to slide 1" at bounding box center [155, 246] width 3 height 3
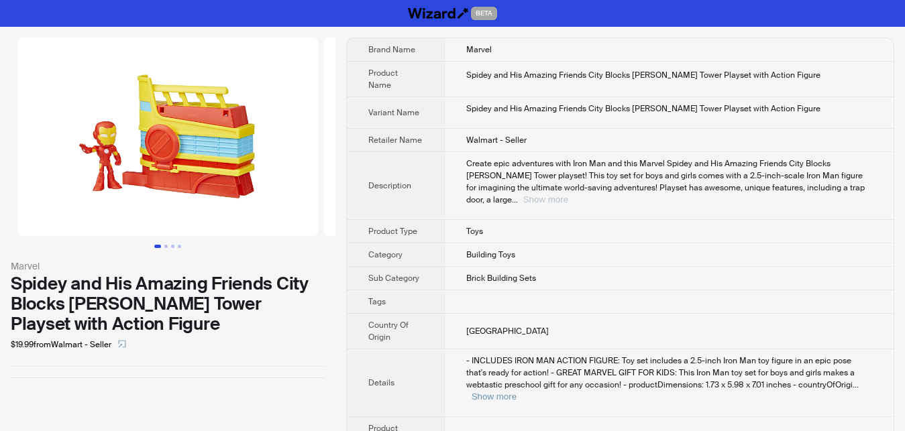
click at [568, 195] on button "Show more" at bounding box center [545, 200] width 45 height 10
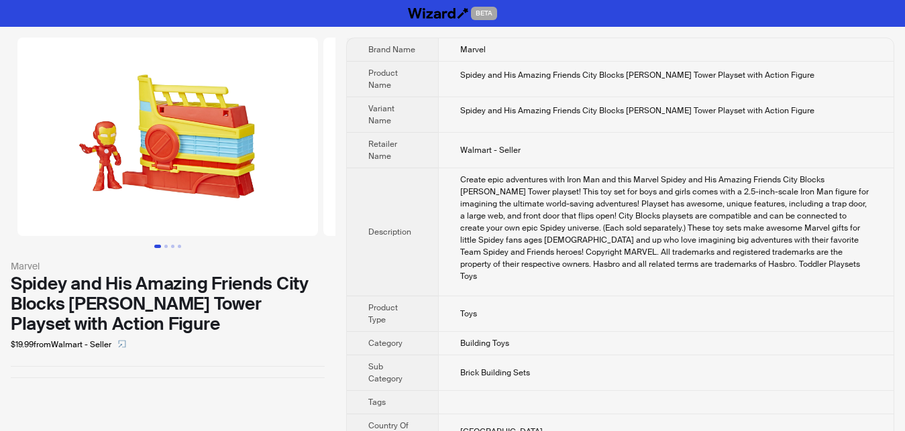
scroll to position [180, 0]
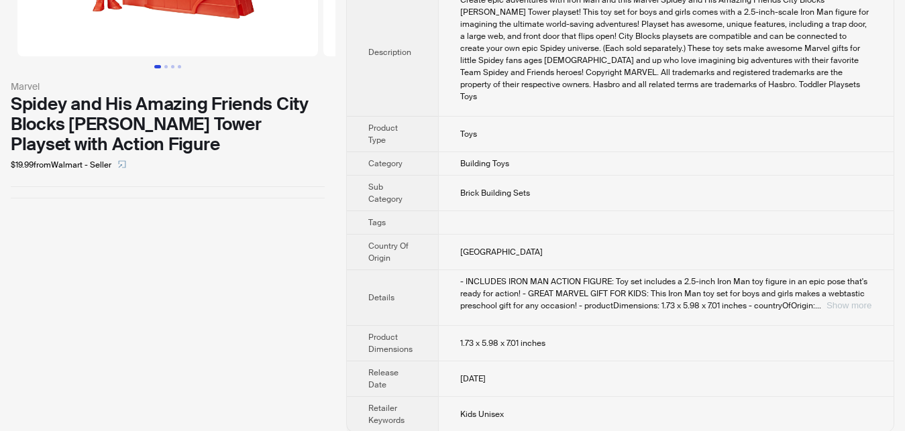
click at [830, 301] on button "Show more" at bounding box center [849, 306] width 45 height 10
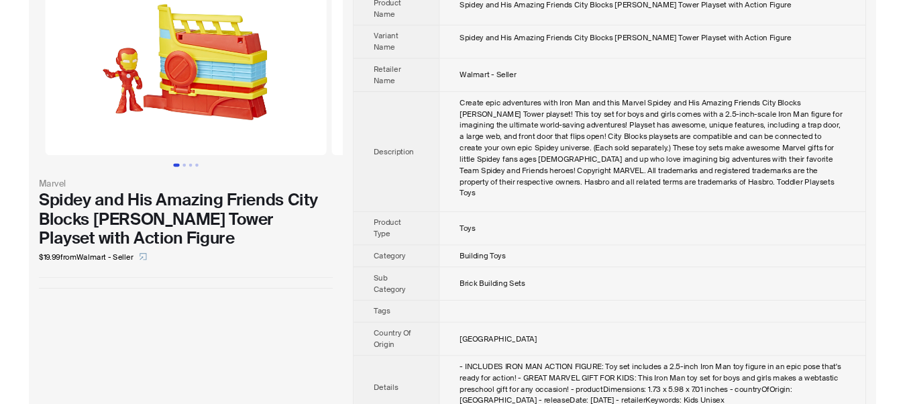
scroll to position [0, 0]
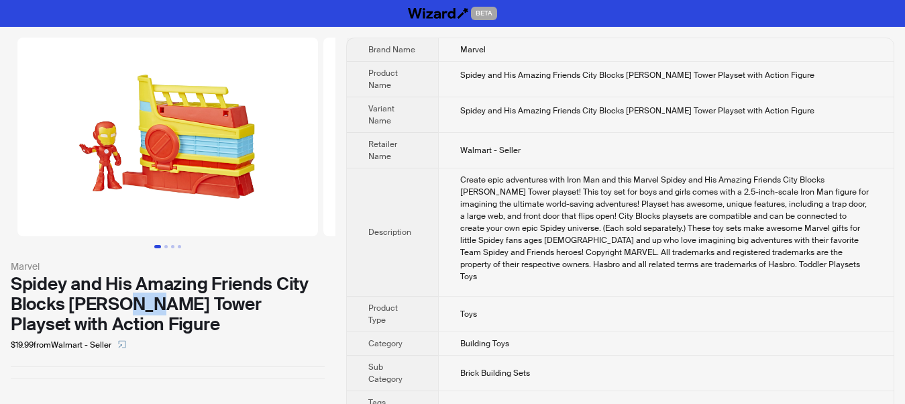
click at [291, 358] on div "Marvel Spidey and His Amazing Friends City Blocks Stark Tower Playset with Acti…" at bounding box center [168, 208] width 336 height 362
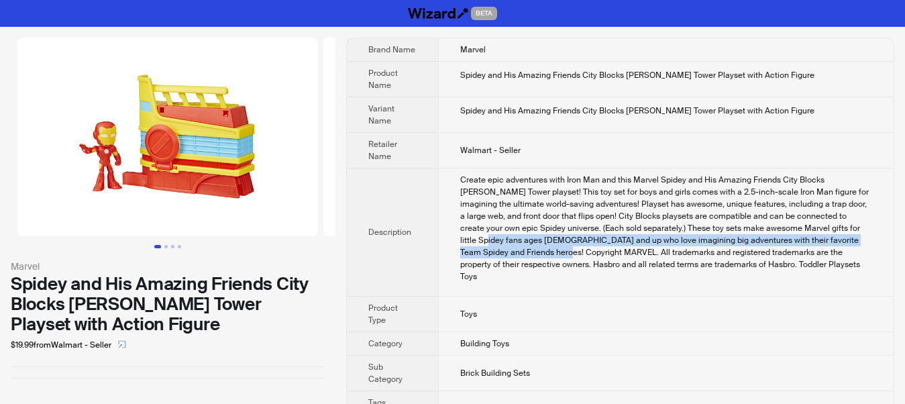
drag, startPoint x: 821, startPoint y: 227, endPoint x: 863, endPoint y: 238, distance: 43.0
click at [863, 238] on div "Create epic adventures with Iron Man and this Marvel Spidey and His Amazing Fri…" at bounding box center [666, 228] width 412 height 109
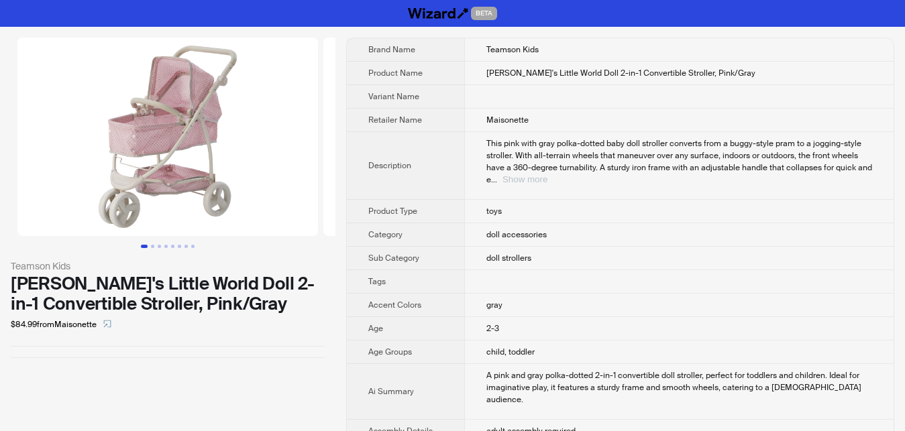
click at [548, 174] on button "Show more" at bounding box center [525, 179] width 45 height 10
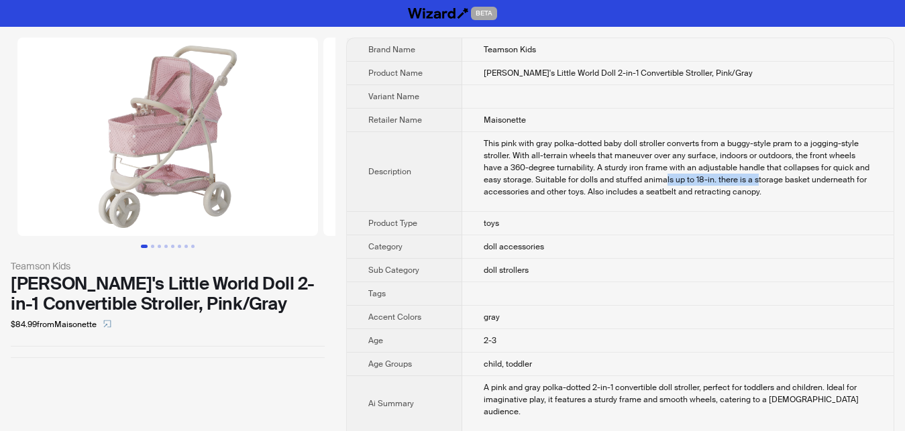
drag, startPoint x: 596, startPoint y: 179, endPoint x: 687, endPoint y: 179, distance: 91.3
click at [687, 179] on div "This pink with gray polka-dotted baby doll stroller converts from a buggy-style…" at bounding box center [678, 168] width 389 height 60
click at [674, 204] on td "This pink with gray polka-dotted baby doll stroller converts from a buggy-style…" at bounding box center [677, 172] width 431 height 80
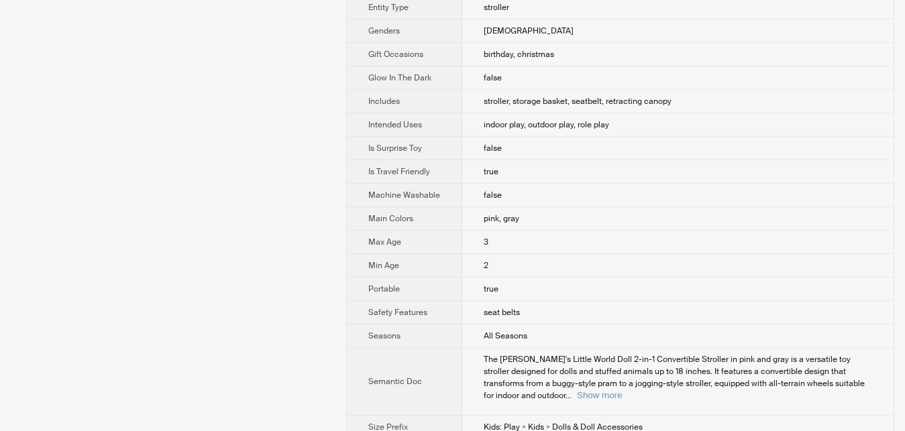
scroll to position [684, 0]
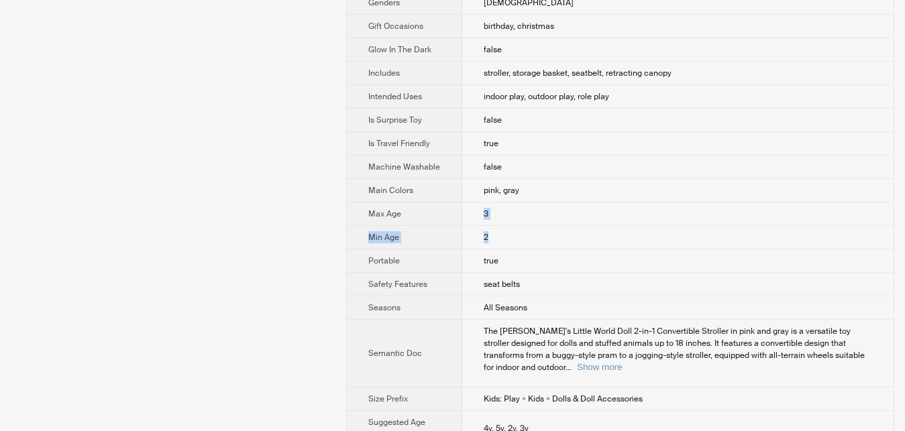
drag, startPoint x: 478, startPoint y: 324, endPoint x: 460, endPoint y: 296, distance: 33.5
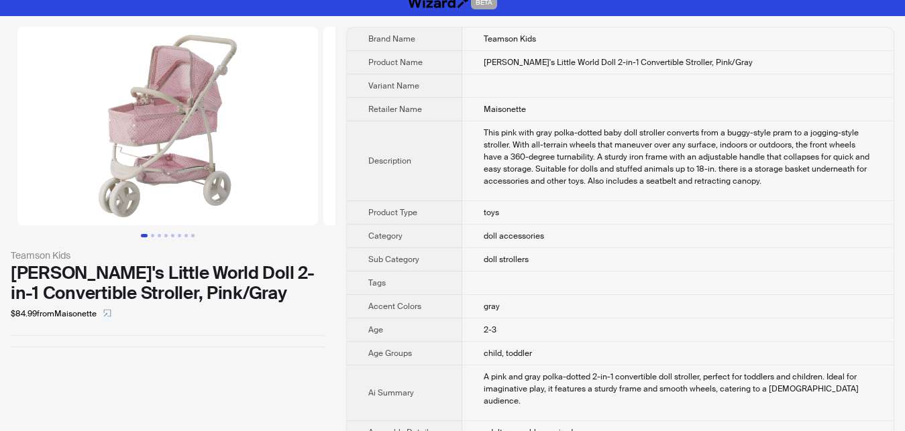
scroll to position [0, 0]
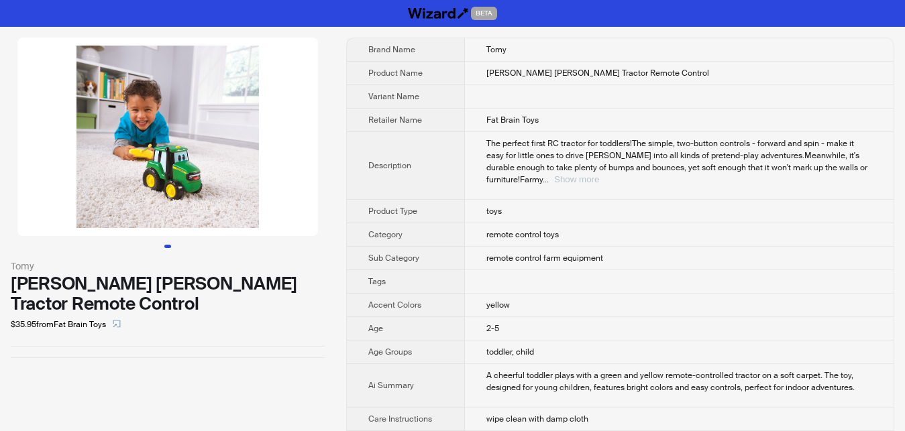
click at [599, 174] on button "Show more" at bounding box center [576, 179] width 45 height 10
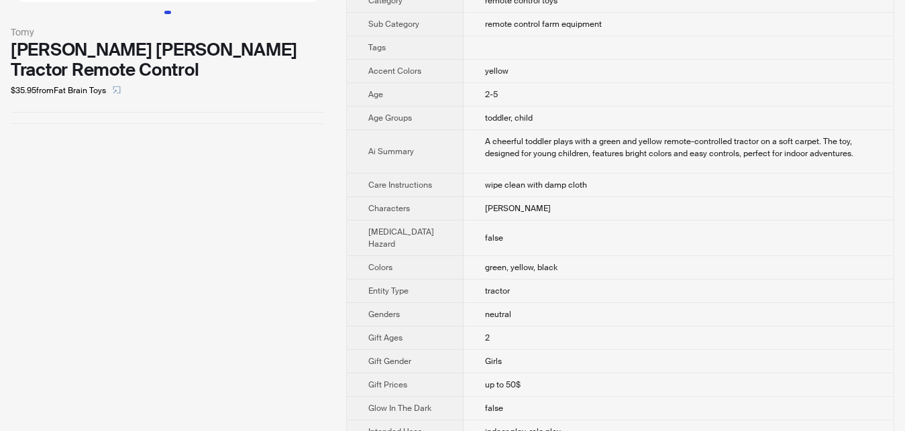
scroll to position [274, 0]
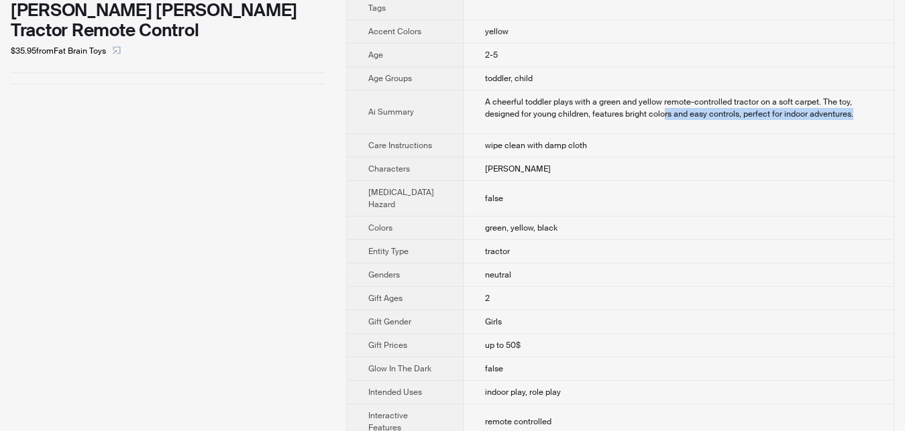
drag, startPoint x: 608, startPoint y: 134, endPoint x: 804, endPoint y: 140, distance: 196.0
click at [804, 120] on div "A cheerful toddler plays with a green and yellow remote-controlled tractor on a…" at bounding box center [678, 108] width 387 height 24
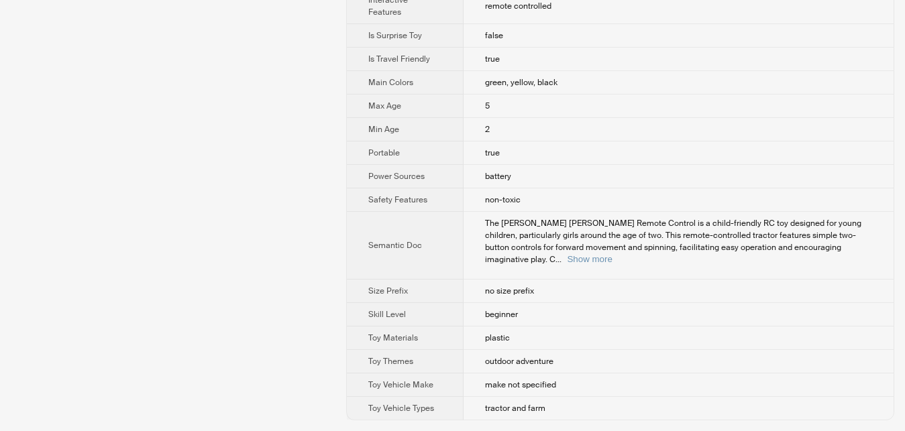
scroll to position [753, 0]
click at [612, 264] on button "Show more" at bounding box center [589, 259] width 45 height 10
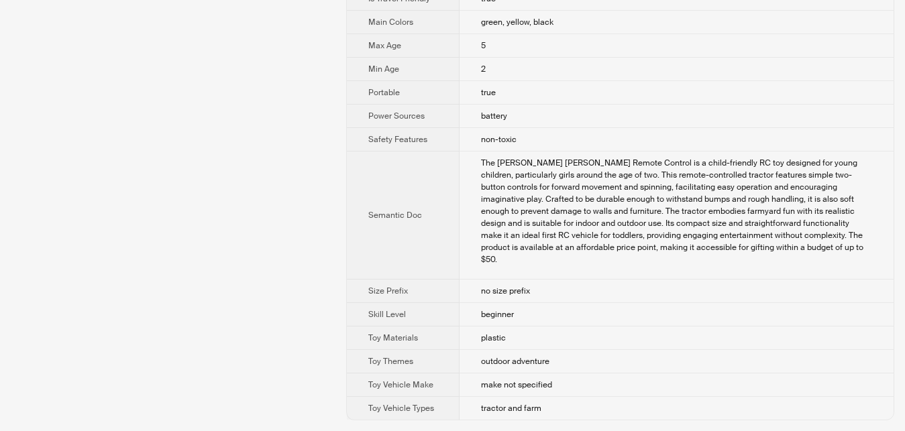
scroll to position [890, 0]
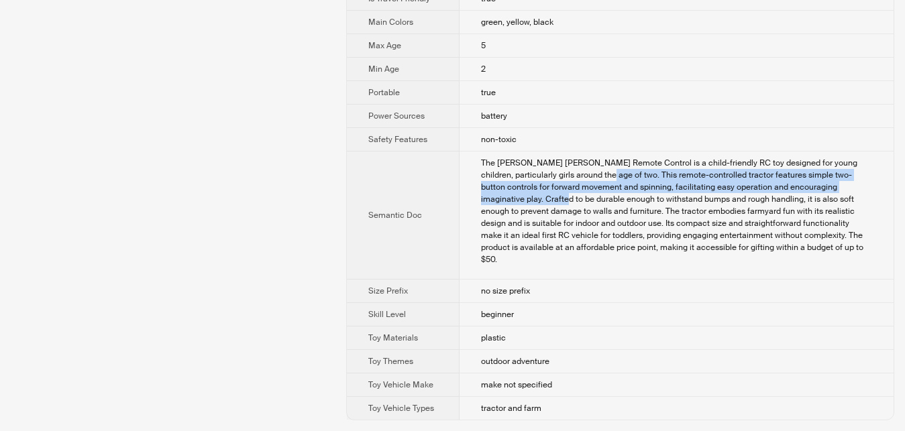
drag, startPoint x: 566, startPoint y: 194, endPoint x: 800, endPoint y: 212, distance: 234.9
click at [835, 206] on div "The John Deere Johnny Tractor Remote Control is a child-friendly RC toy designe…" at bounding box center [676, 211] width 391 height 109
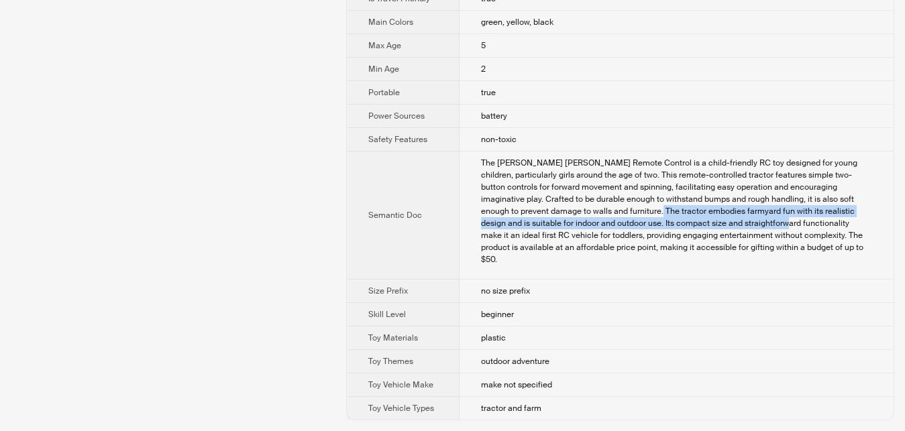
drag, startPoint x: 498, startPoint y: 234, endPoint x: 589, endPoint y: 245, distance: 91.2
click at [589, 245] on div "The John Deere Johnny Tractor Remote Control is a child-friendly RC toy designe…" at bounding box center [676, 211] width 391 height 109
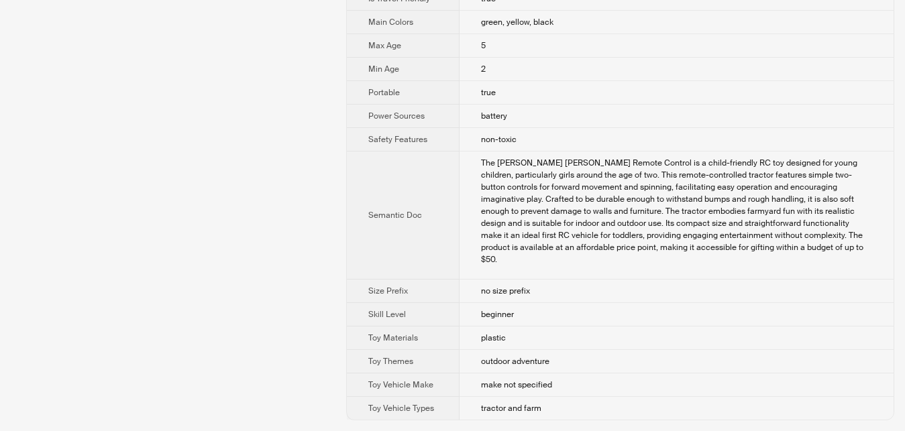
click at [591, 263] on div "The John Deere Johnny Tractor Remote Control is a child-friendly RC toy designe…" at bounding box center [676, 211] width 391 height 109
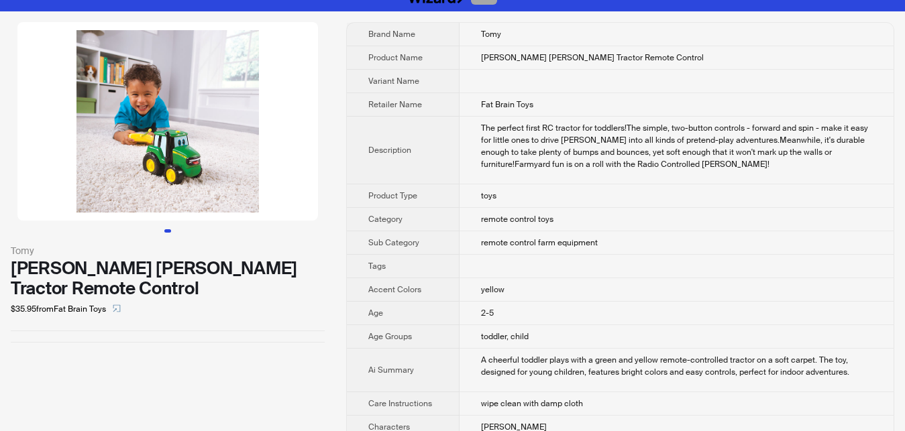
scroll to position [0, 0]
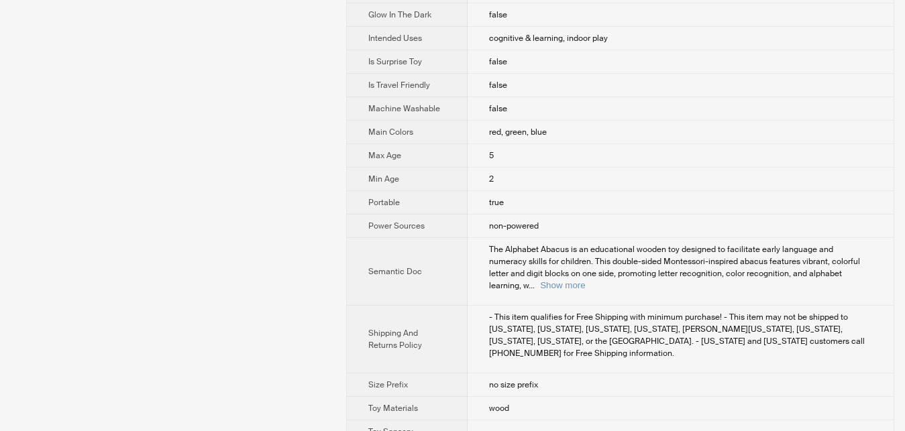
scroll to position [707, 0]
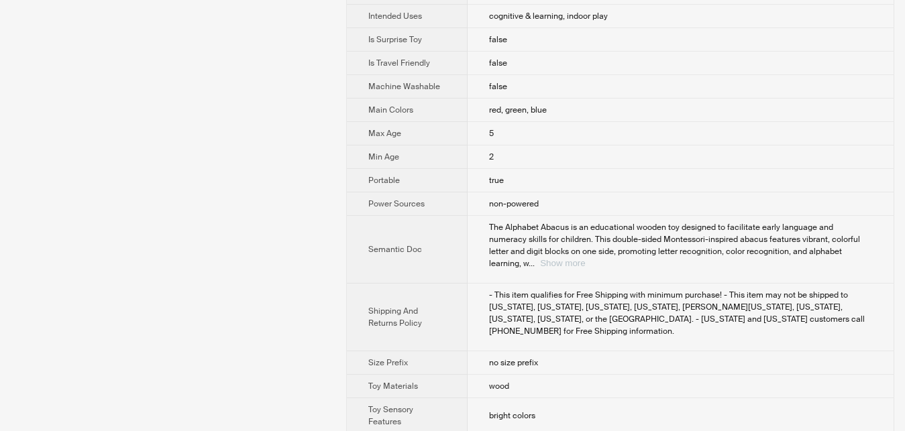
click at [585, 258] on button "Show more" at bounding box center [562, 263] width 45 height 10
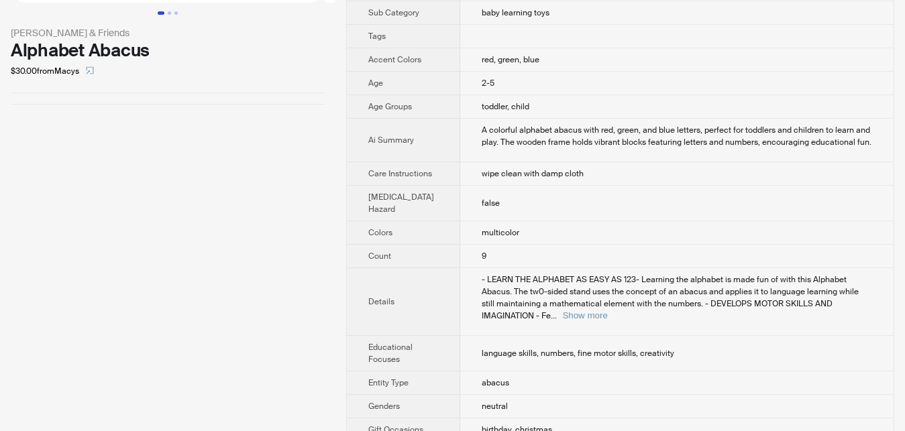
scroll to position [227, 0]
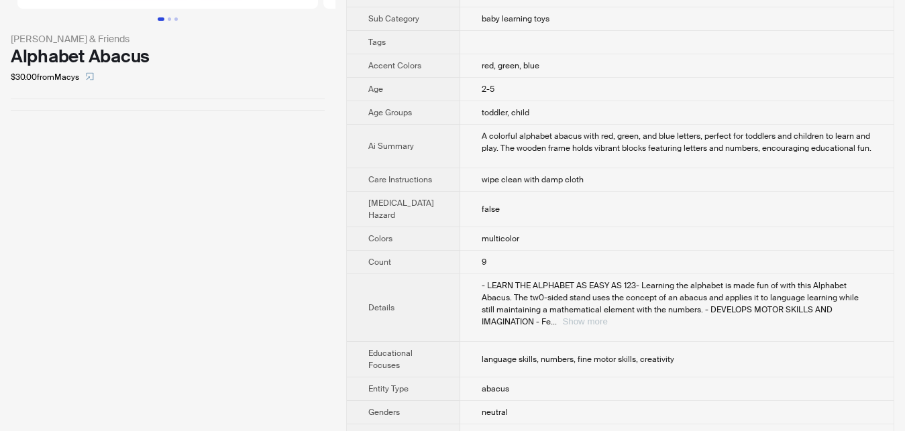
click at [607, 327] on button "Show more" at bounding box center [584, 322] width 45 height 10
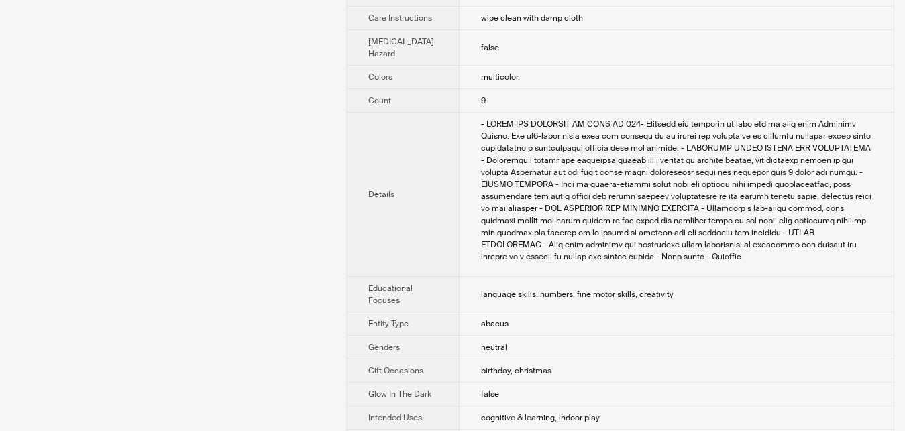
scroll to position [411, 0]
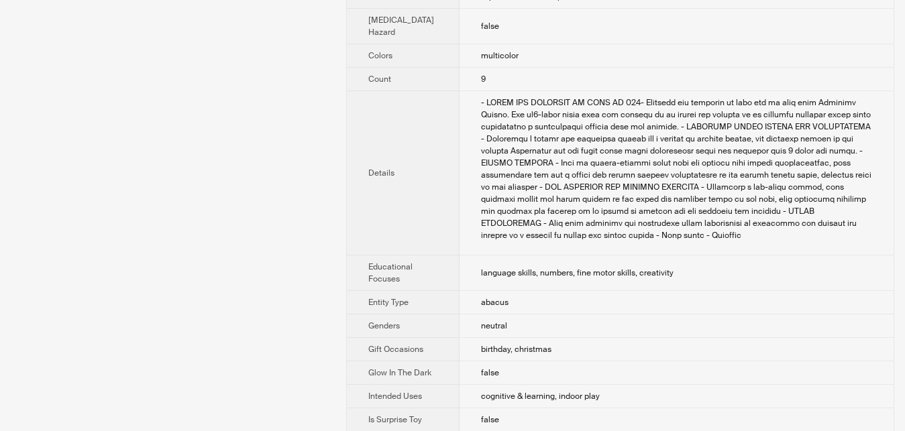
click at [746, 234] on div "- LEARN THE ALPHABET AS EASY AS 123- Learning the alphabet is made fun of with …" at bounding box center [676, 169] width 391 height 145
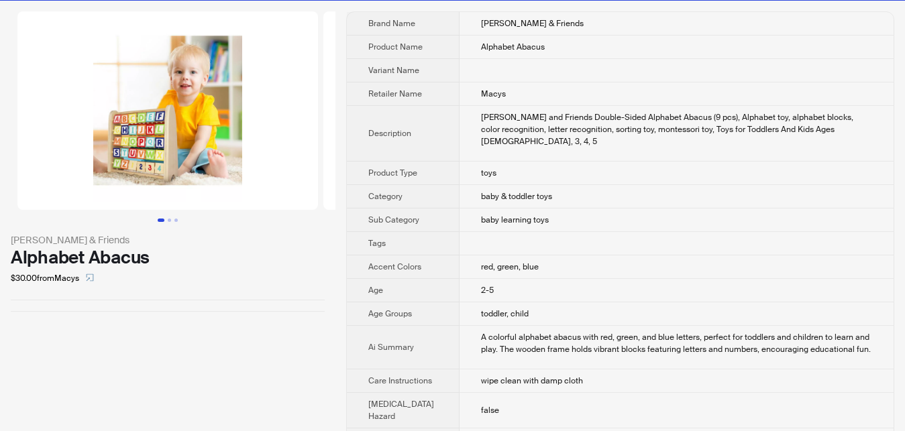
scroll to position [0, 0]
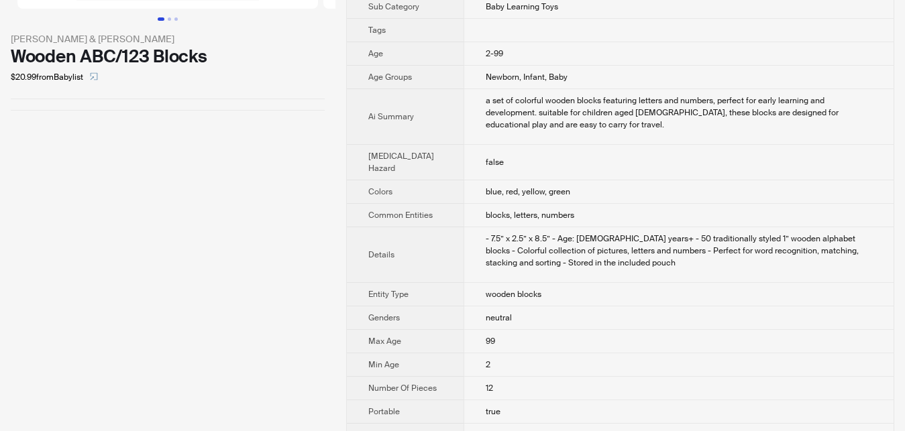
scroll to position [274, 0]
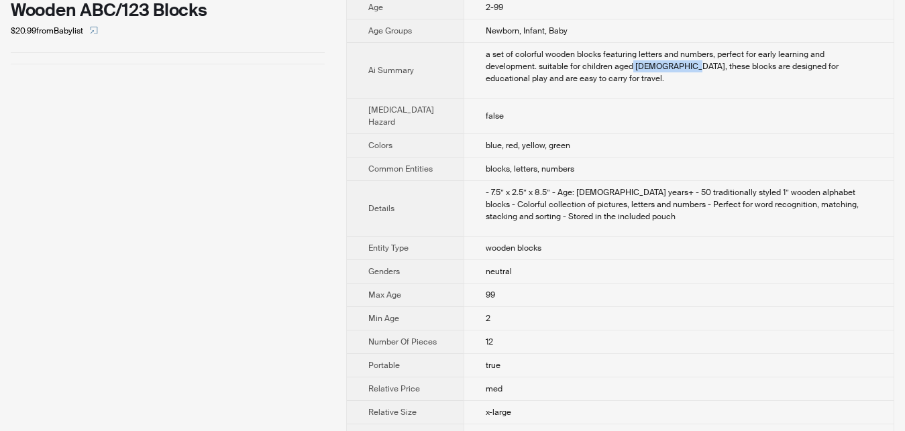
drag, startPoint x: 556, startPoint y: 93, endPoint x: 604, endPoint y: 93, distance: 47.7
click at [603, 85] on div "a set of colorful wooden blocks featuring letters and numbers, perfect for earl…" at bounding box center [679, 66] width 387 height 36
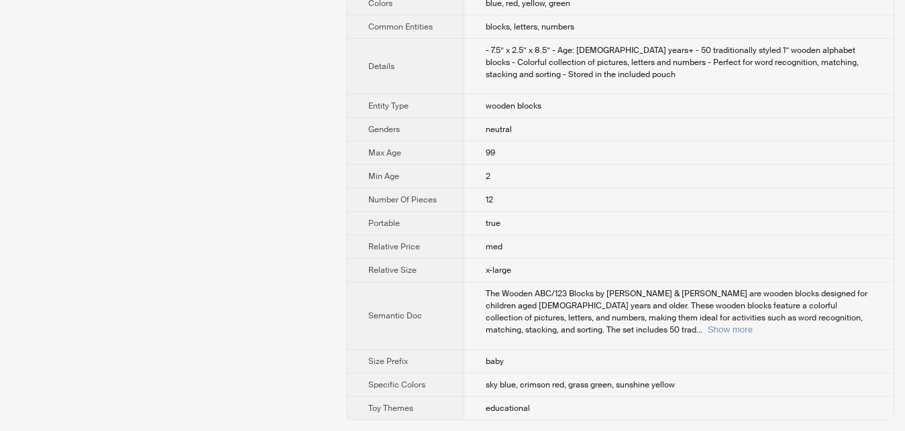
scroll to position [452, 0]
click at [753, 325] on button "Show more" at bounding box center [730, 330] width 45 height 10
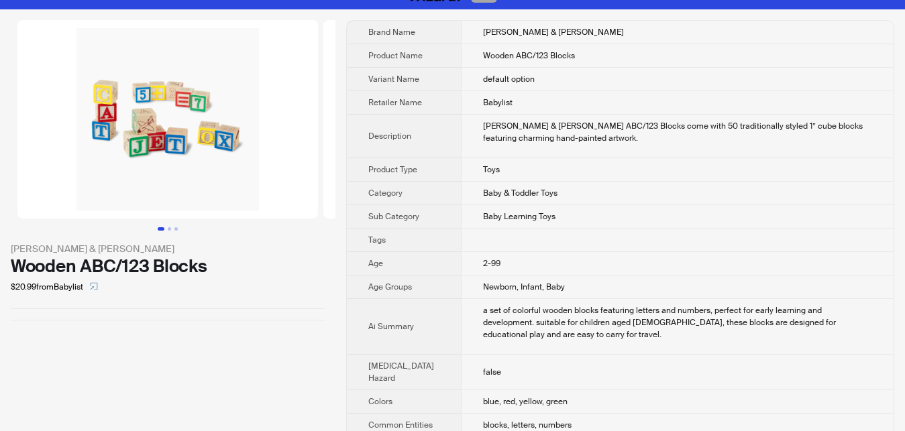
scroll to position [0, 0]
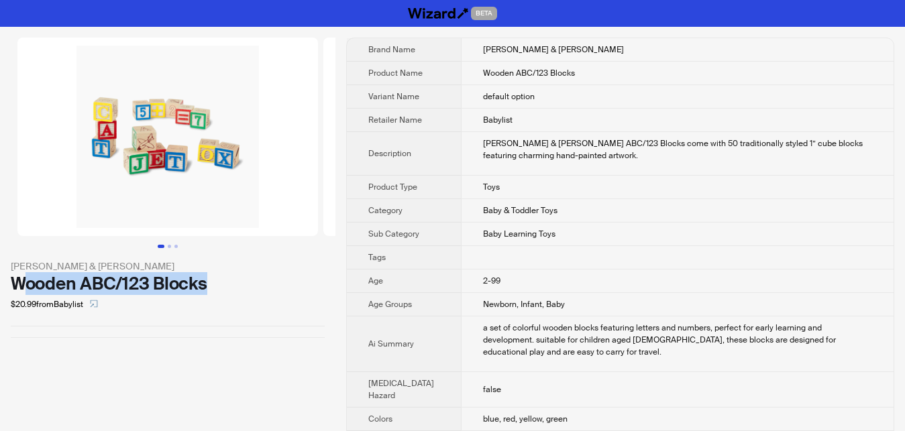
drag, startPoint x: 19, startPoint y: 283, endPoint x: 225, endPoint y: 279, distance: 206.7
click at [225, 279] on div "Wooden ABC/123 Blocks" at bounding box center [168, 284] width 314 height 20
click at [229, 278] on div "Wooden ABC/123 Blocks" at bounding box center [168, 284] width 314 height 20
drag, startPoint x: 229, startPoint y: 278, endPoint x: 13, endPoint y: 283, distance: 216.2
click at [13, 283] on div "Wooden ABC/123 Blocks" at bounding box center [168, 284] width 314 height 20
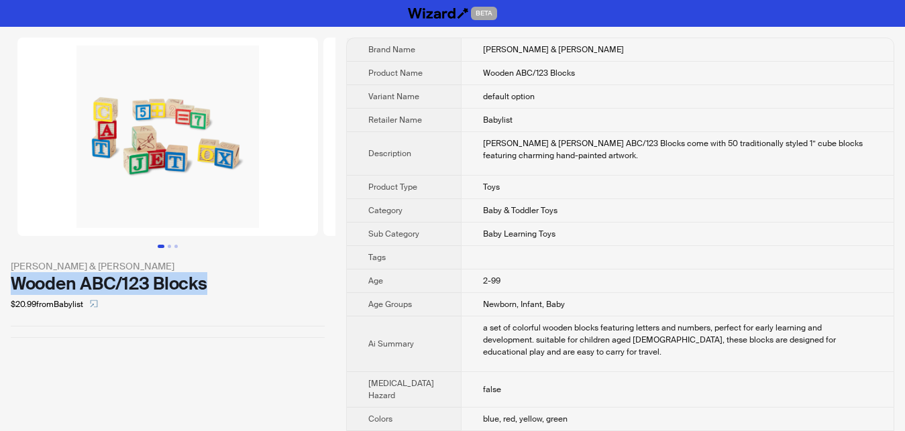
copy div "Wooden ABC/123 Blocks"
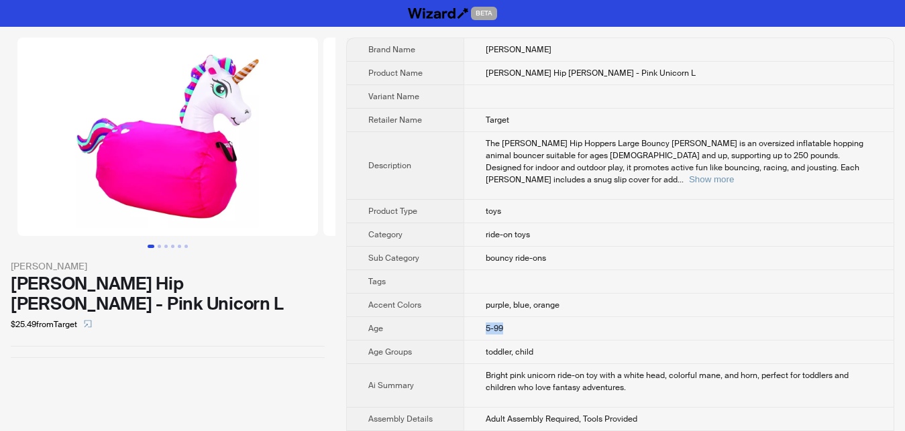
drag, startPoint x: 473, startPoint y: 315, endPoint x: 546, endPoint y: 314, distance: 72.5
click at [546, 317] on td "5-99" at bounding box center [679, 328] width 430 height 23
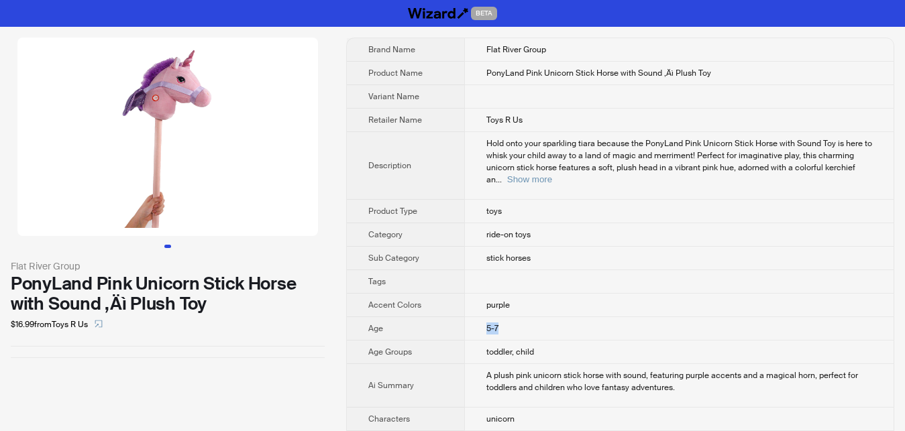
drag, startPoint x: 468, startPoint y: 311, endPoint x: 508, endPoint y: 311, distance: 40.3
click at [508, 317] on td "5-7" at bounding box center [678, 328] width 429 height 23
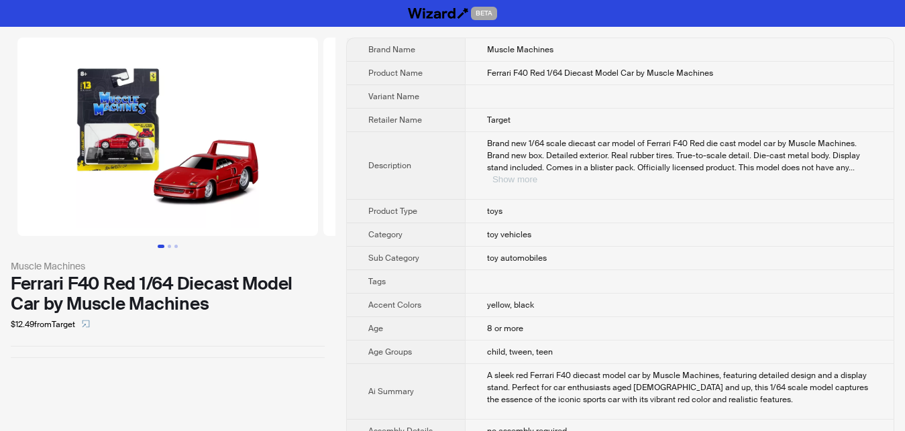
click at [538, 174] on button "Show more" at bounding box center [515, 179] width 45 height 10
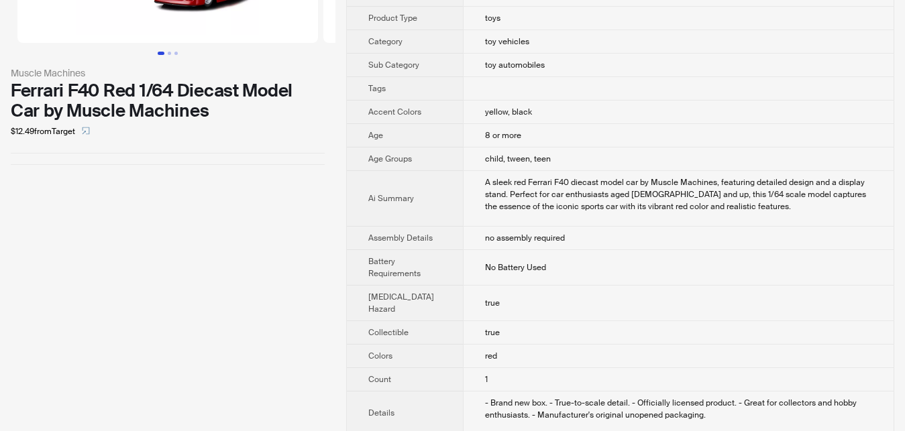
scroll to position [205, 0]
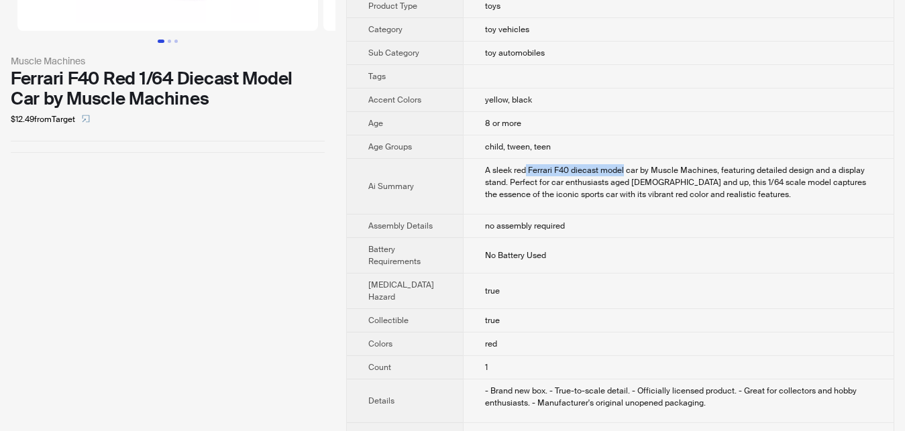
drag, startPoint x: 515, startPoint y: 171, endPoint x: 612, endPoint y: 171, distance: 97.3
click at [612, 171] on div "A sleek red Ferrari F40 diecast model car by Muscle Machines, featuring detaile…" at bounding box center [678, 182] width 387 height 36
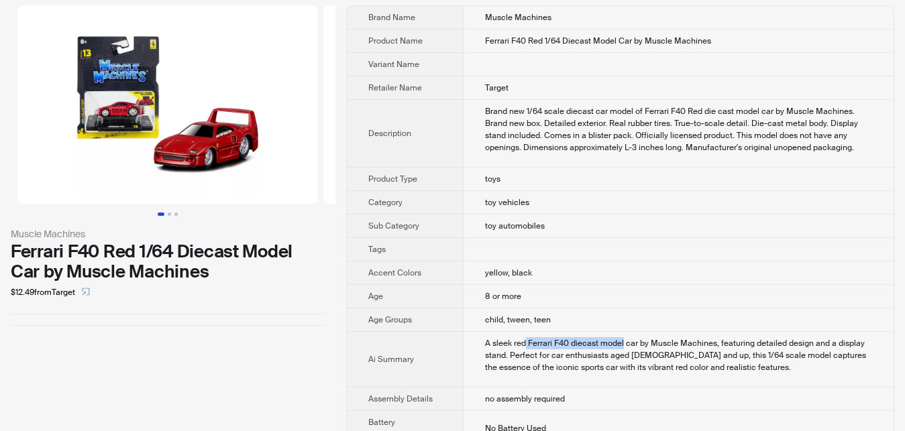
scroll to position [0, 0]
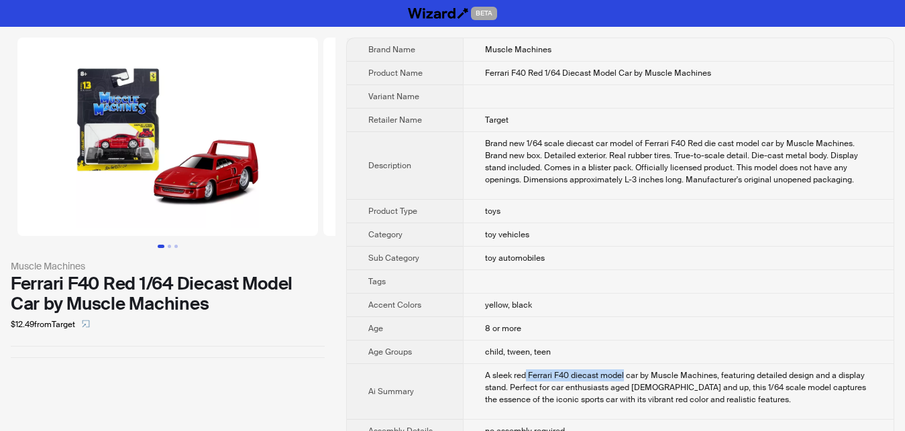
click at [523, 374] on div "A sleek red Ferrari F40 diecast model car by Muscle Machines, featuring detaile…" at bounding box center [678, 388] width 387 height 36
copy div "Ferrari"
click at [544, 395] on div "A sleek red Ferrari F40 diecast model car by Muscle Machines, featuring detaile…" at bounding box center [678, 388] width 387 height 36
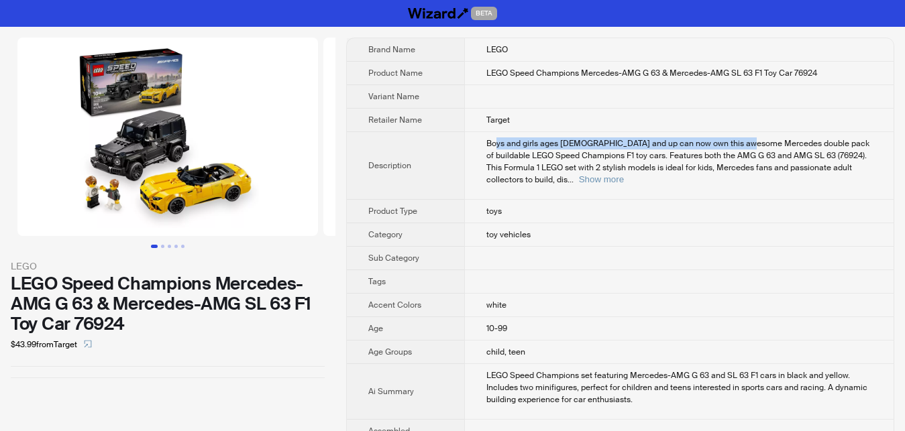
drag, startPoint x: 486, startPoint y: 146, endPoint x: 738, endPoint y: 148, distance: 252.3
click at [738, 148] on span "Boys and girls ages 10 and up can now own this awesome Mercedes double pack of …" at bounding box center [678, 161] width 383 height 47
click at [624, 174] on button "Show more" at bounding box center [601, 179] width 45 height 10
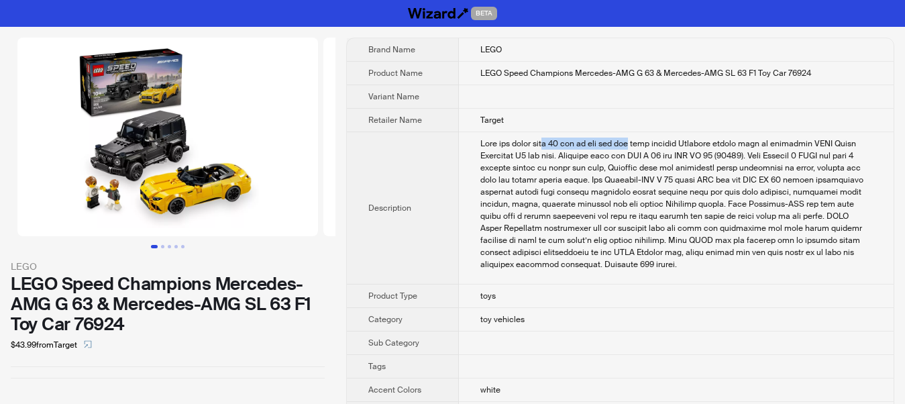
drag, startPoint x: 534, startPoint y: 144, endPoint x: 625, endPoint y: 146, distance: 91.3
click at [625, 145] on div "Boys and girls ages 10 and up can now own this awesome Mercedes double pack of …" at bounding box center [676, 204] width 392 height 133
click at [641, 219] on div "Boys and girls ages 10 and up can now own this awesome Mercedes double pack of …" at bounding box center [676, 204] width 392 height 133
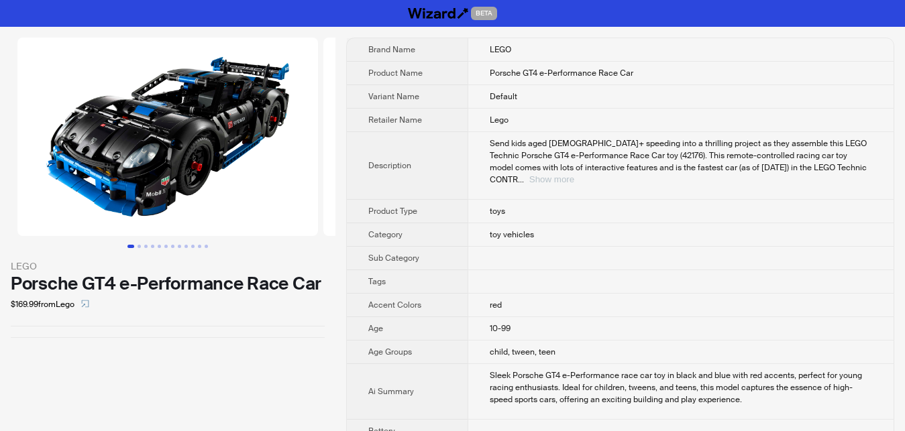
click at [574, 174] on button "Show more" at bounding box center [551, 179] width 45 height 10
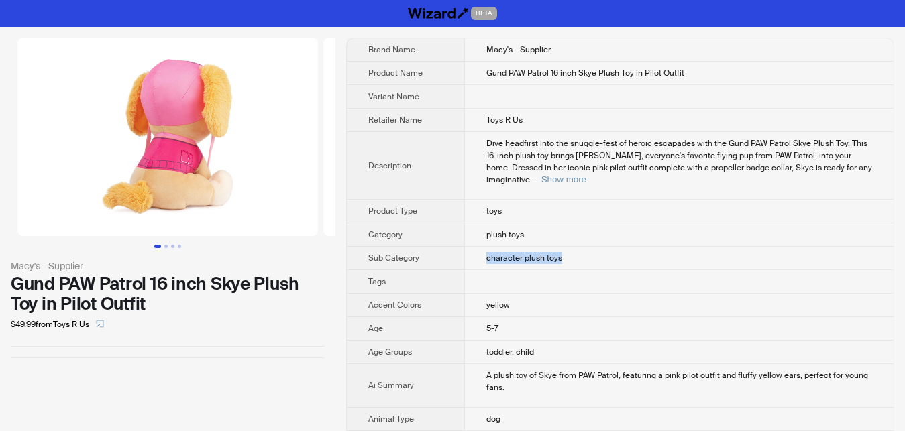
drag, startPoint x: 474, startPoint y: 240, endPoint x: 576, endPoint y: 242, distance: 102.0
click at [576, 247] on td "character plush toys" at bounding box center [678, 258] width 429 height 23
click at [587, 174] on button "Show more" at bounding box center [564, 179] width 45 height 10
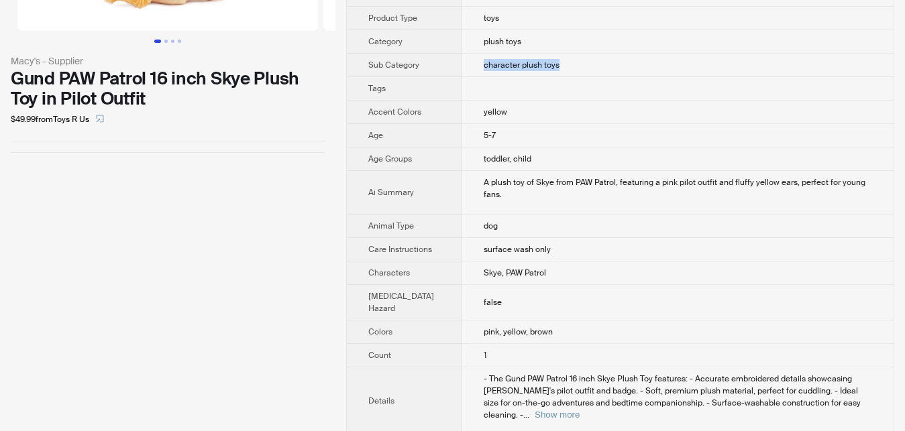
scroll to position [479, 0]
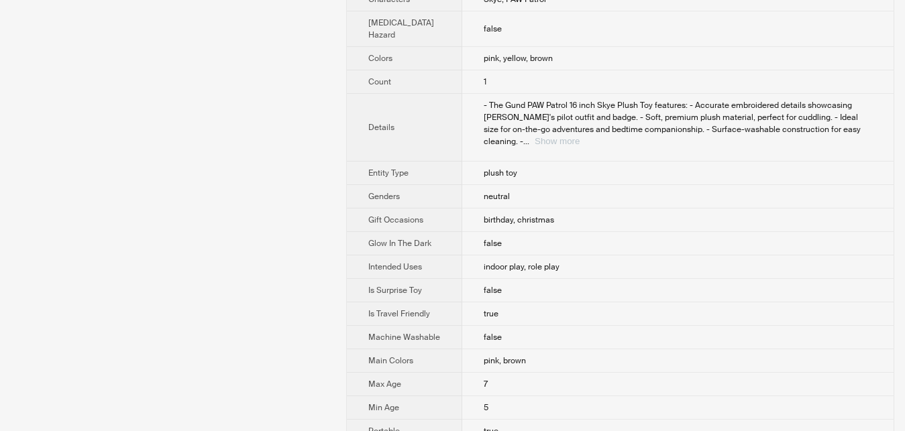
click at [580, 136] on button "Show more" at bounding box center [557, 141] width 45 height 10
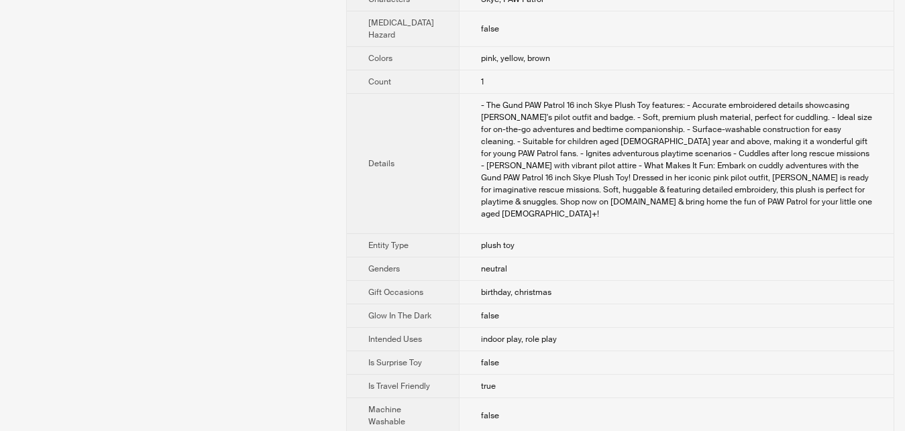
click at [693, 234] on td "- The Gund PAW Patrol 16 inch Skye Plush Toy features: - Accurate embroidered d…" at bounding box center [676, 164] width 435 height 140
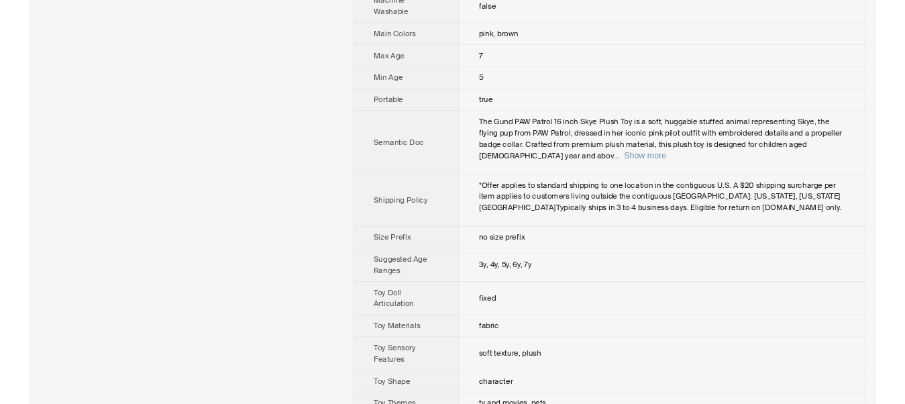
scroll to position [995, 0]
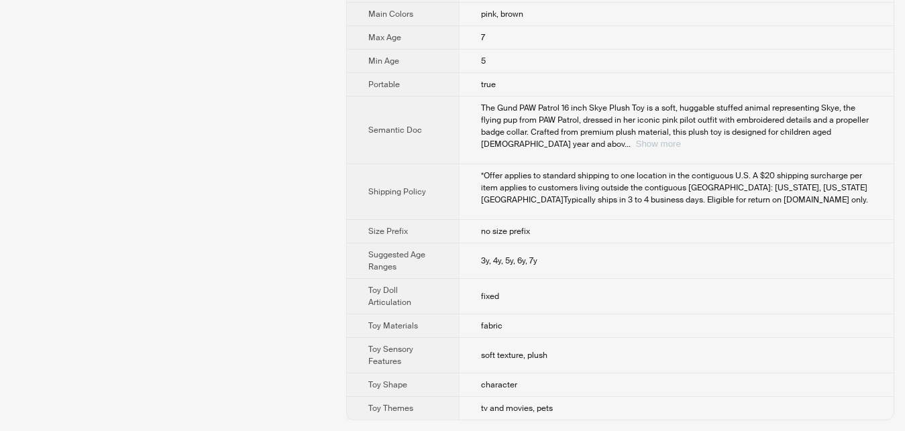
click at [681, 144] on button "Show more" at bounding box center [658, 144] width 45 height 10
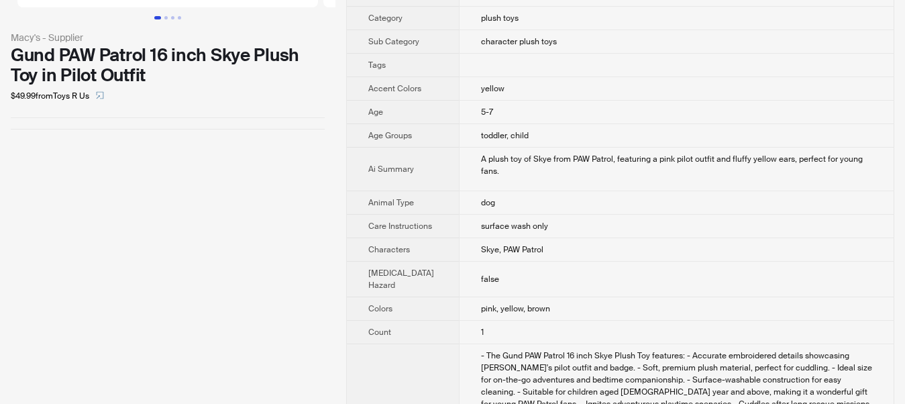
scroll to position [0, 0]
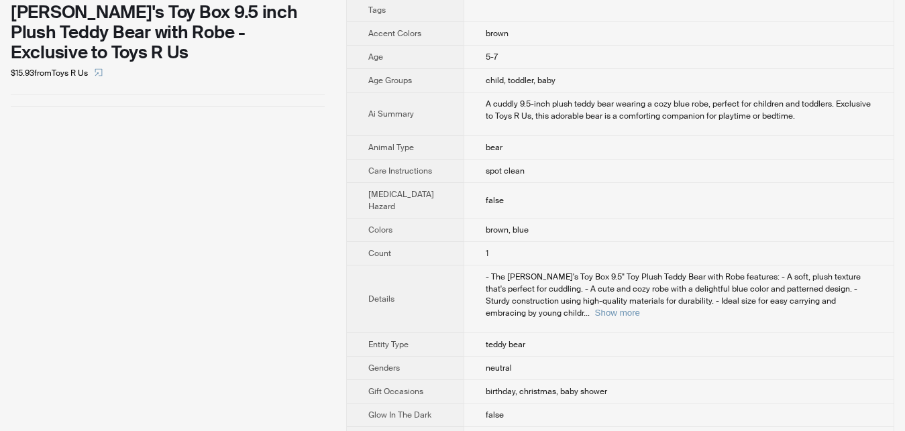
scroll to position [274, 0]
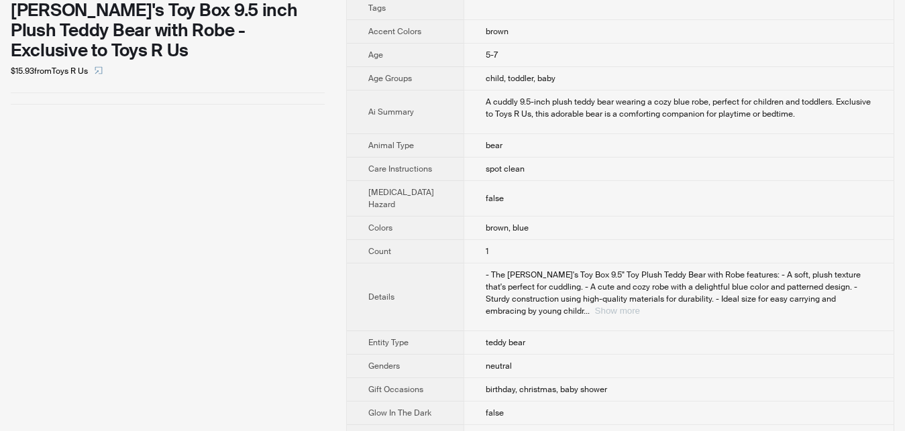
click at [595, 309] on button "Show more" at bounding box center [617, 311] width 45 height 10
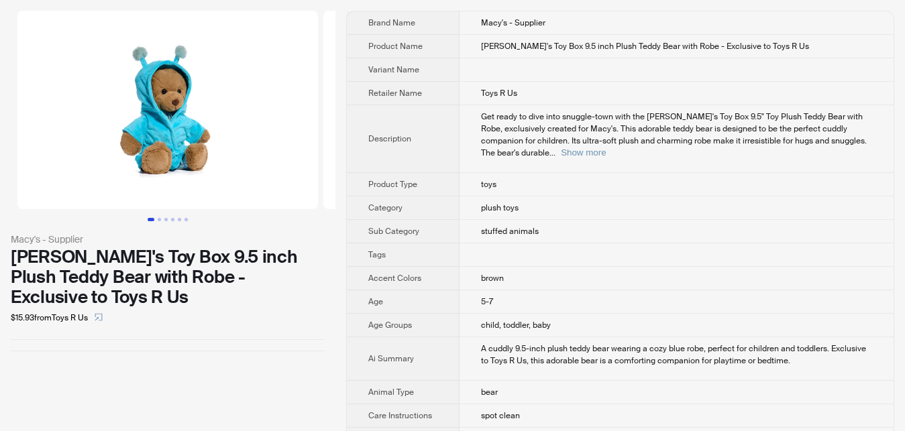
scroll to position [0, 0]
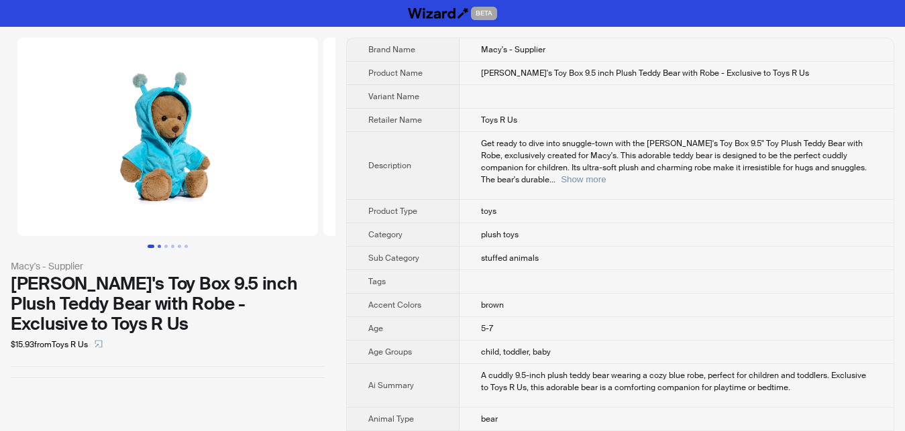
click at [158, 247] on button "Go to slide 2" at bounding box center [159, 246] width 3 height 3
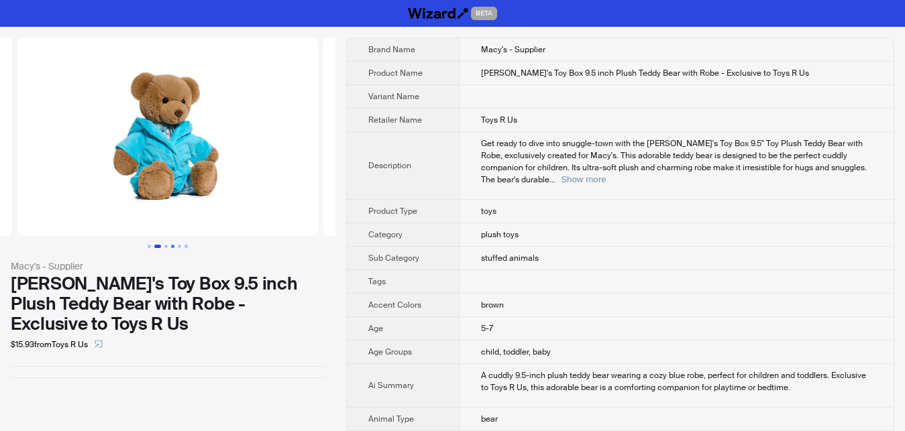
click at [173, 248] on button "Go to slide 4" at bounding box center [172, 246] width 3 height 3
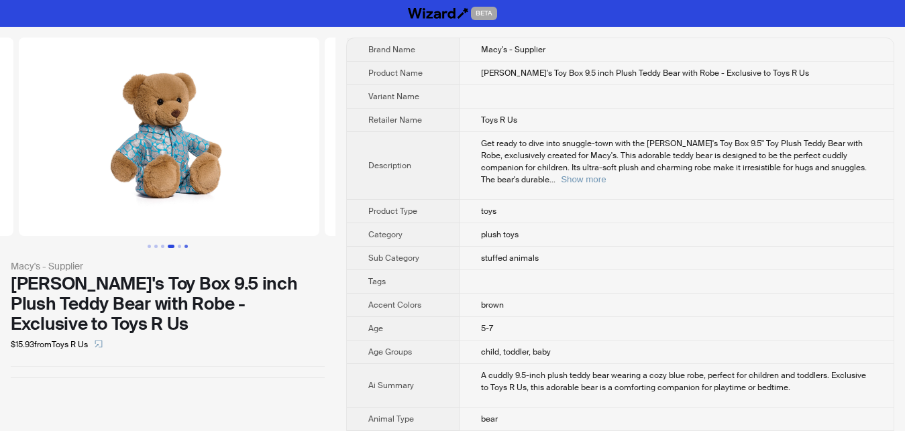
scroll to position [0, 918]
click at [185, 248] on button "Go to slide 6" at bounding box center [186, 246] width 3 height 3
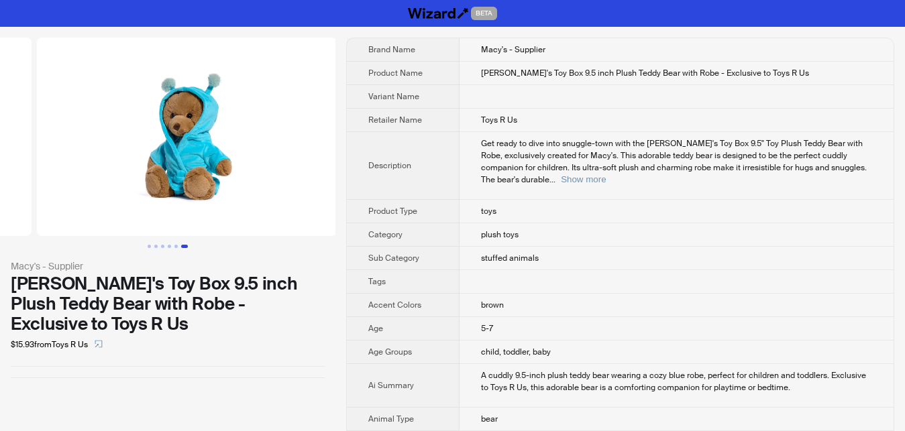
scroll to position [0, 1530]
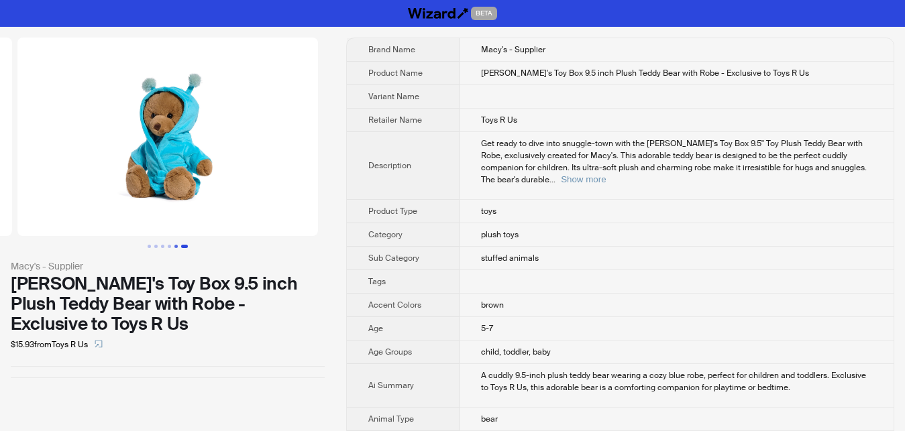
click at [178, 248] on button "Go to slide 5" at bounding box center [175, 246] width 3 height 3
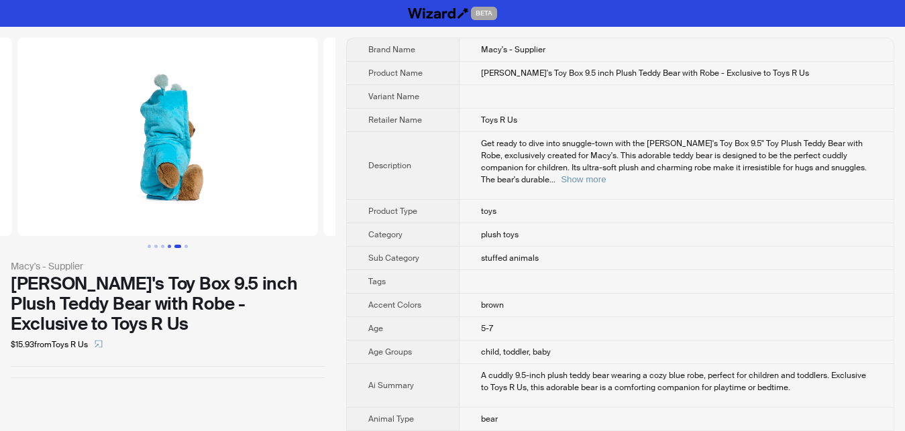
click at [168, 248] on button "Go to slide 4" at bounding box center [169, 246] width 3 height 3
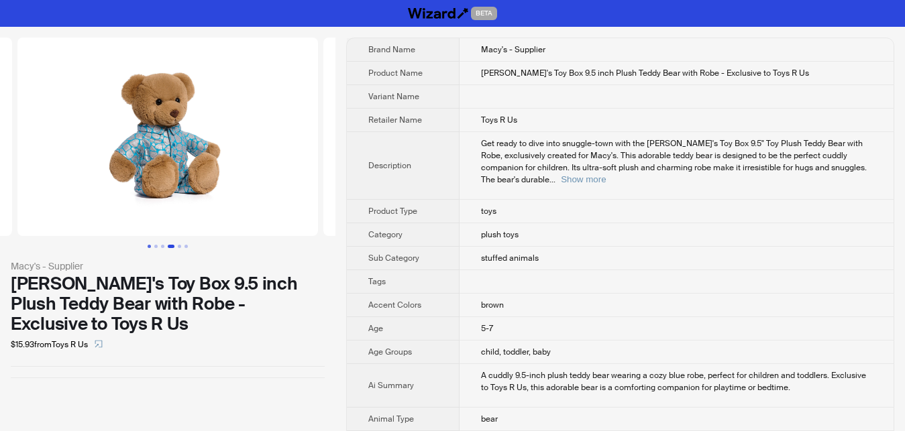
click at [151, 248] on button "Go to slide 1" at bounding box center [149, 246] width 3 height 3
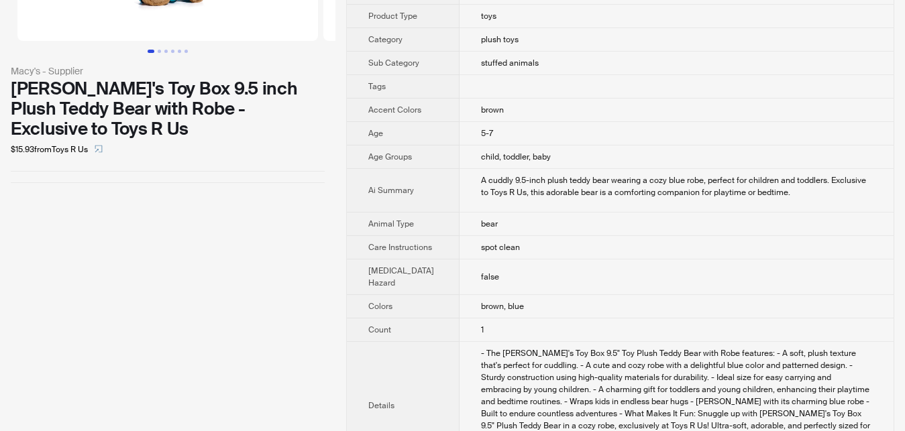
scroll to position [205, 0]
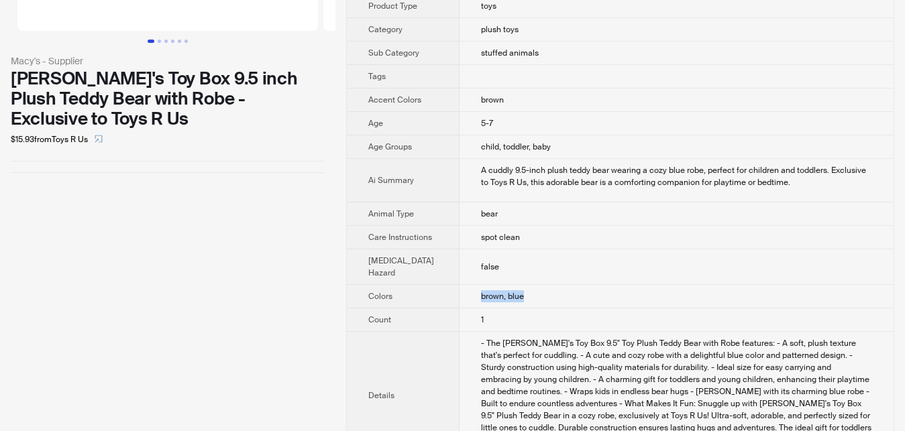
drag, startPoint x: 458, startPoint y: 356, endPoint x: 528, endPoint y: 352, distance: 69.9
click at [528, 309] on td "brown, blue" at bounding box center [677, 296] width 434 height 23
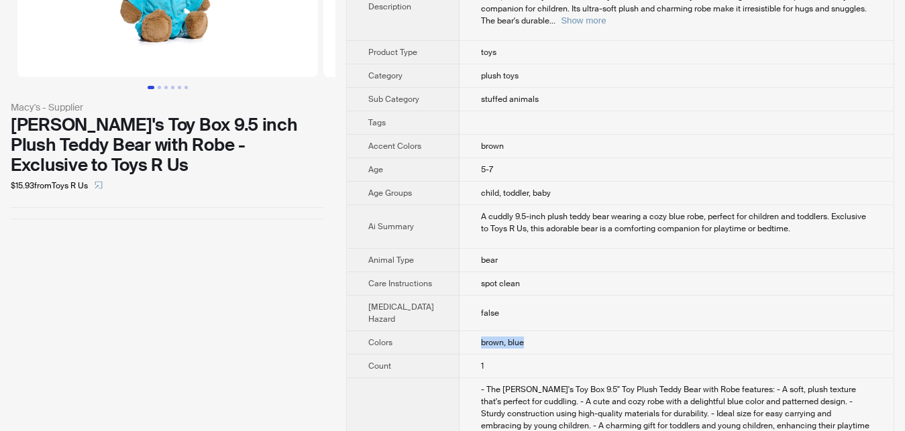
scroll to position [0, 0]
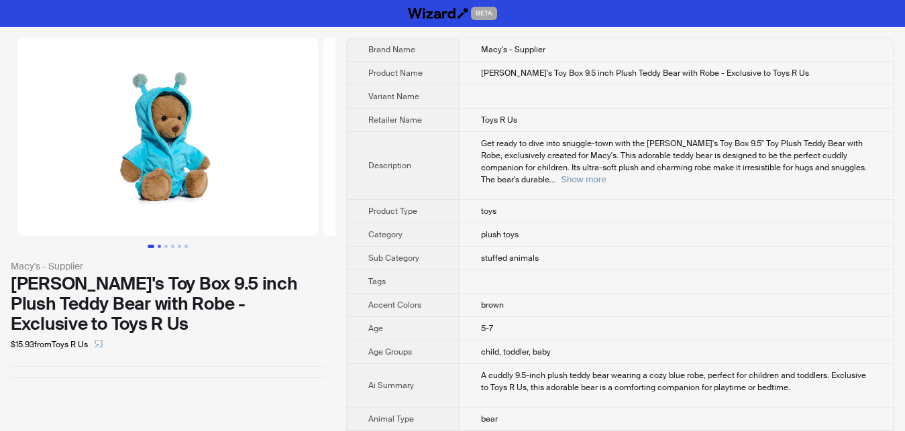
click at [158, 245] on button "Go to slide 2" at bounding box center [159, 246] width 3 height 3
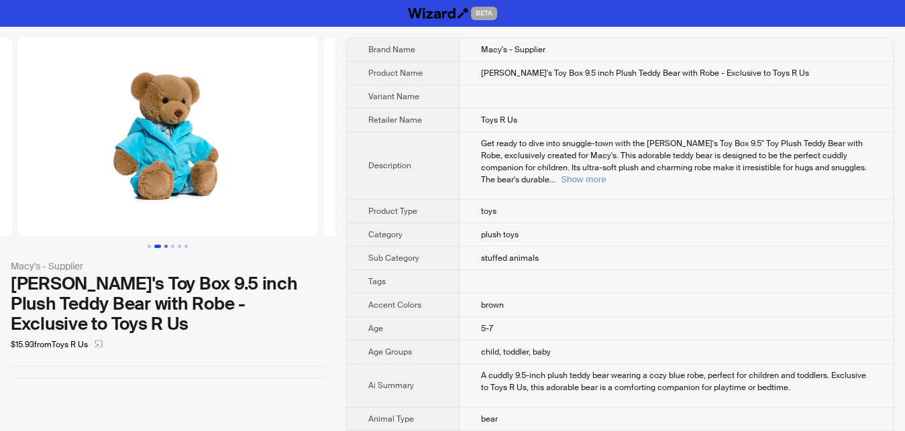
click at [165, 245] on button "Go to slide 3" at bounding box center [165, 246] width 3 height 3
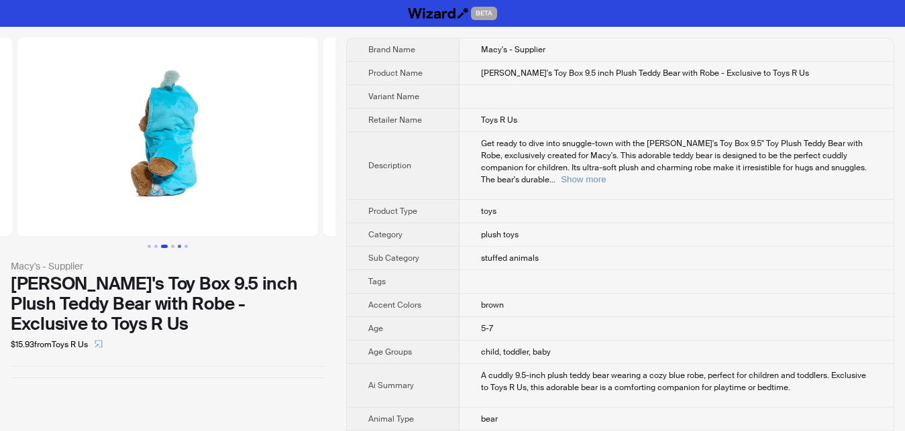
click at [181, 245] on button "Go to slide 5" at bounding box center [179, 246] width 3 height 3
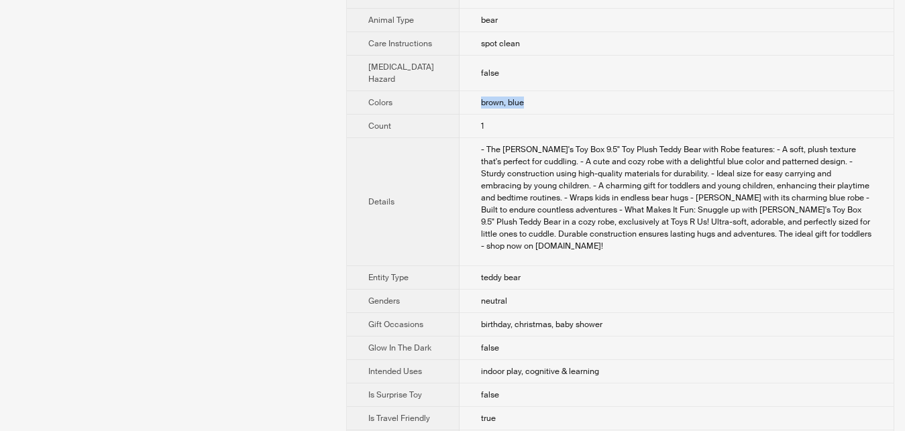
scroll to position [411, 0]
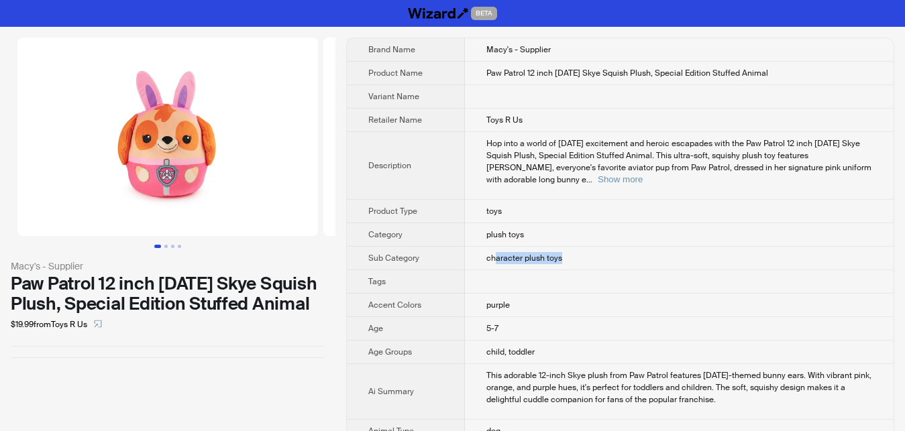
drag, startPoint x: 479, startPoint y: 246, endPoint x: 560, endPoint y: 249, distance: 81.3
click at [560, 249] on td "character plush toys" at bounding box center [679, 258] width 429 height 23
